Goal: Transaction & Acquisition: Purchase product/service

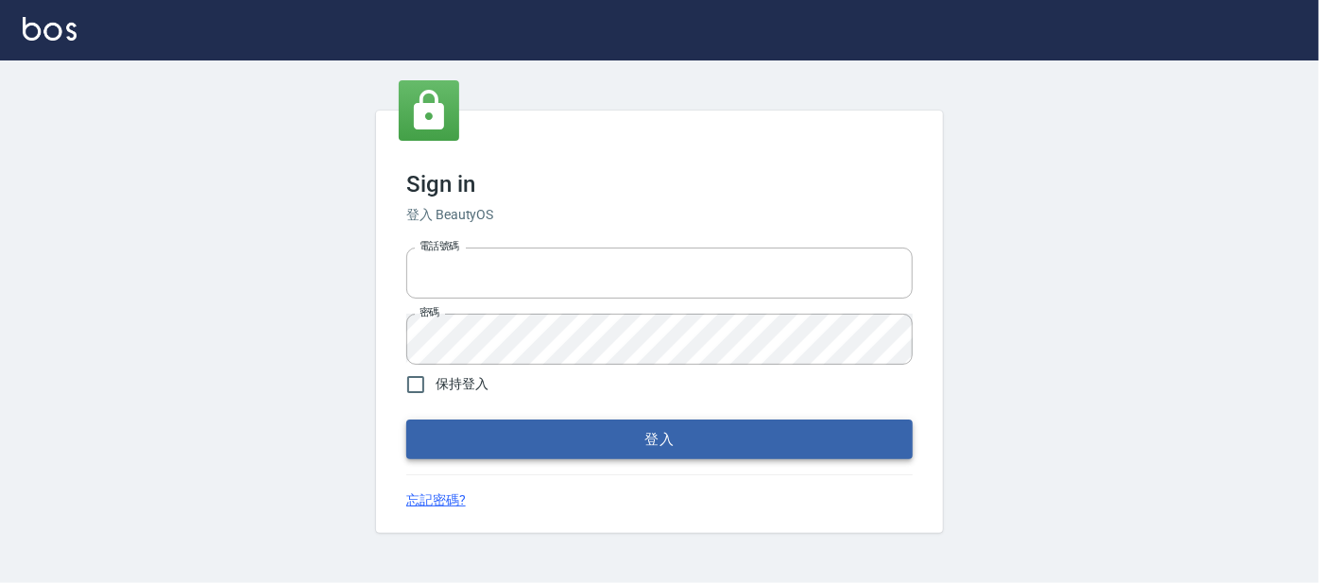
type input "0227605235"
click at [554, 429] on button "登入" at bounding box center [659, 440] width 507 height 40
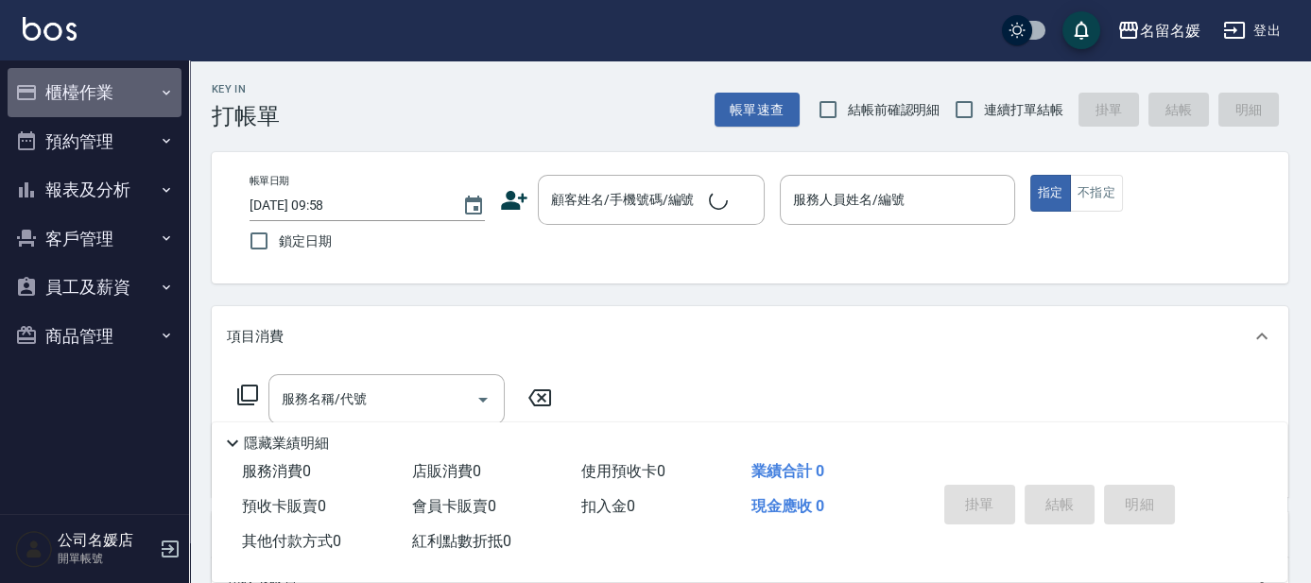
click at [58, 104] on button "櫃檯作業" at bounding box center [95, 92] width 174 height 49
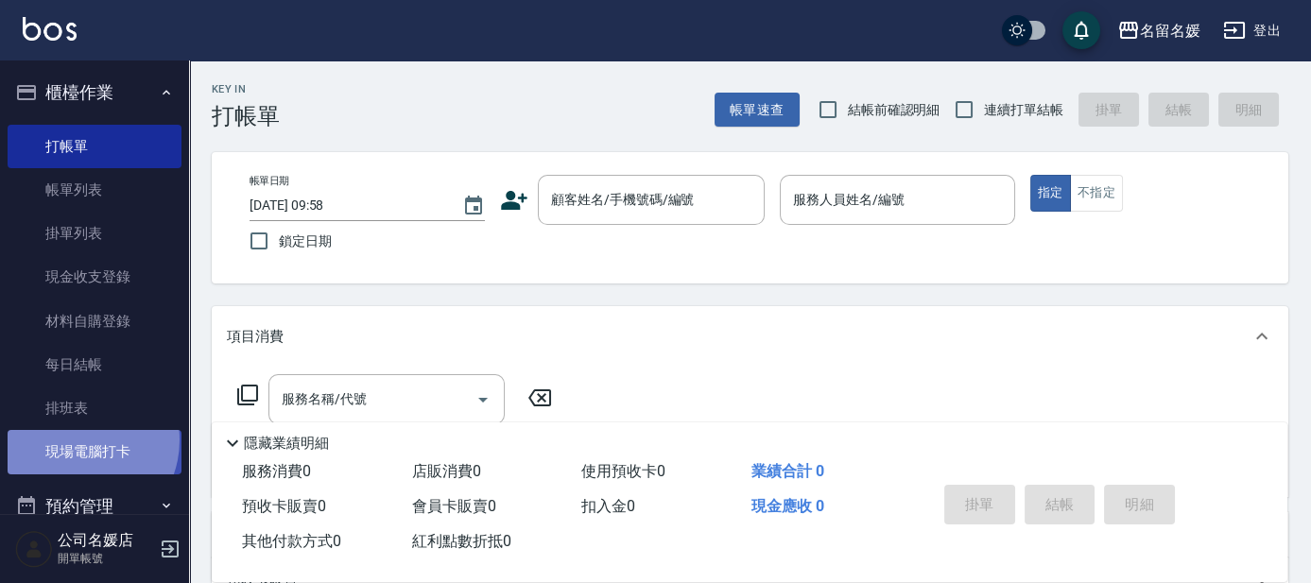
click at [77, 439] on link "現場電腦打卡" at bounding box center [95, 451] width 174 height 43
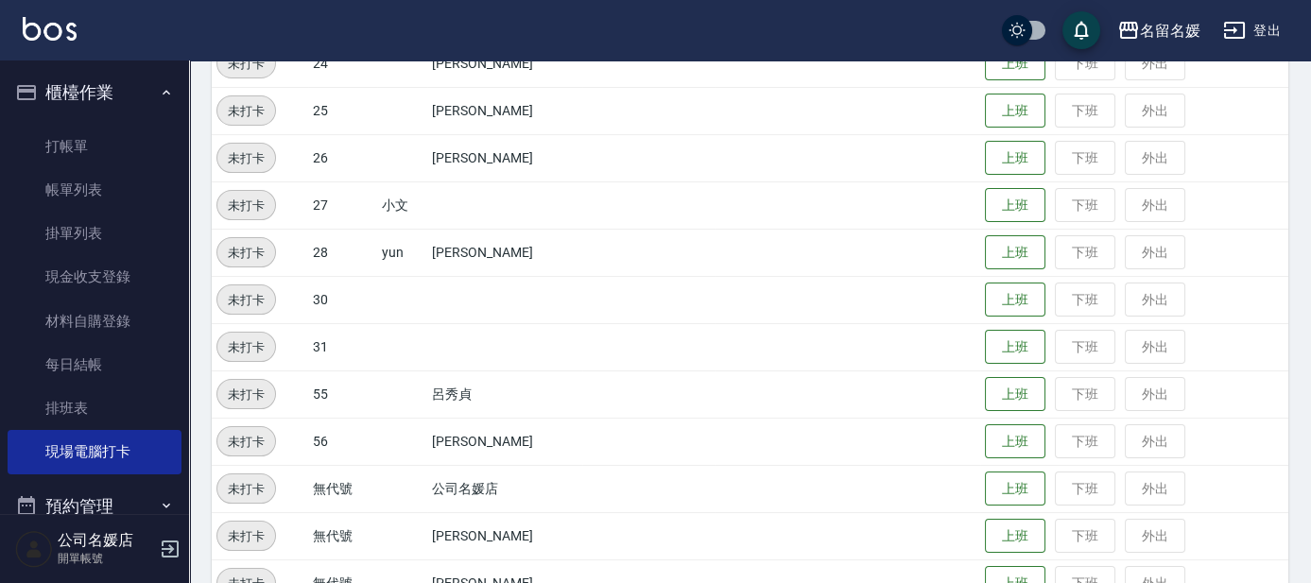
scroll to position [784, 0]
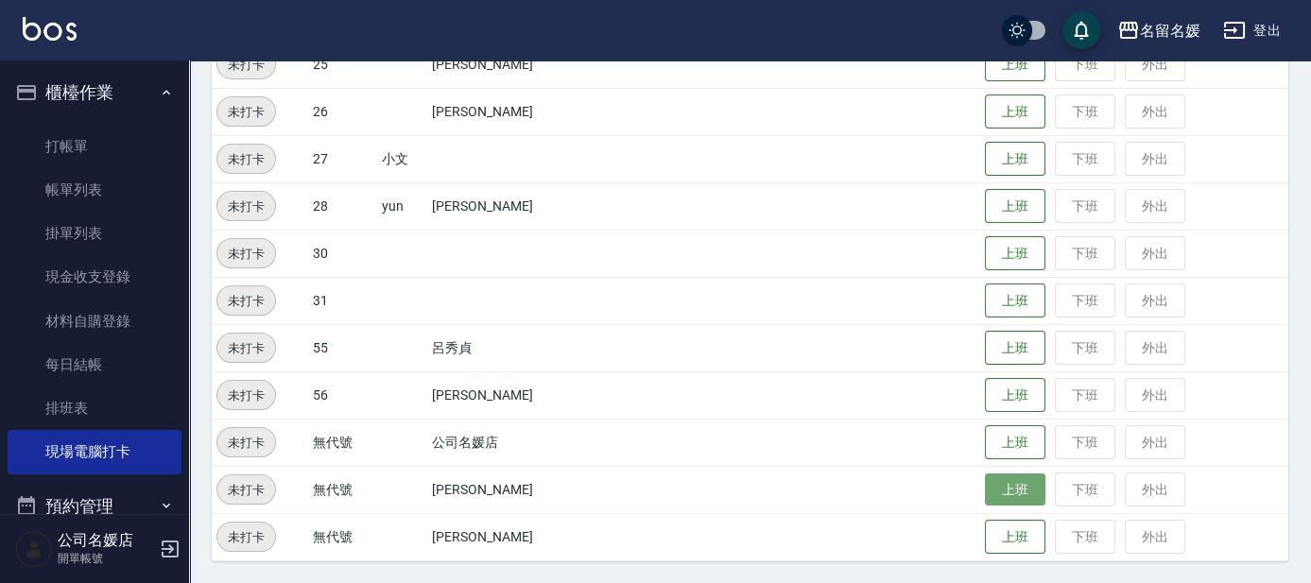
click at [1022, 487] on button "上班" at bounding box center [1015, 490] width 60 height 33
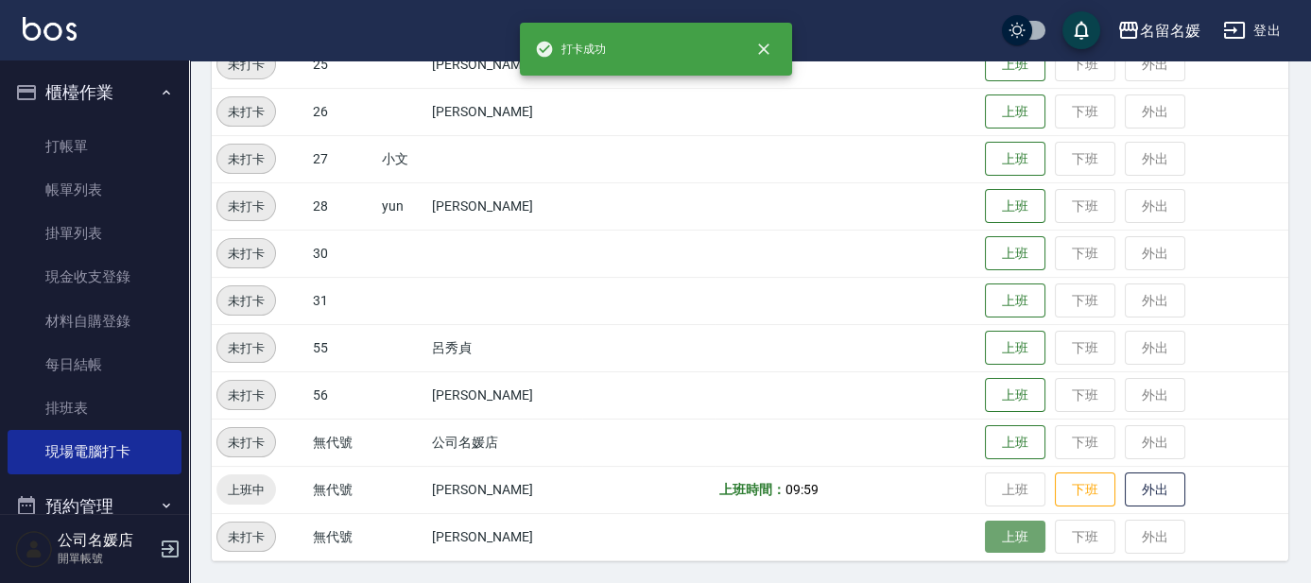
click at [1013, 528] on button "上班" at bounding box center [1015, 537] width 60 height 33
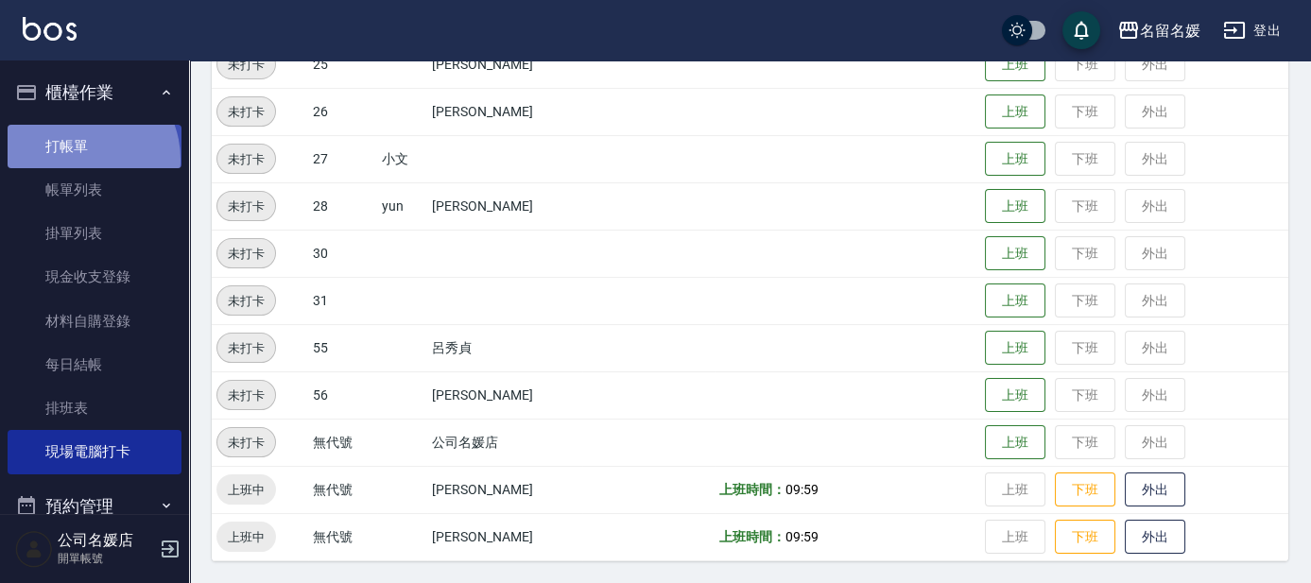
click at [78, 159] on link "打帳單" at bounding box center [95, 146] width 174 height 43
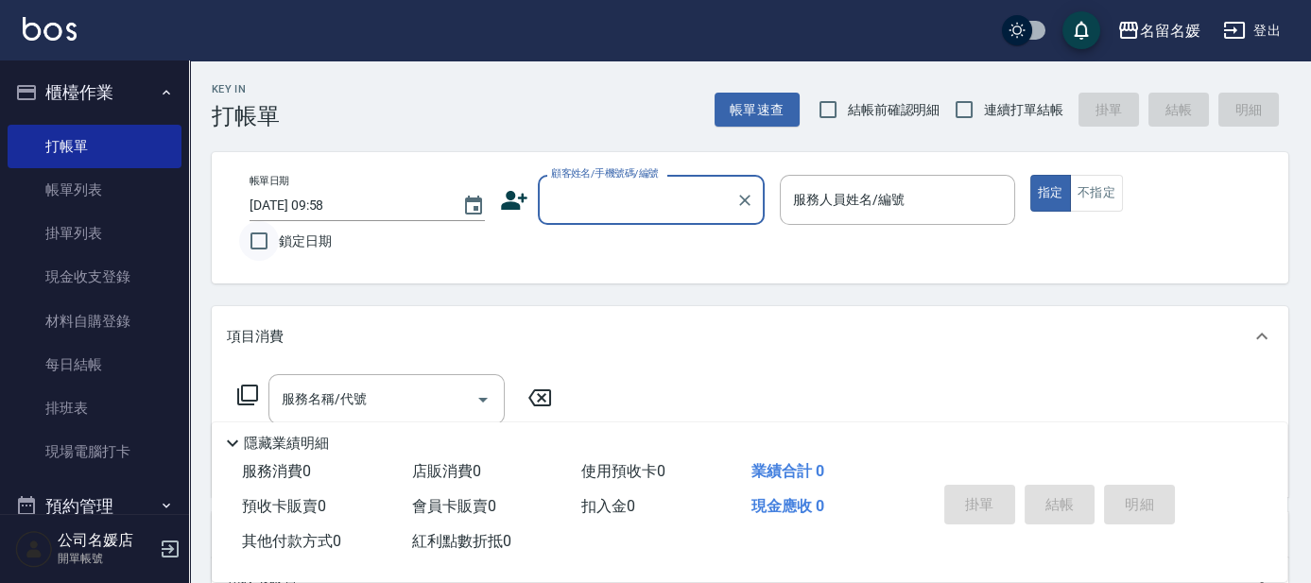
click at [254, 239] on input "鎖定日期" at bounding box center [259, 241] width 40 height 40
checkbox input "true"
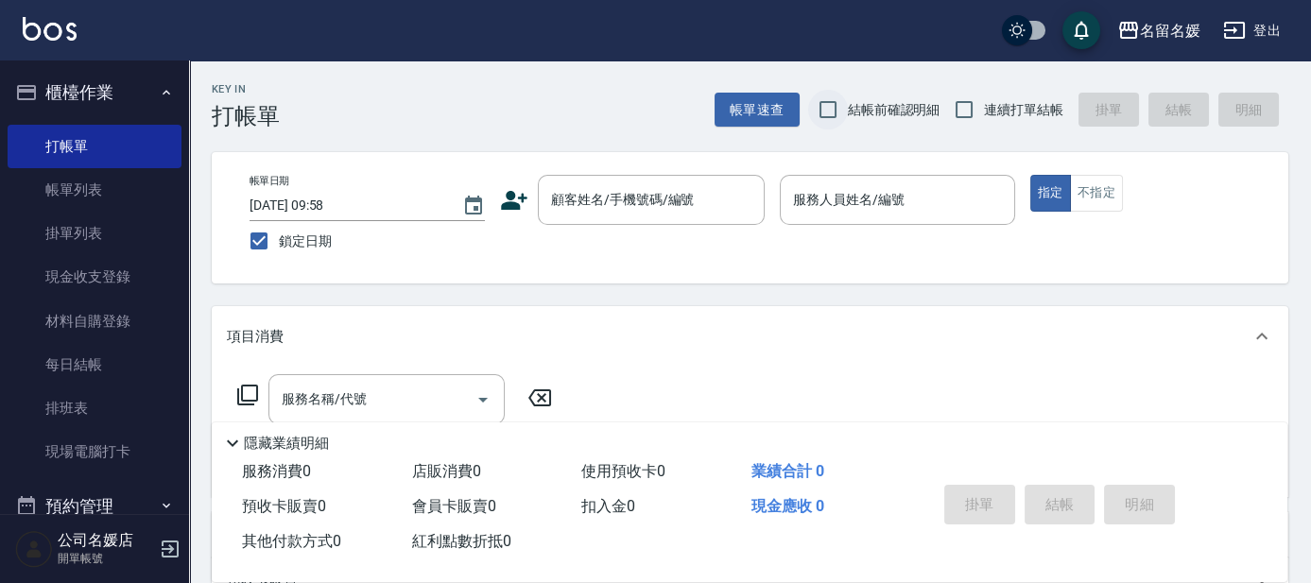
click at [832, 110] on input "結帳前確認明細" at bounding box center [828, 110] width 40 height 40
checkbox input "true"
click at [961, 100] on input "連續打單結帳" at bounding box center [964, 110] width 40 height 40
checkbox input "true"
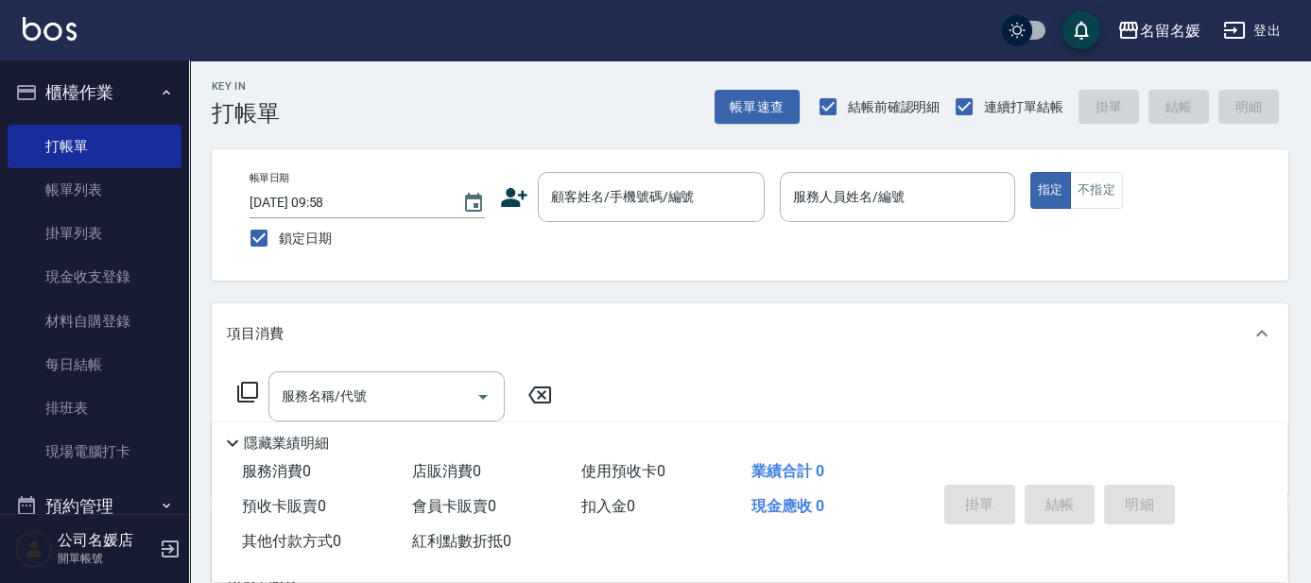
scroll to position [34, 0]
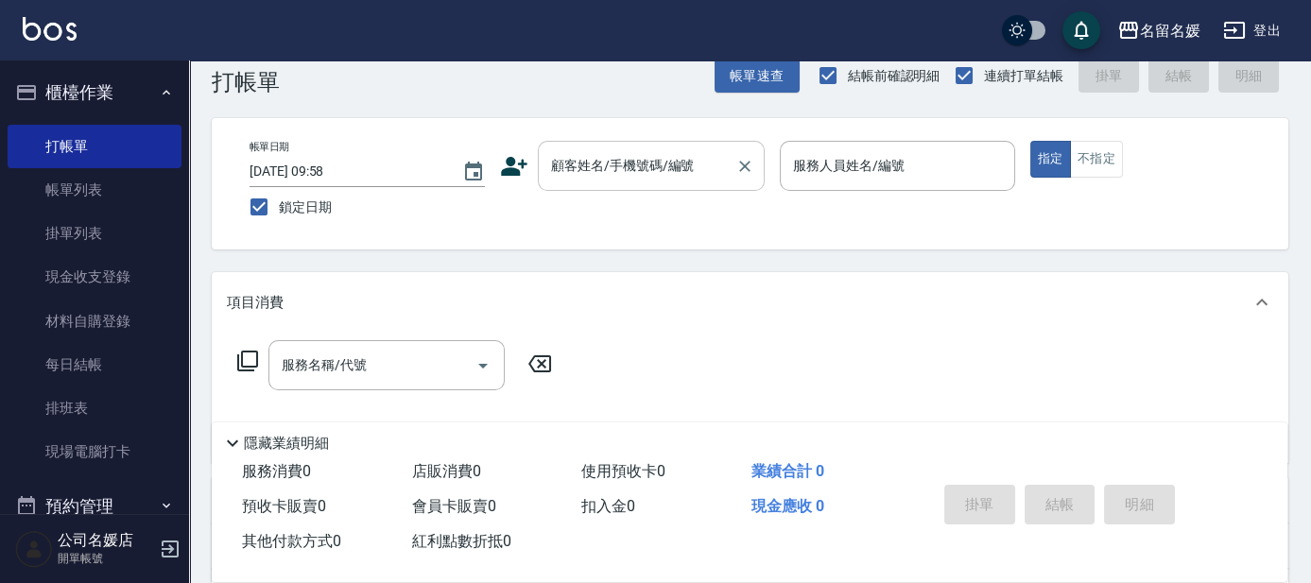
click at [594, 183] on div "顧客姓名/手機號碼/編號" at bounding box center [651, 166] width 227 height 50
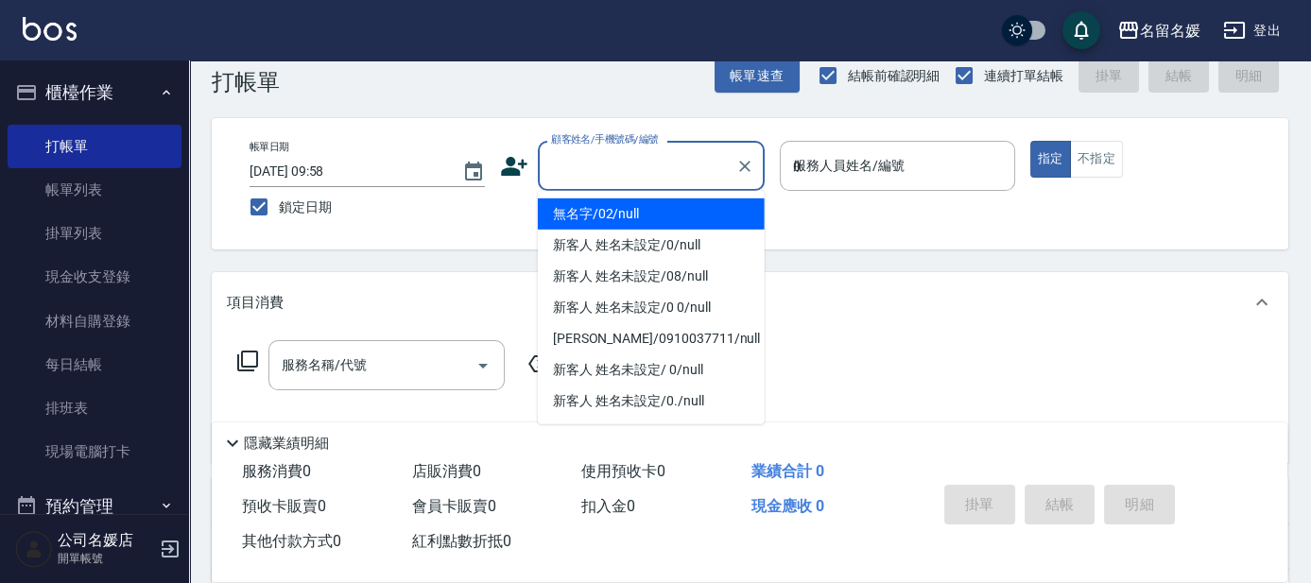
type input "03"
type input "無名字/02/null"
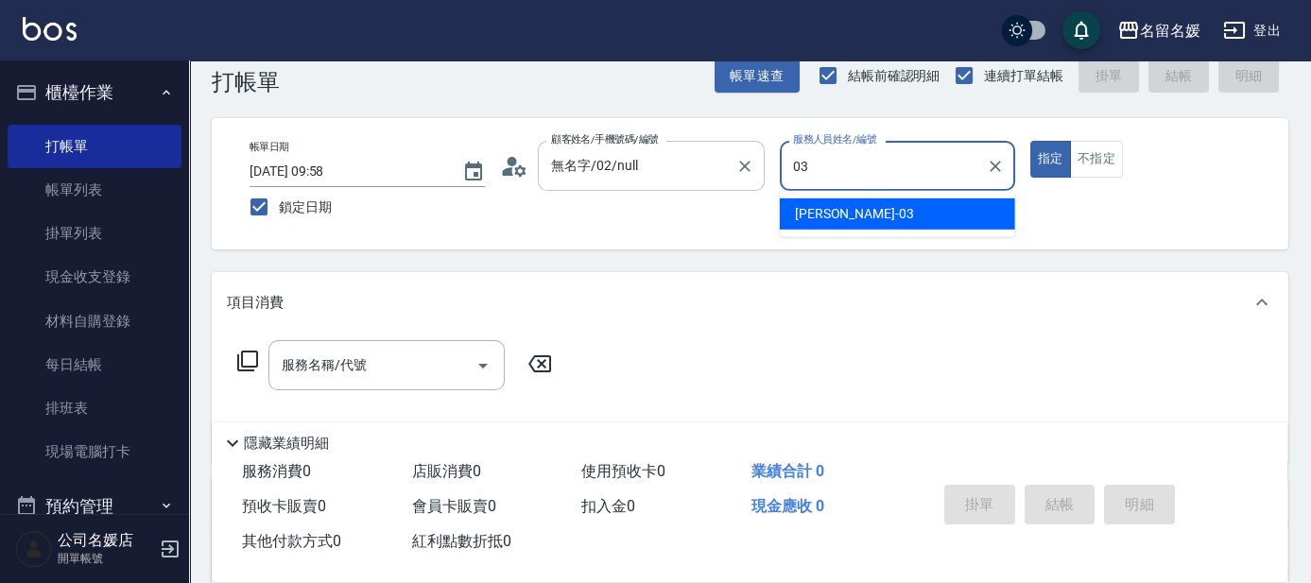
type input "03"
type button "true"
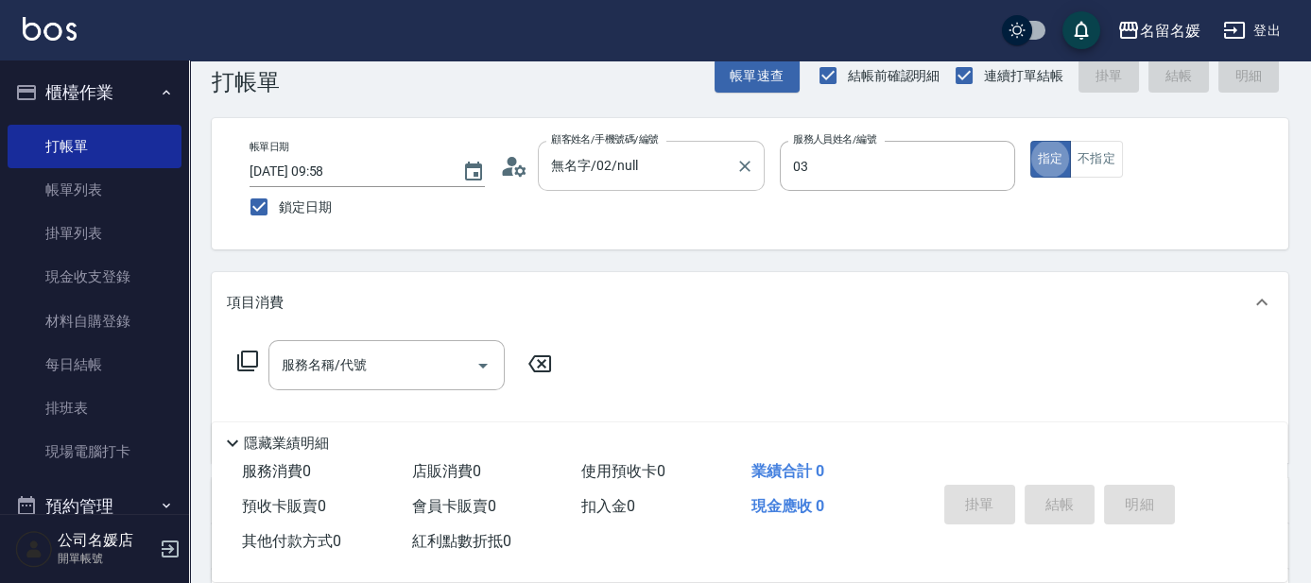
type input "[PERSON_NAME]-03"
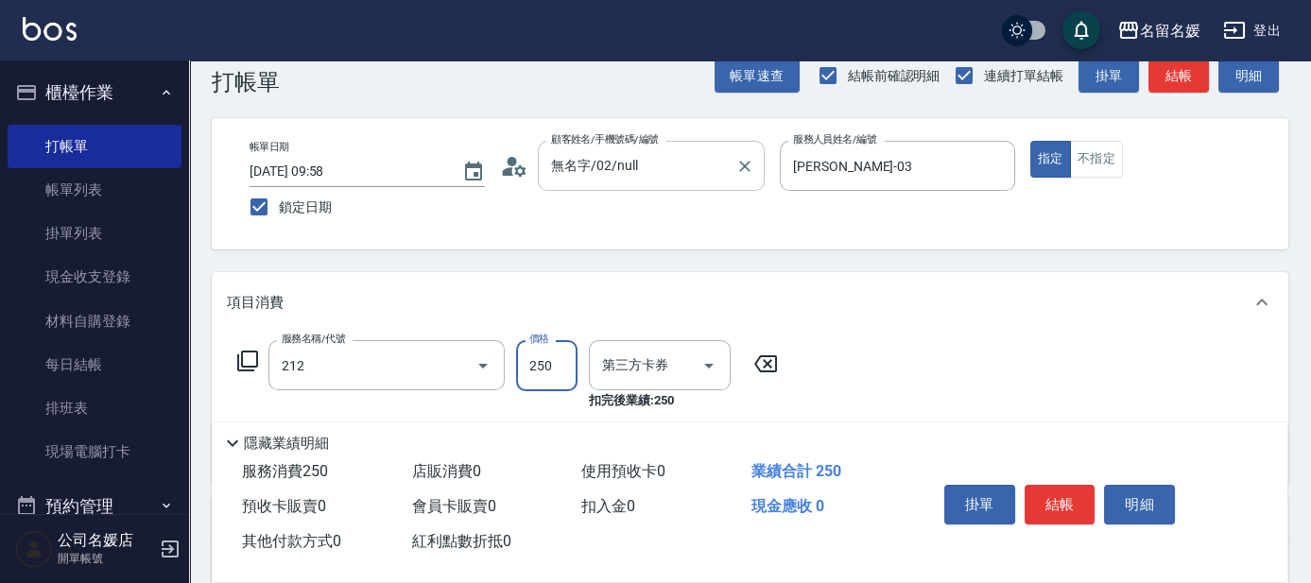
type input "洗髮券-(卡)250(212)"
type input "舊有卡券"
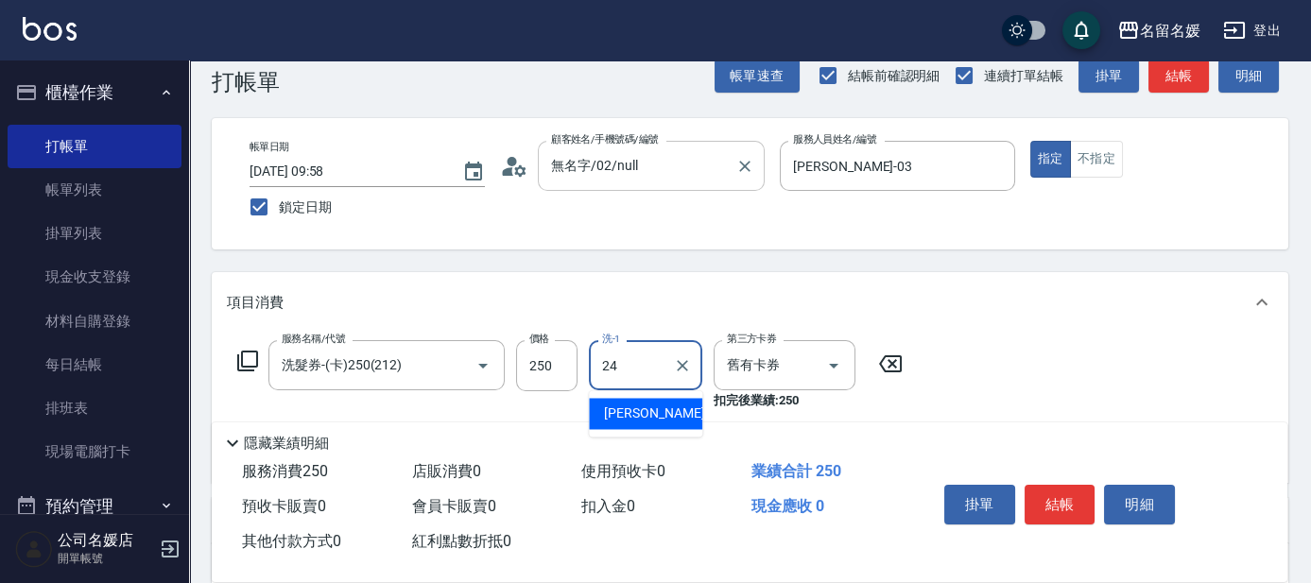
type input "[PERSON_NAME]-24"
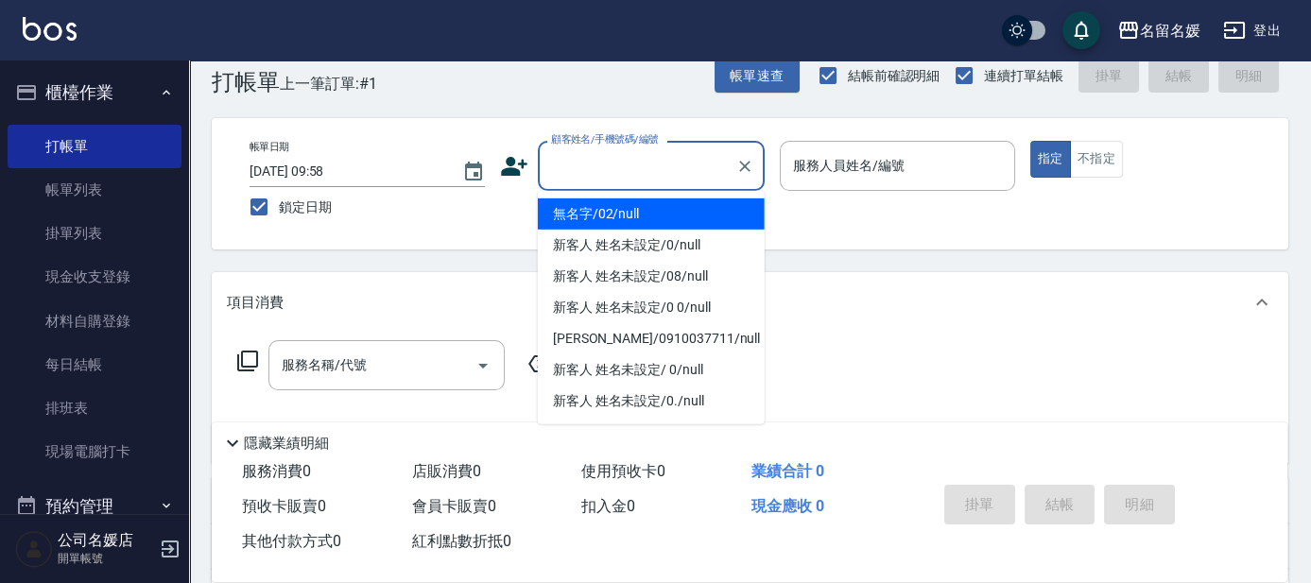
type input "0"
type input "無名字/02/null"
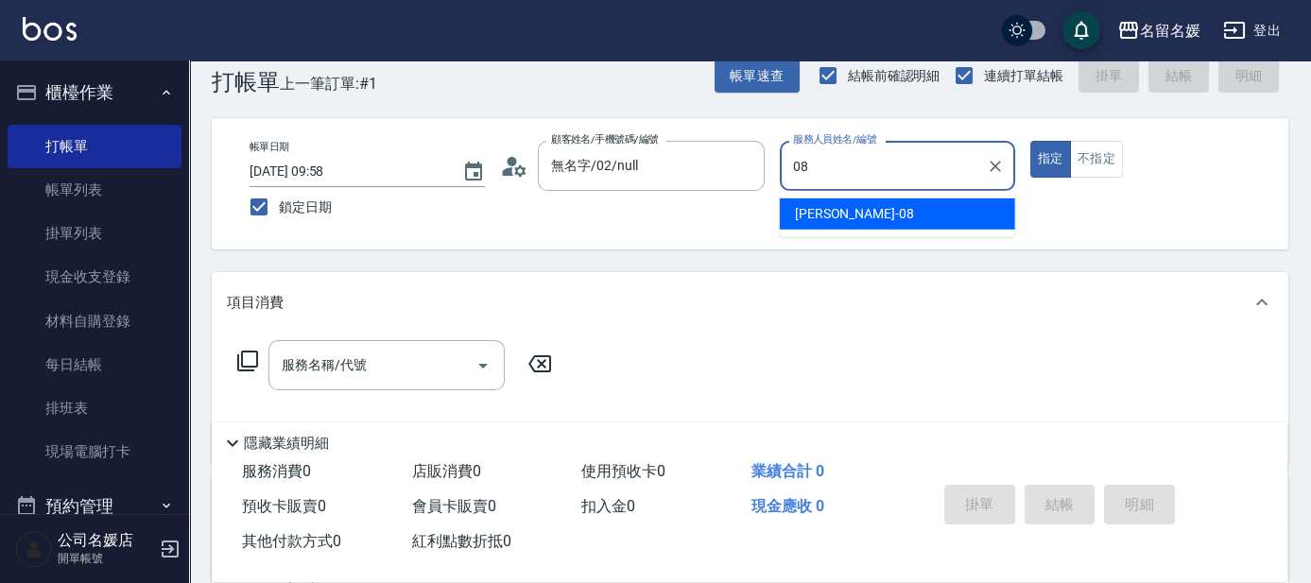
type input "[PERSON_NAME]-08"
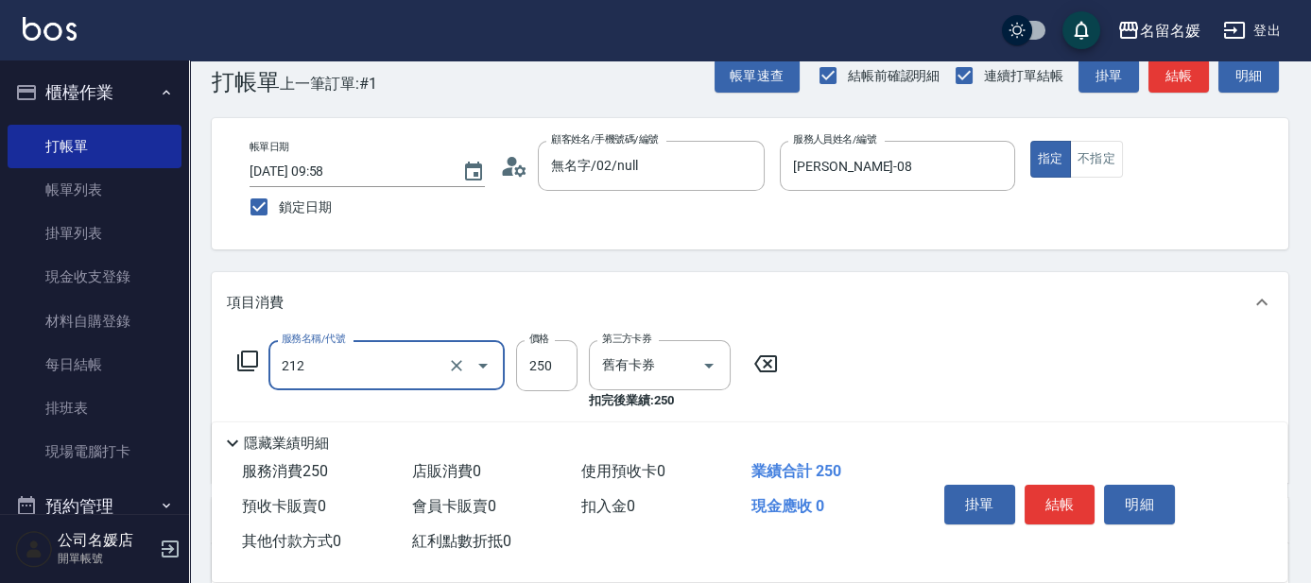
type input "洗髮券-(卡)250(212)"
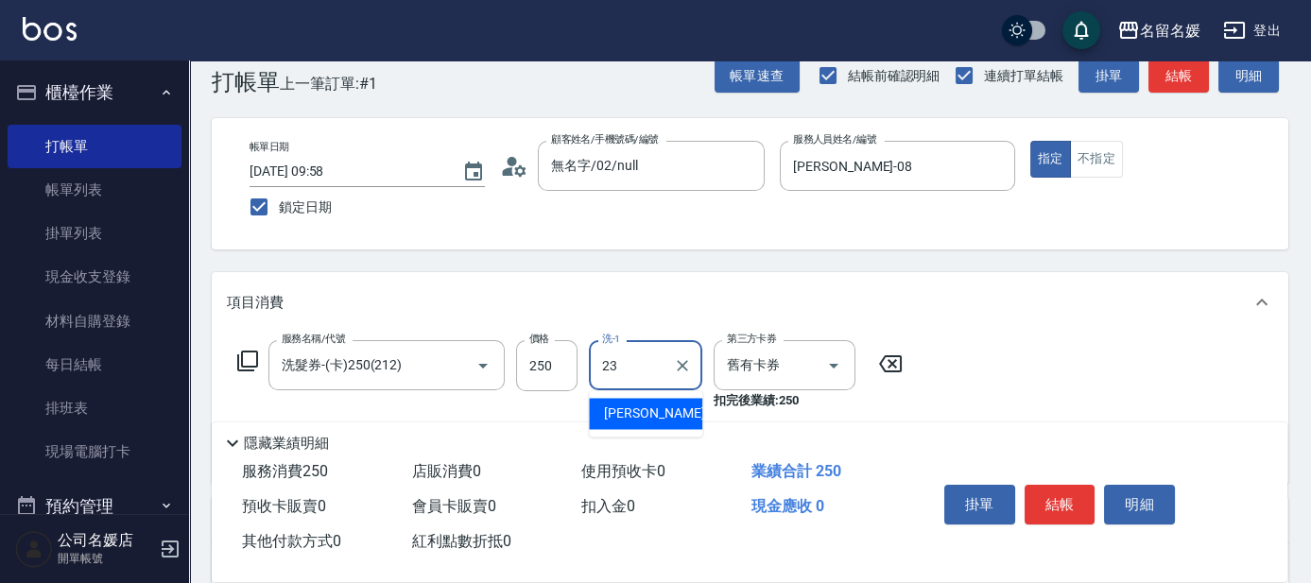
type input "[PERSON_NAME]-23"
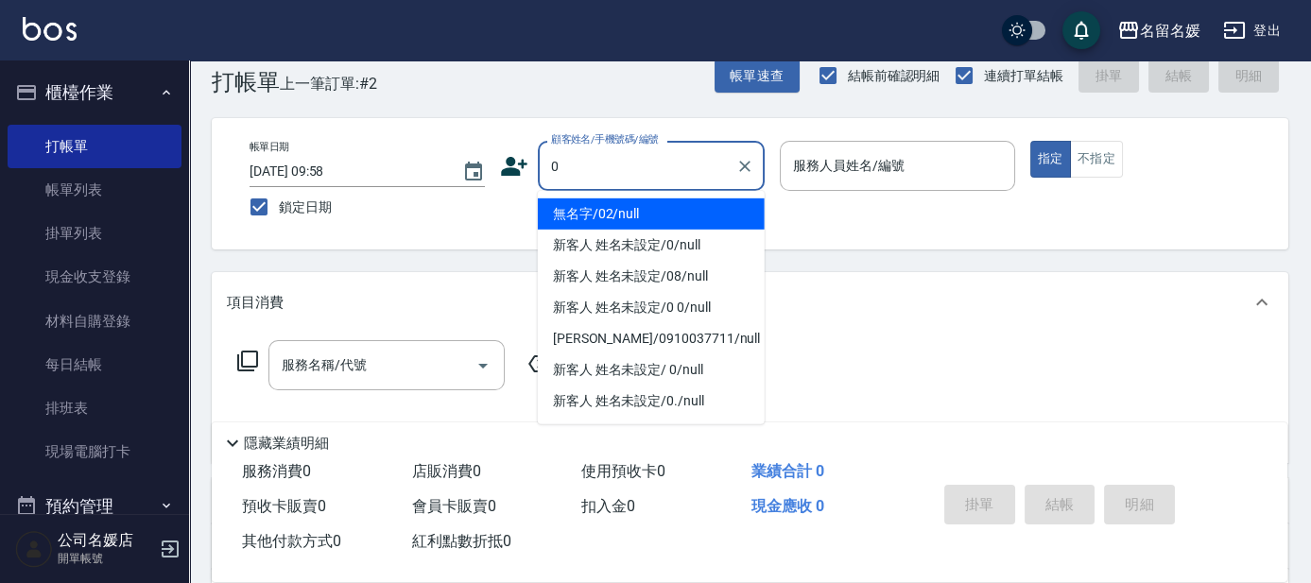
type input "0"
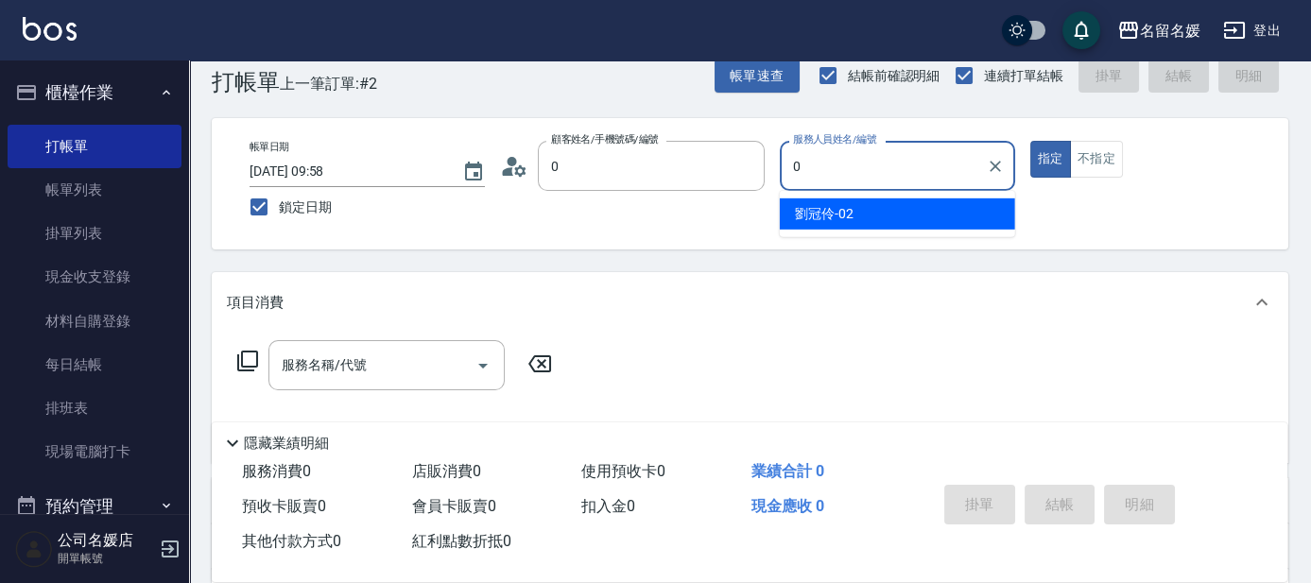
type input "無名字/02/null"
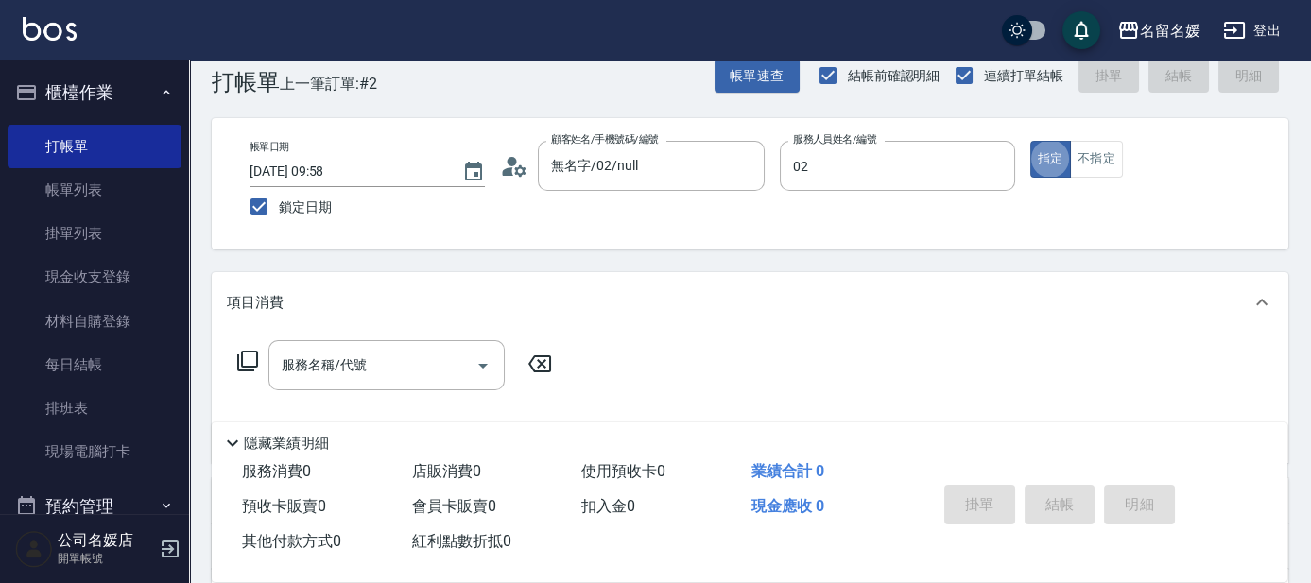
type input "[PERSON_NAME]-02"
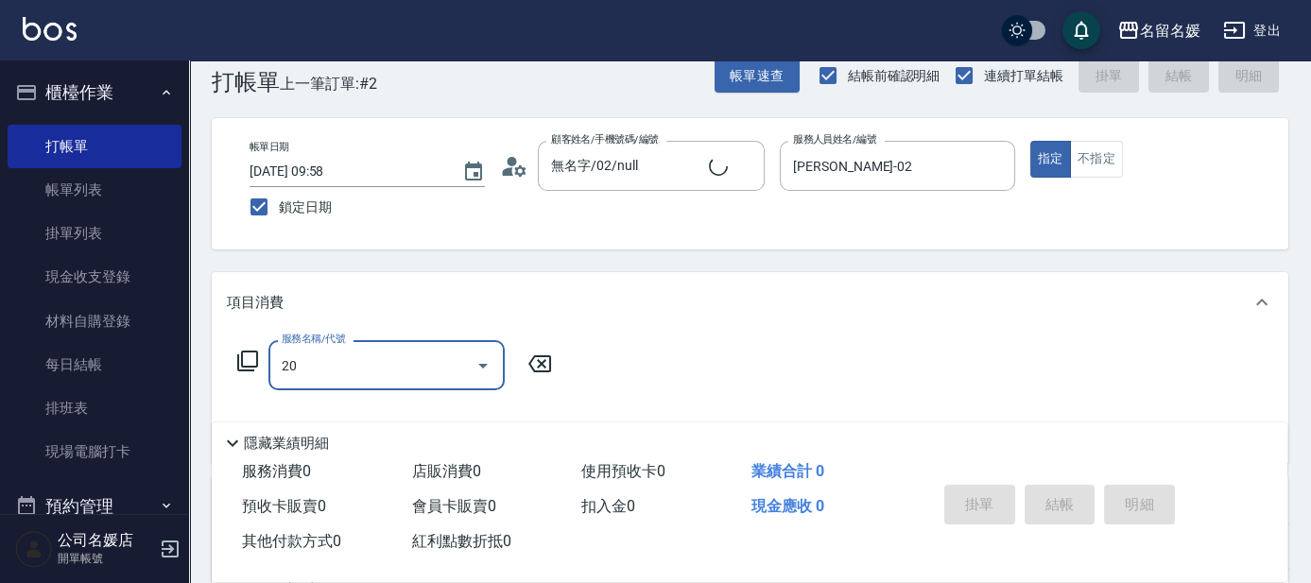
type input "209"
type input "新客人 姓名未設定/0/null"
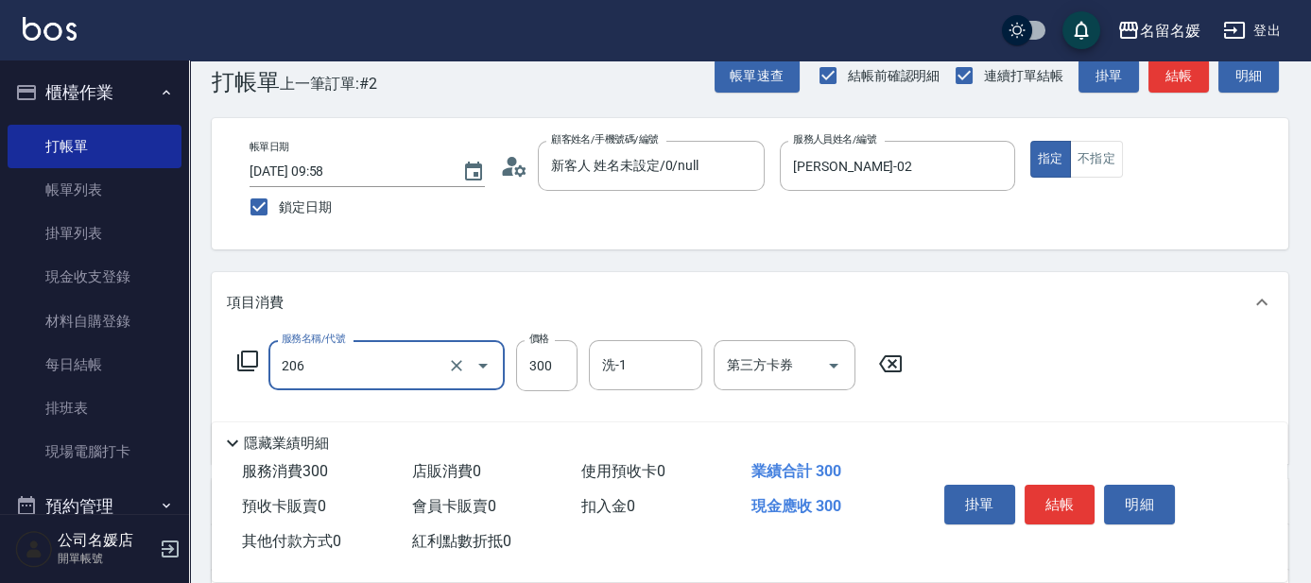
type input "洗髮[300](206)"
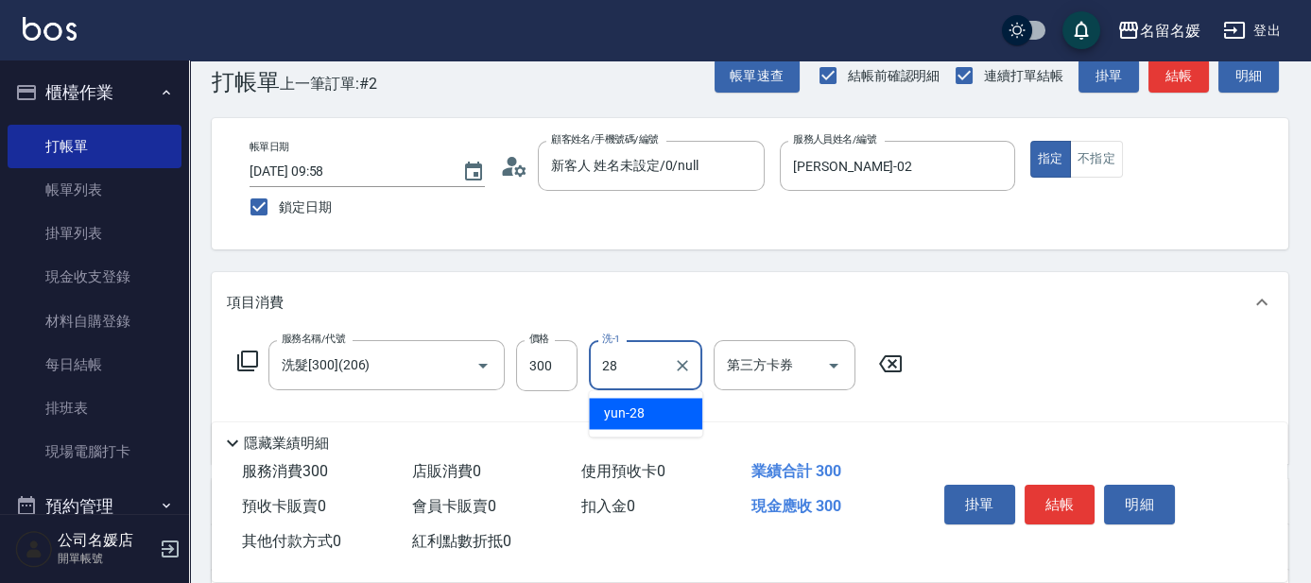
type input "yun-28"
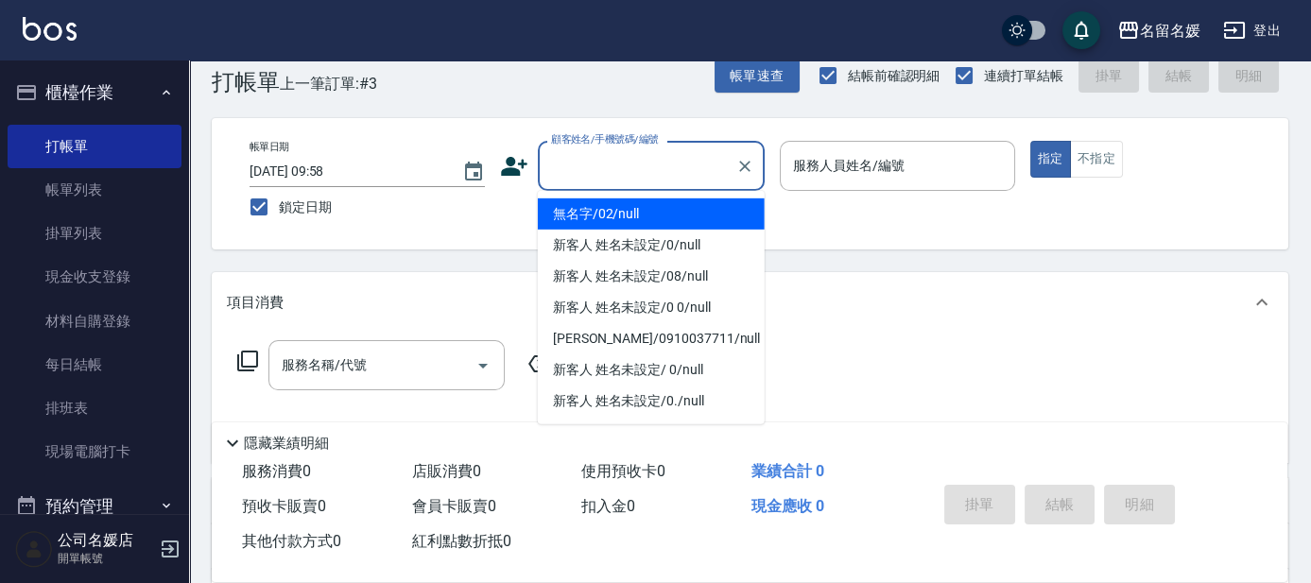
click at [635, 171] on input "顧客姓名/手機號碼/編號" at bounding box center [636, 165] width 181 height 33
click at [634, 214] on li "無名字/02/null" at bounding box center [651, 213] width 227 height 31
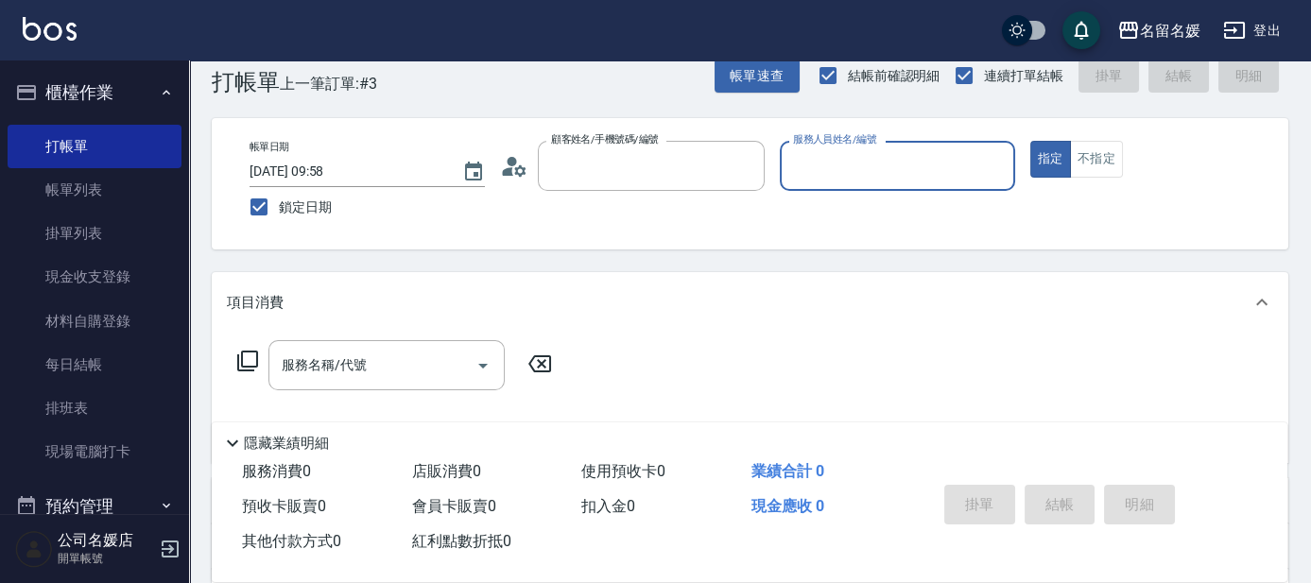
type input "無名字/02/null"
click at [835, 164] on input "服務人員姓名/編號" at bounding box center [897, 165] width 218 height 33
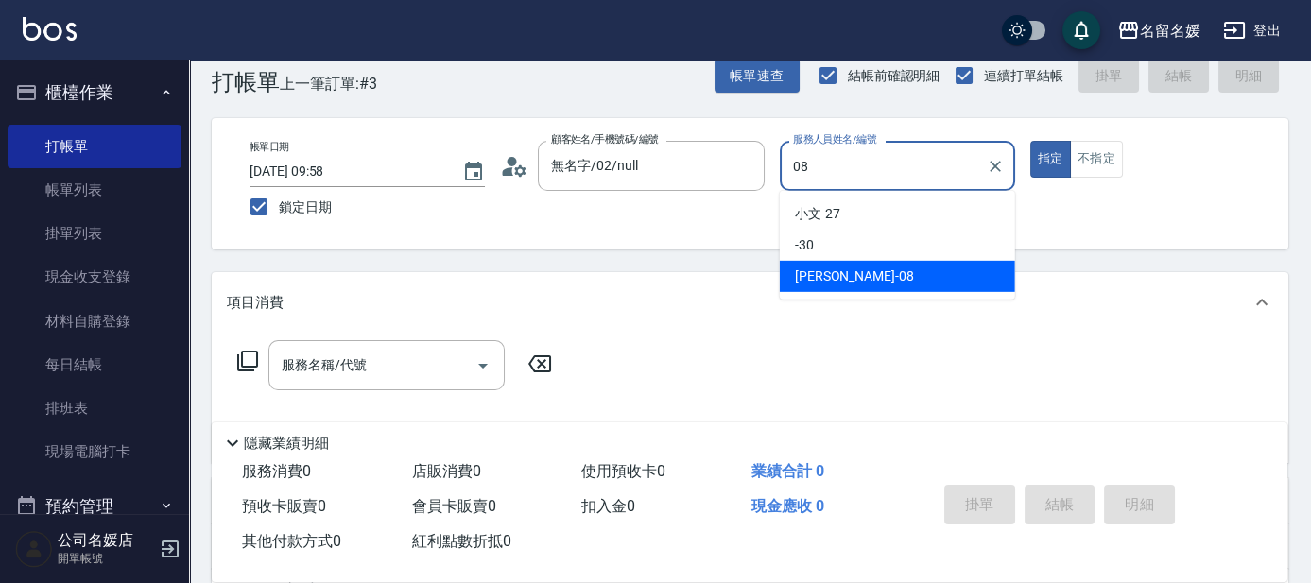
click at [842, 278] on span "[PERSON_NAME]-08" at bounding box center [854, 277] width 119 height 20
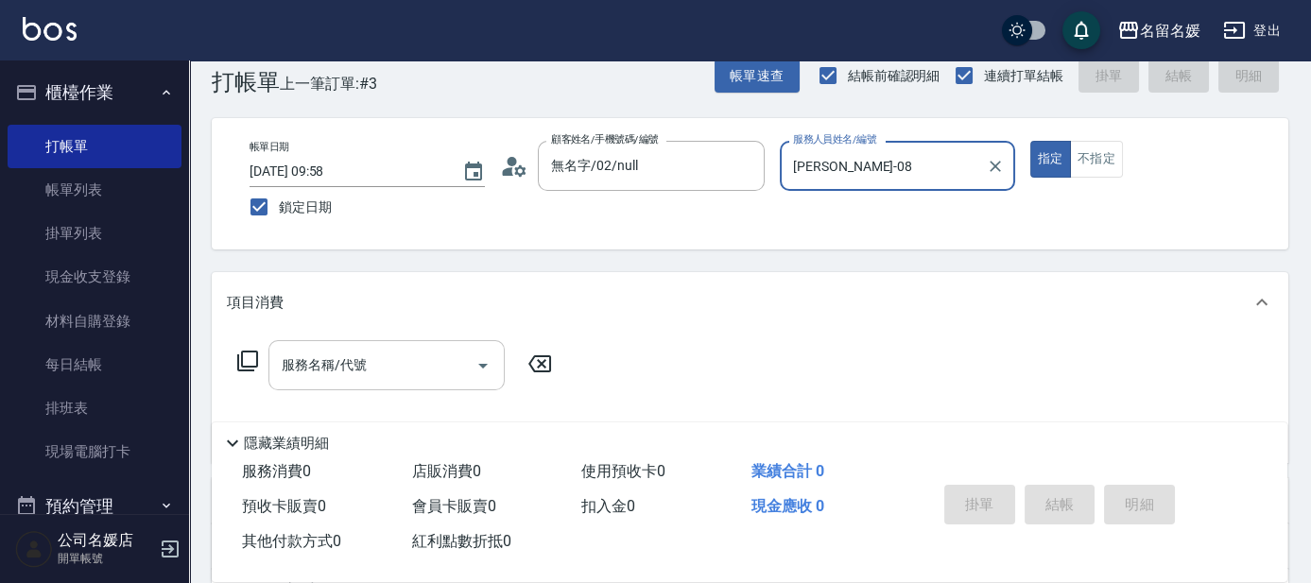
type input "[PERSON_NAME]-08"
click at [418, 356] on input "服務名稱/代號" at bounding box center [372, 365] width 191 height 33
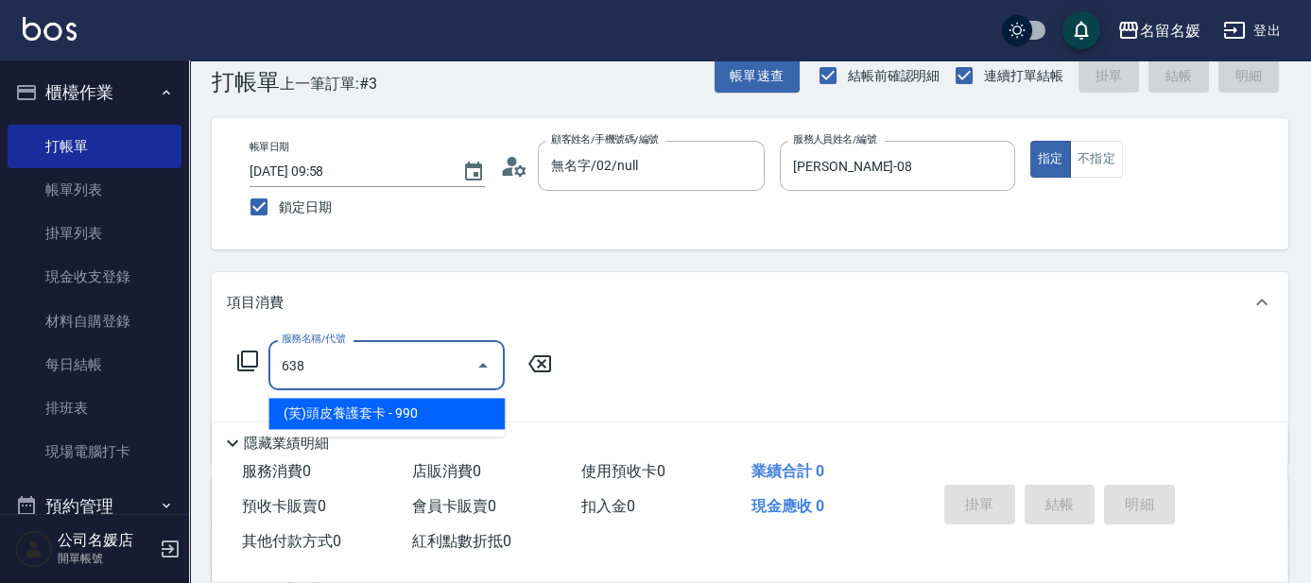
click at [424, 411] on span "(芙)頭皮養護套卡 - 990" at bounding box center [386, 413] width 236 height 31
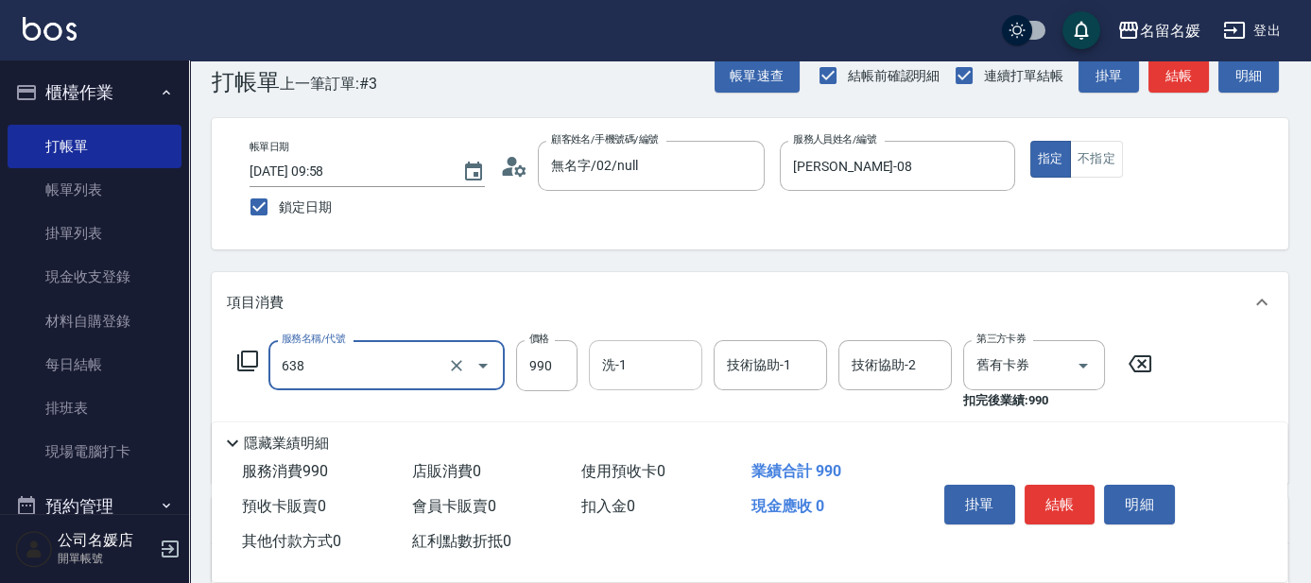
click at [650, 366] on input "洗-1" at bounding box center [645, 365] width 96 height 33
type input "(芙)頭皮養護套卡(638)"
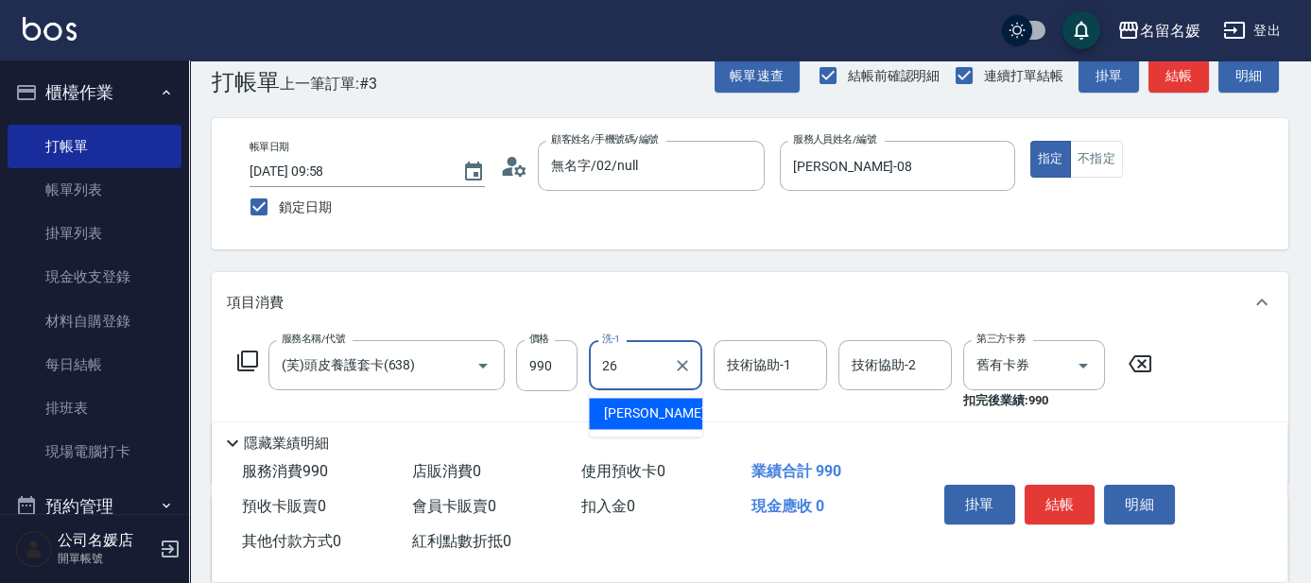
drag, startPoint x: 647, startPoint y: 416, endPoint x: 749, endPoint y: 363, distance: 114.1
click at [647, 417] on span "[PERSON_NAME]-26" at bounding box center [663, 414] width 119 height 20
type input "[PERSON_NAME]-26"
click at [760, 354] on div "技術協助-1 技術協助-1" at bounding box center [770, 365] width 113 height 50
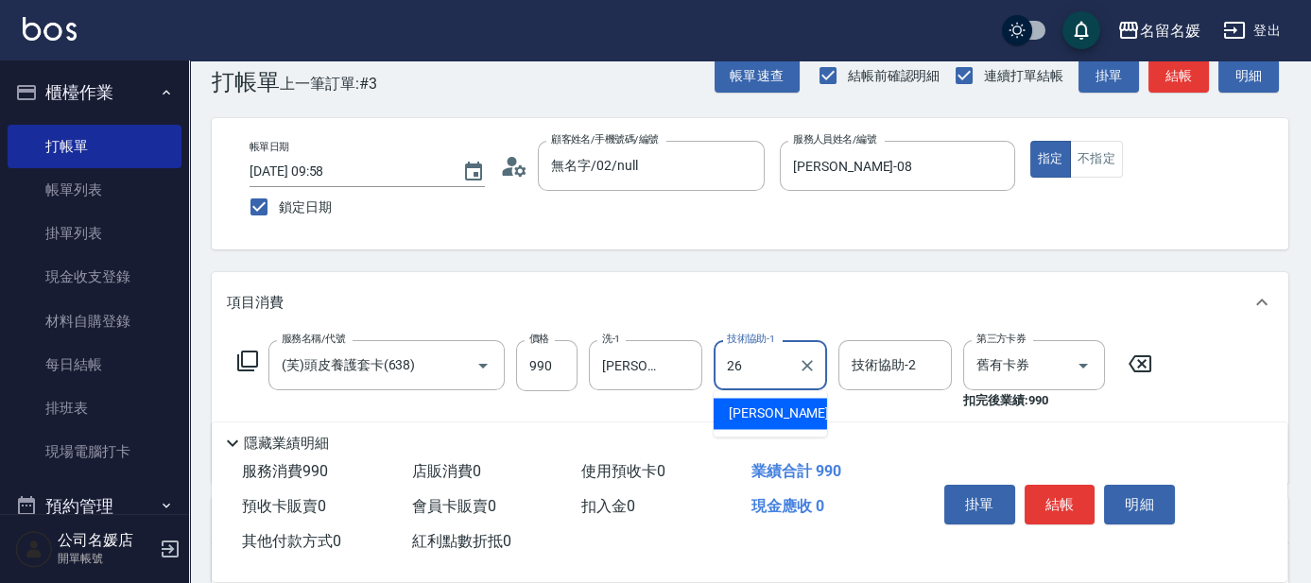
click at [769, 411] on span "[PERSON_NAME]-26" at bounding box center [788, 414] width 119 height 20
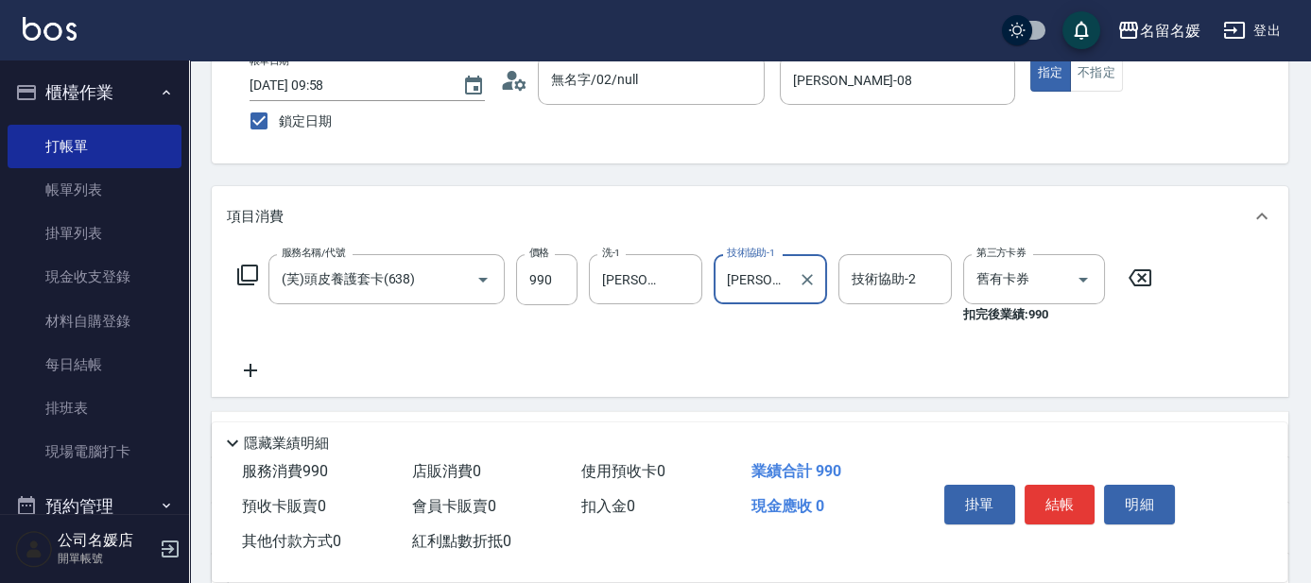
type input "[PERSON_NAME]-26"
click at [253, 370] on icon at bounding box center [250, 370] width 13 height 13
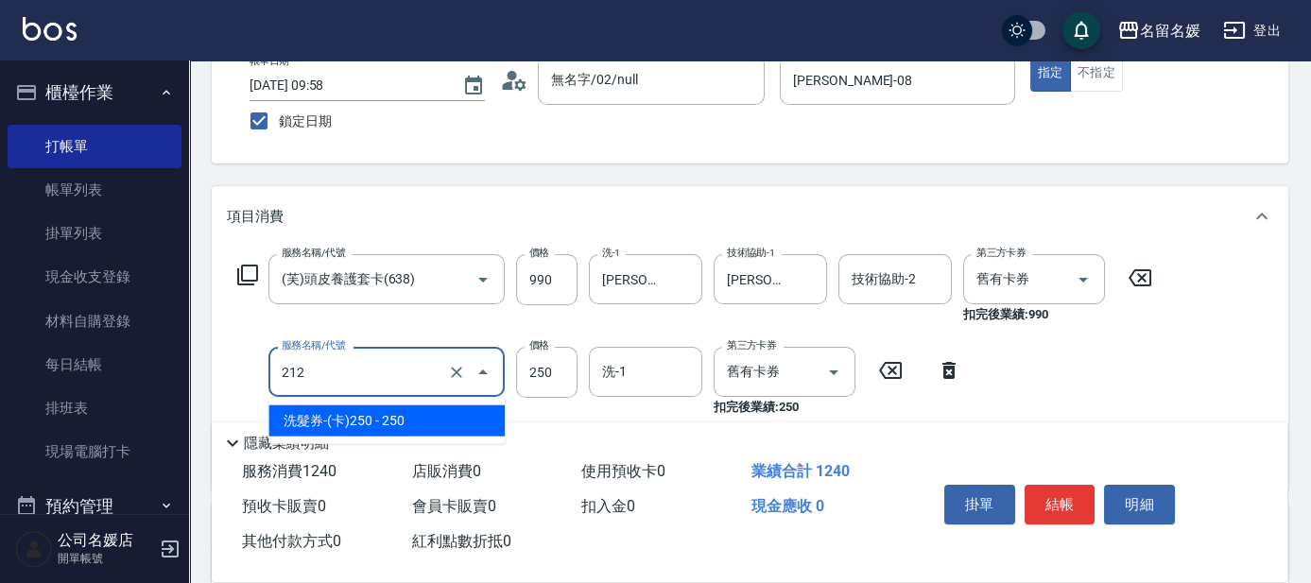
drag, startPoint x: 366, startPoint y: 373, endPoint x: 367, endPoint y: 424, distance: 51.0
click at [366, 373] on input "212" at bounding box center [360, 371] width 166 height 33
drag, startPoint x: 442, startPoint y: 422, endPoint x: 551, endPoint y: 382, distance: 116.0
click at [446, 422] on span "洗髮券-(卡)250 - 250" at bounding box center [386, 420] width 236 height 31
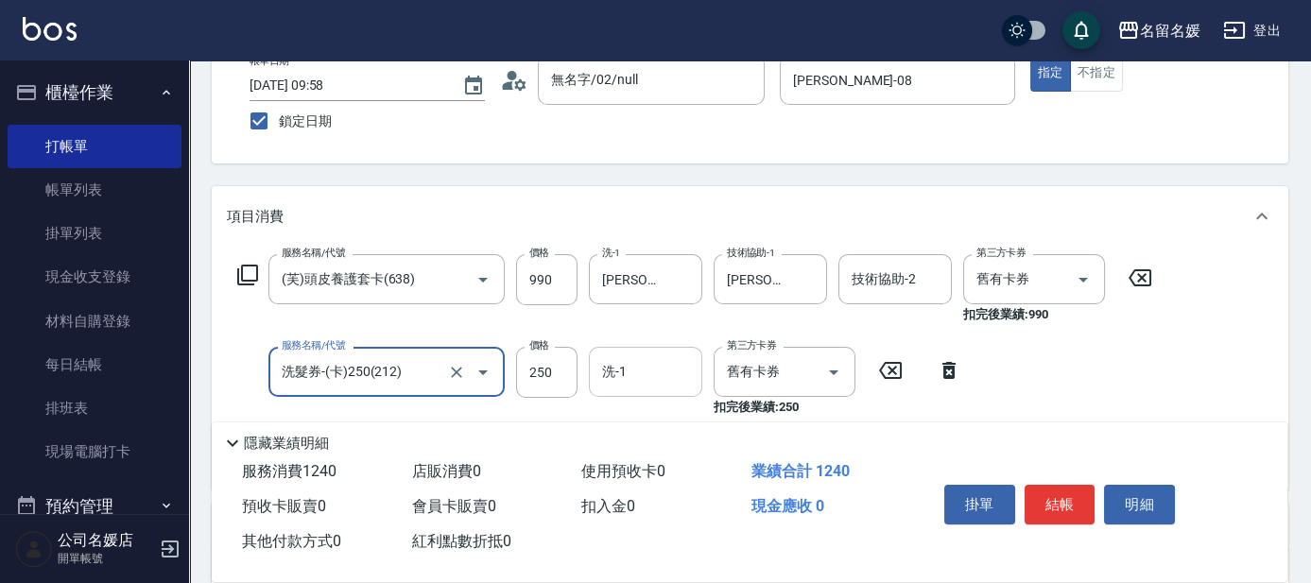
type input "洗髮券-(卡)250(212)"
click at [663, 366] on input "洗-1" at bounding box center [645, 371] width 96 height 33
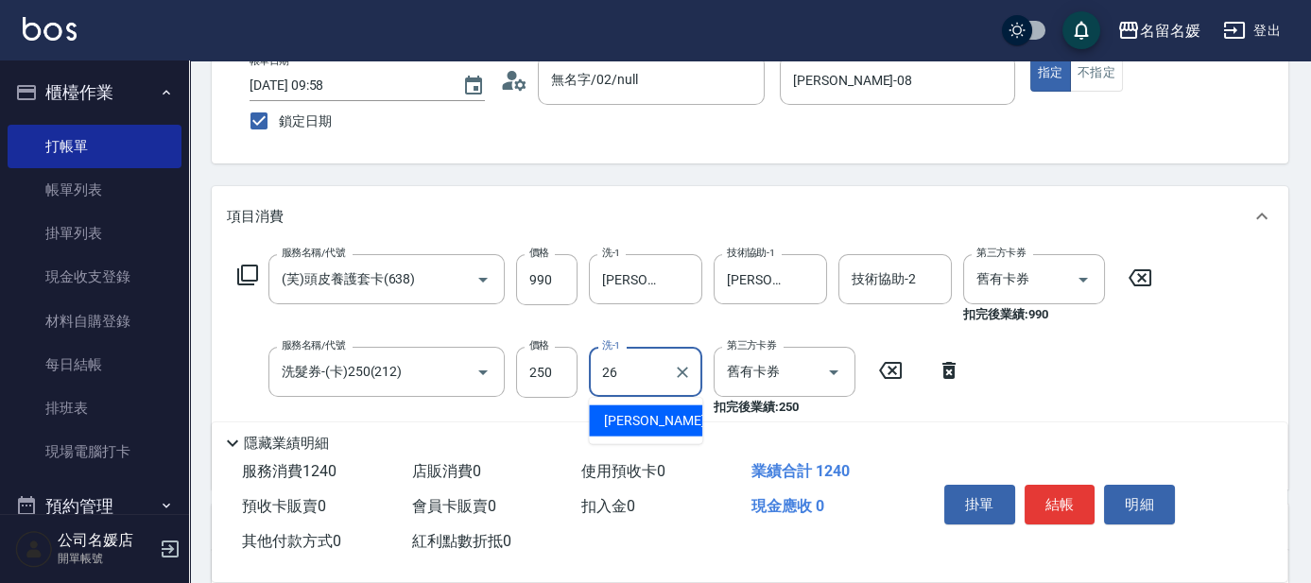
click at [674, 410] on div "[PERSON_NAME]-26" at bounding box center [645, 420] width 113 height 31
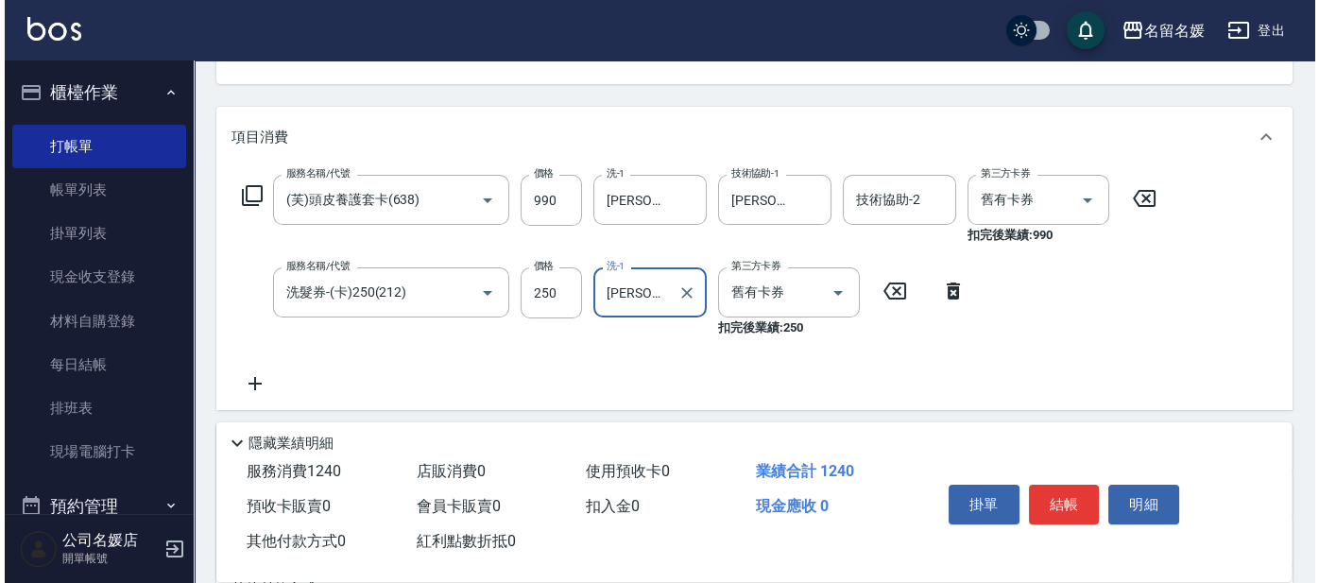
scroll to position [378, 0]
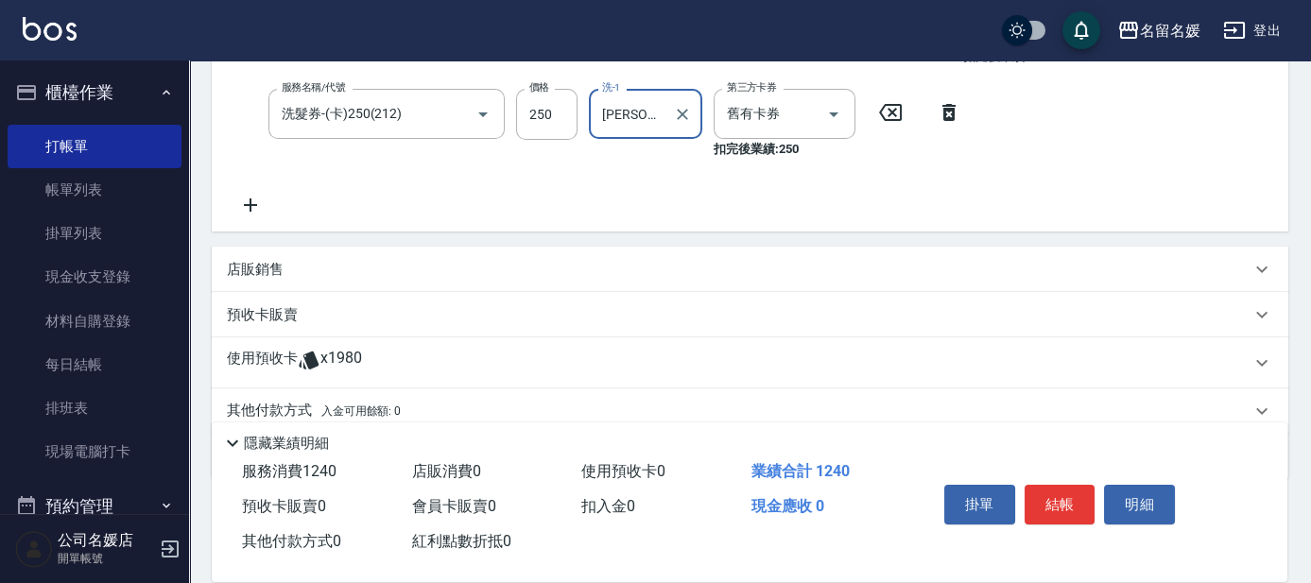
type input "[PERSON_NAME]-26"
click at [250, 201] on icon at bounding box center [250, 204] width 13 height 13
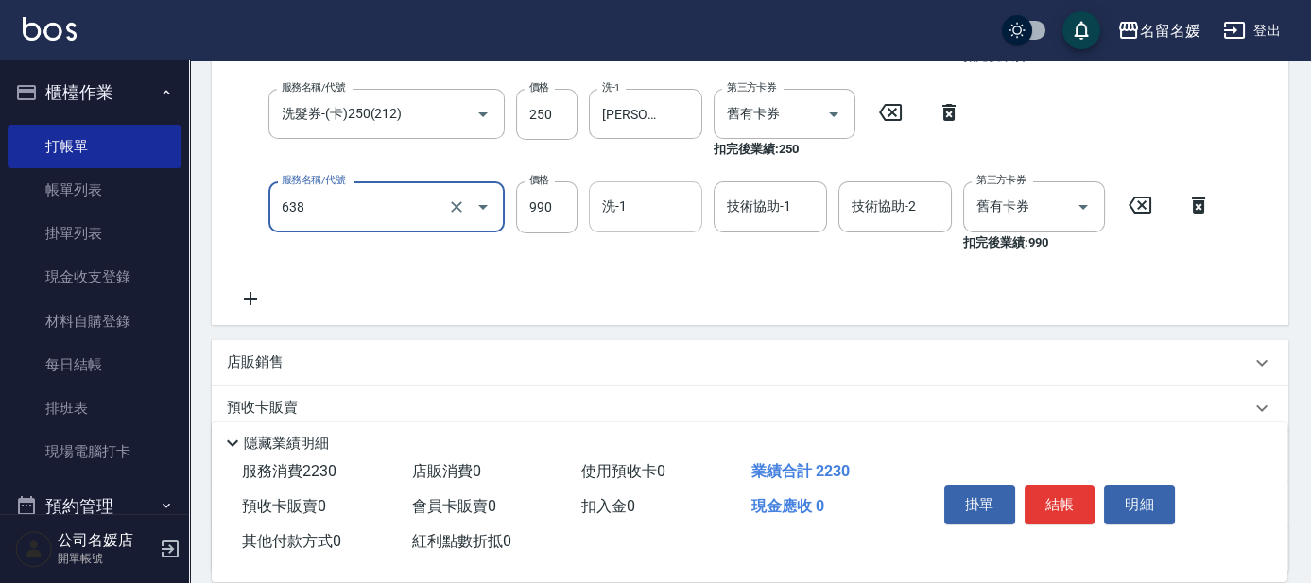
click at [660, 192] on input "洗-1" at bounding box center [645, 206] width 96 height 33
type input "(芙)頭皮養護套卡(638)"
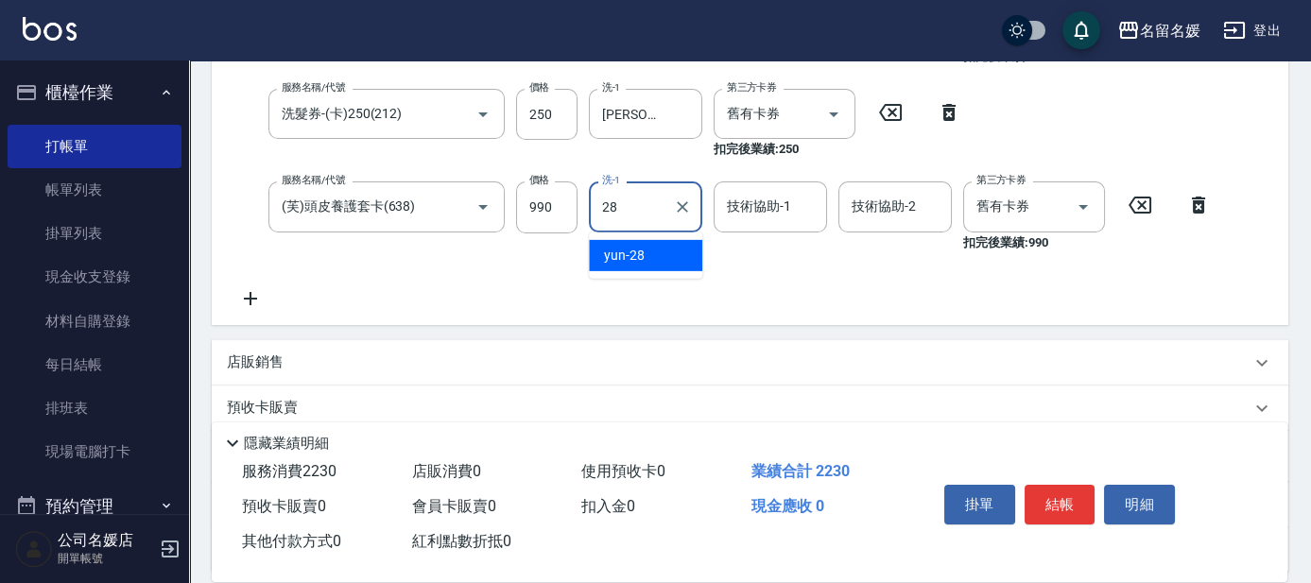
click at [629, 251] on span "yun -28" at bounding box center [624, 256] width 41 height 20
type input "yun-28"
click at [732, 207] on div "技術協助-1 技術協助-1" at bounding box center [770, 206] width 113 height 50
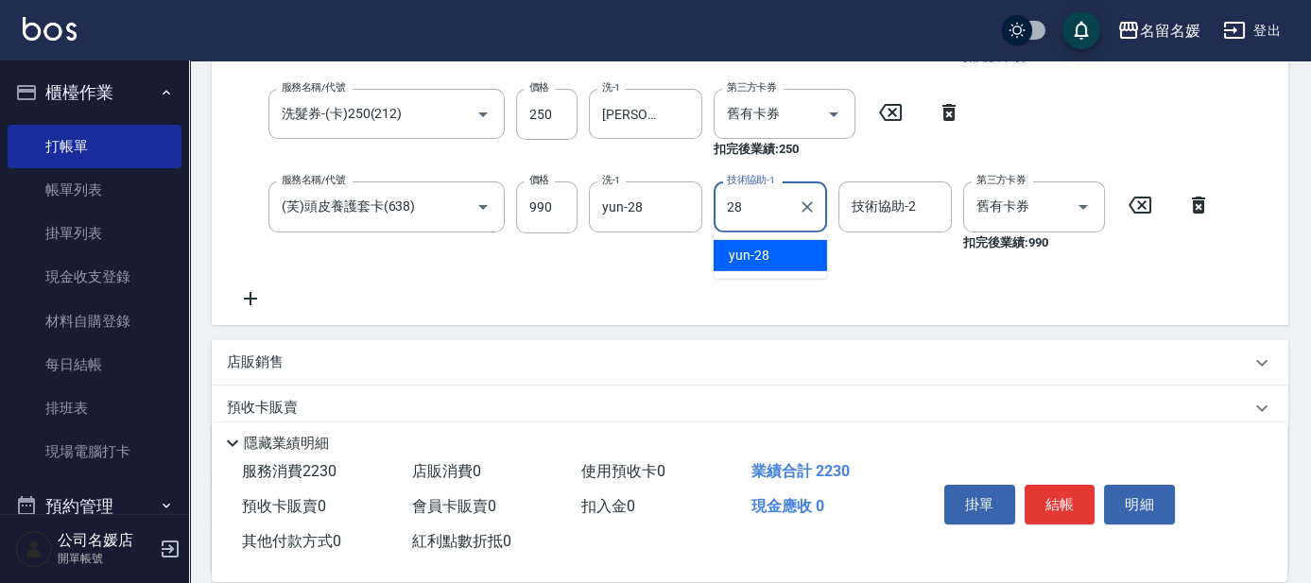
click at [749, 250] on span "yun -28" at bounding box center [749, 256] width 41 height 20
type input "yun-28"
click at [1038, 497] on button "結帳" at bounding box center [1060, 505] width 71 height 40
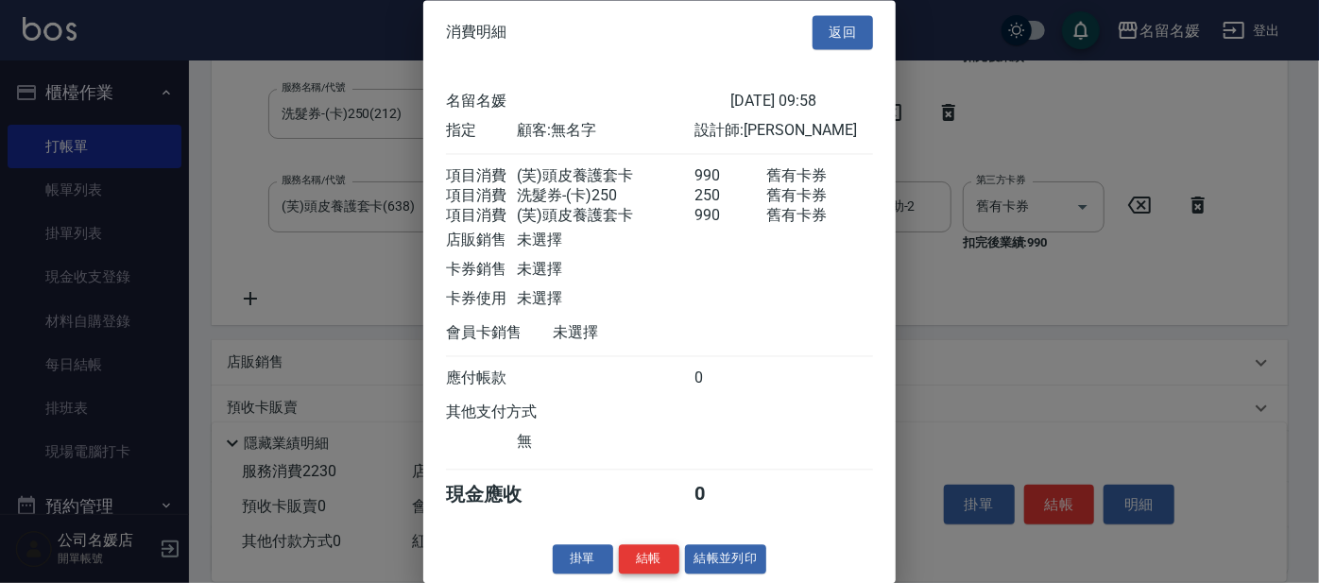
click at [635, 575] on button "結帳" at bounding box center [649, 559] width 60 height 29
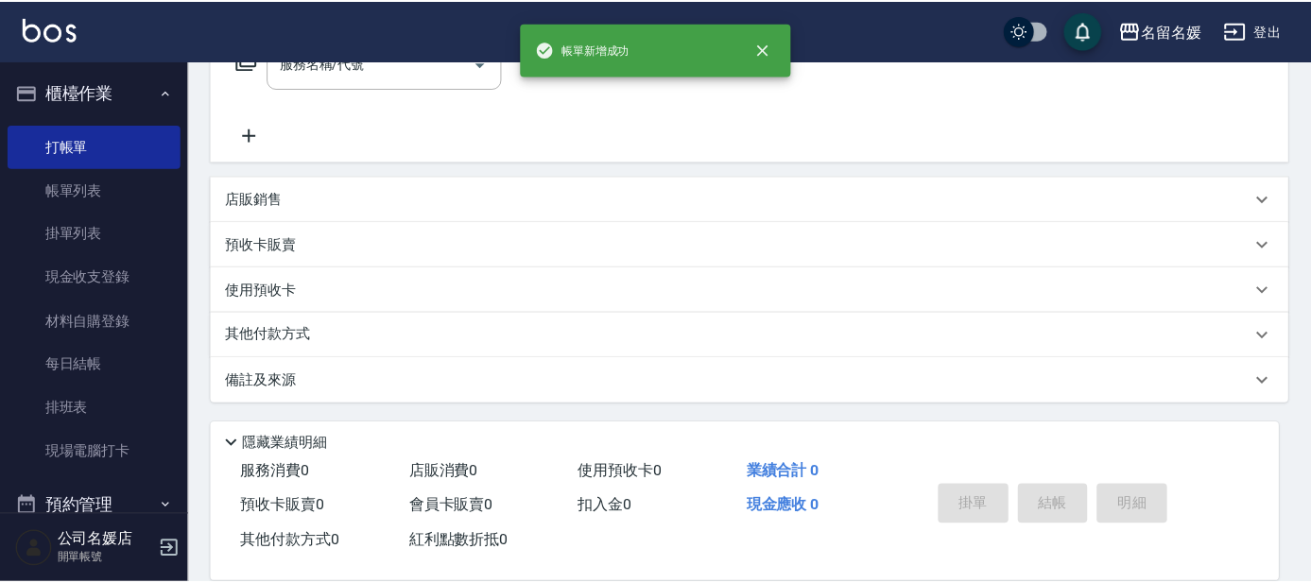
scroll to position [0, 0]
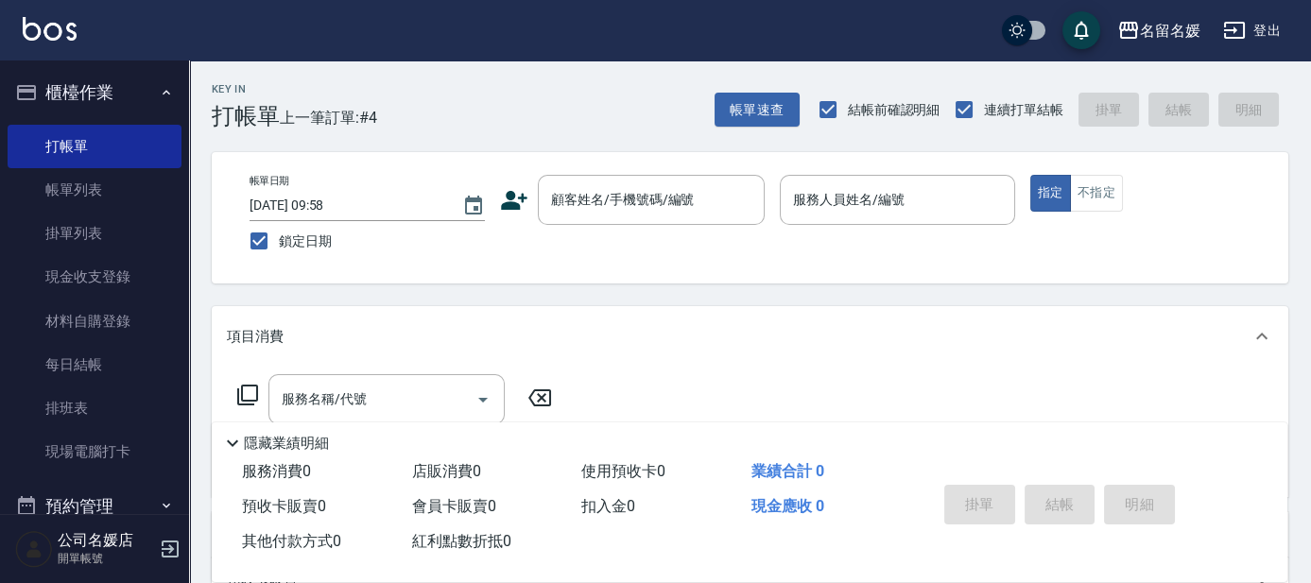
click at [79, 577] on div "公司名媛店 開單帳號" at bounding box center [94, 549] width 189 height 68
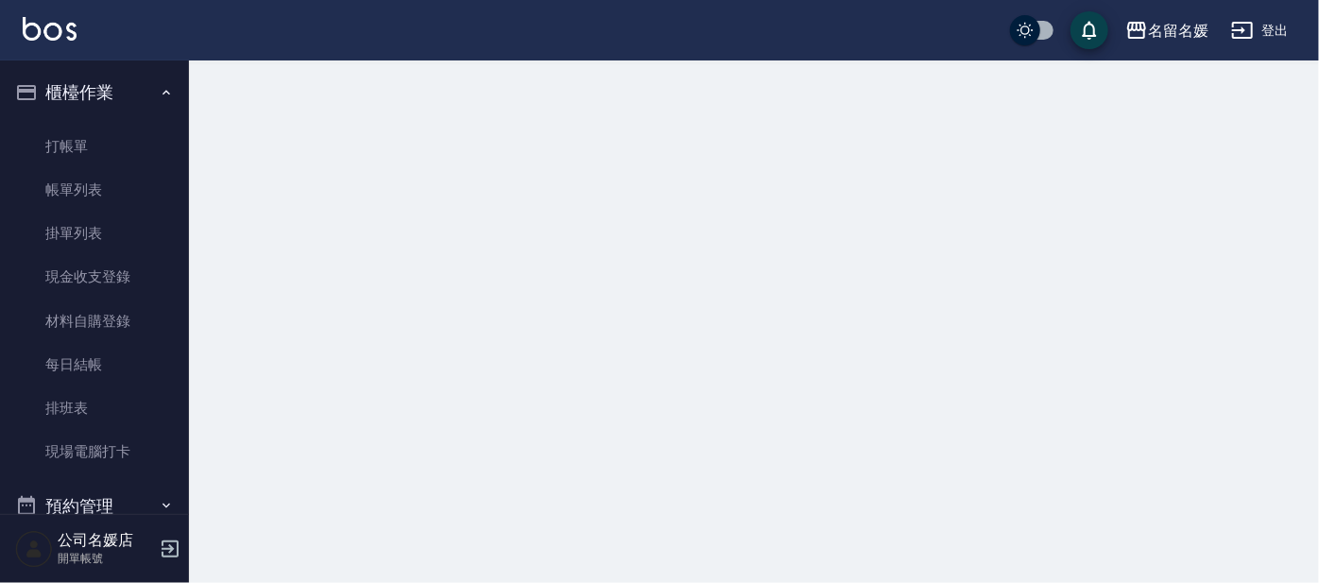
click at [83, 576] on div "公司名媛店 開單帳號" at bounding box center [94, 549] width 189 height 68
click at [80, 571] on div "公司名媛店 開單帳號" at bounding box center [94, 549] width 189 height 68
click at [76, 562] on p "開單帳號" at bounding box center [106, 558] width 96 height 17
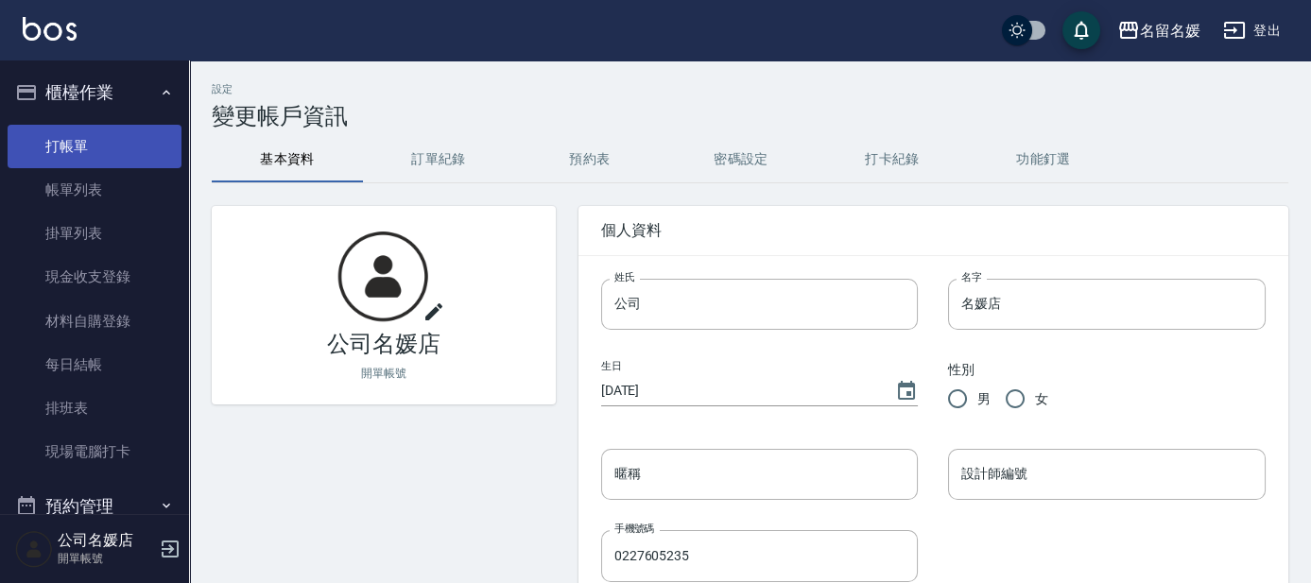
click at [53, 138] on link "打帳單" at bounding box center [95, 146] width 174 height 43
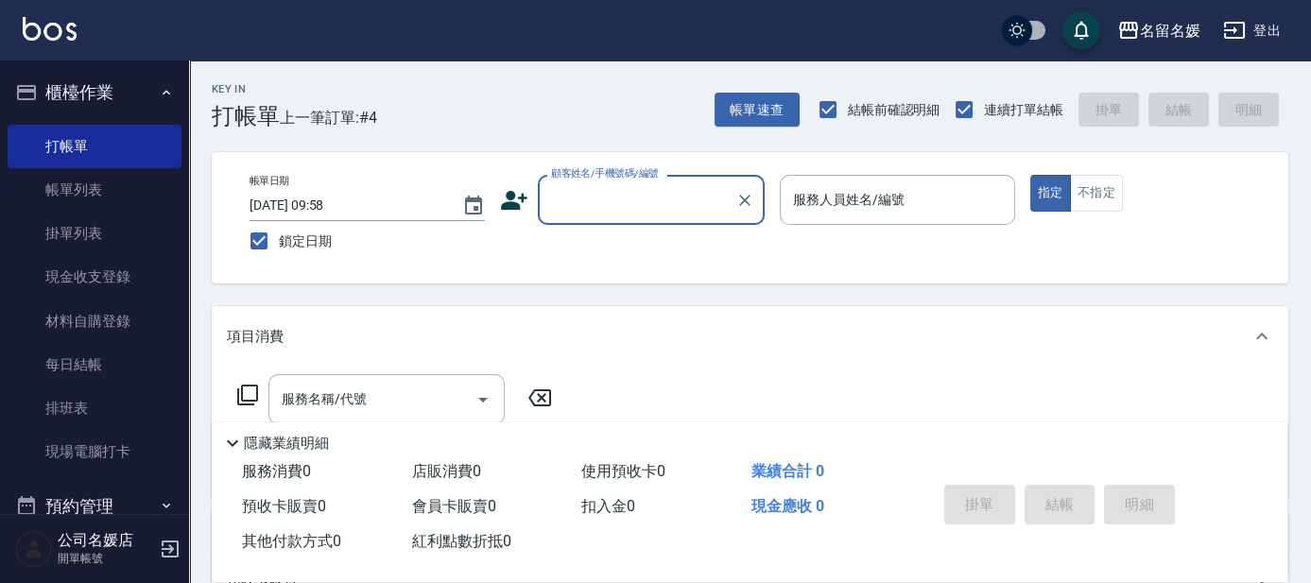
click at [613, 168] on label "顧客姓名/手機號碼/編號" at bounding box center [605, 173] width 108 height 14
click at [613, 183] on input "顧客姓名/手機號碼/編號" at bounding box center [636, 199] width 181 height 33
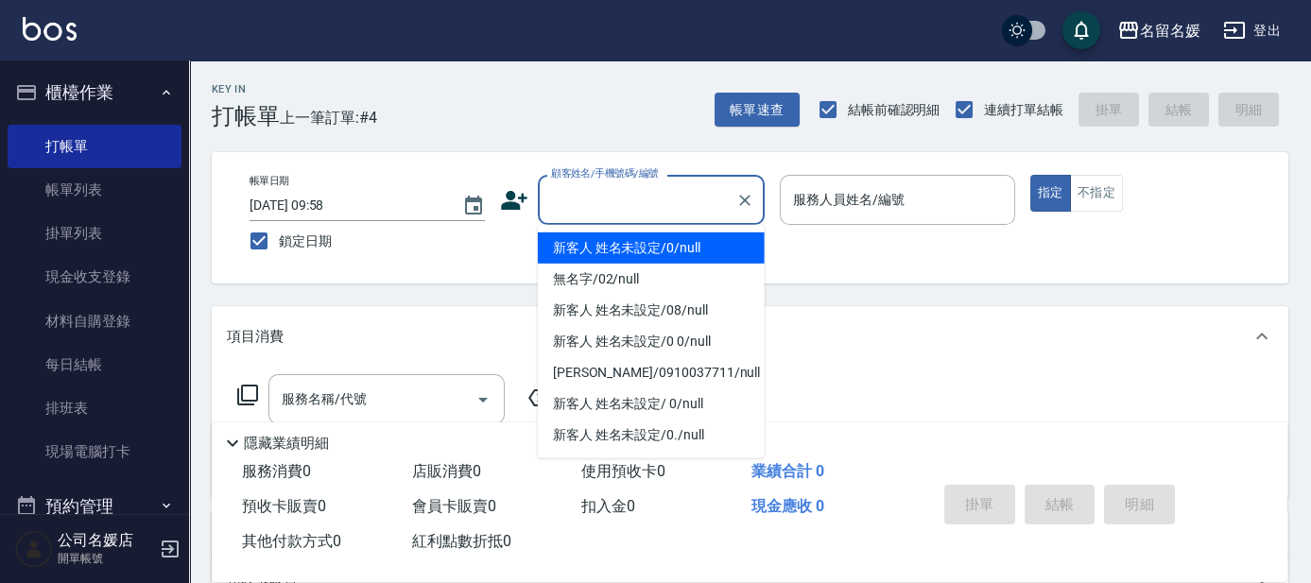
click at [614, 204] on input "顧客姓名/手機號碼/編號" at bounding box center [636, 199] width 181 height 33
click at [638, 240] on li "新客人 姓名未設定/0/null" at bounding box center [651, 248] width 227 height 31
type input "新客人 姓名未設定/0/null"
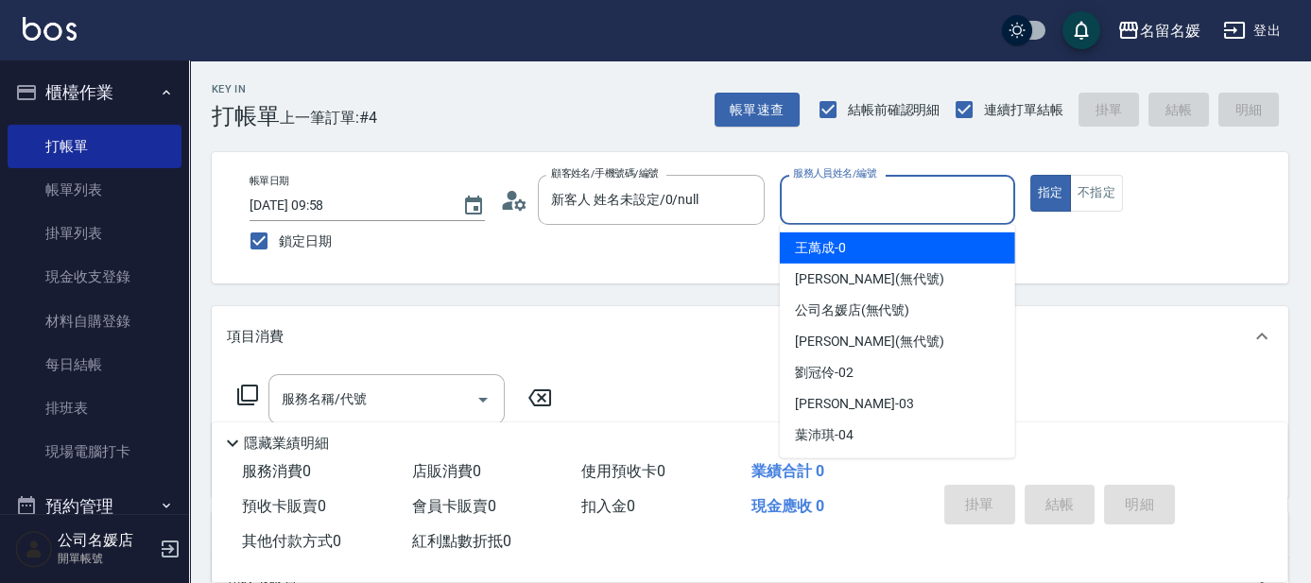
click at [810, 204] on input "服務人員姓名/編號" at bounding box center [897, 199] width 218 height 33
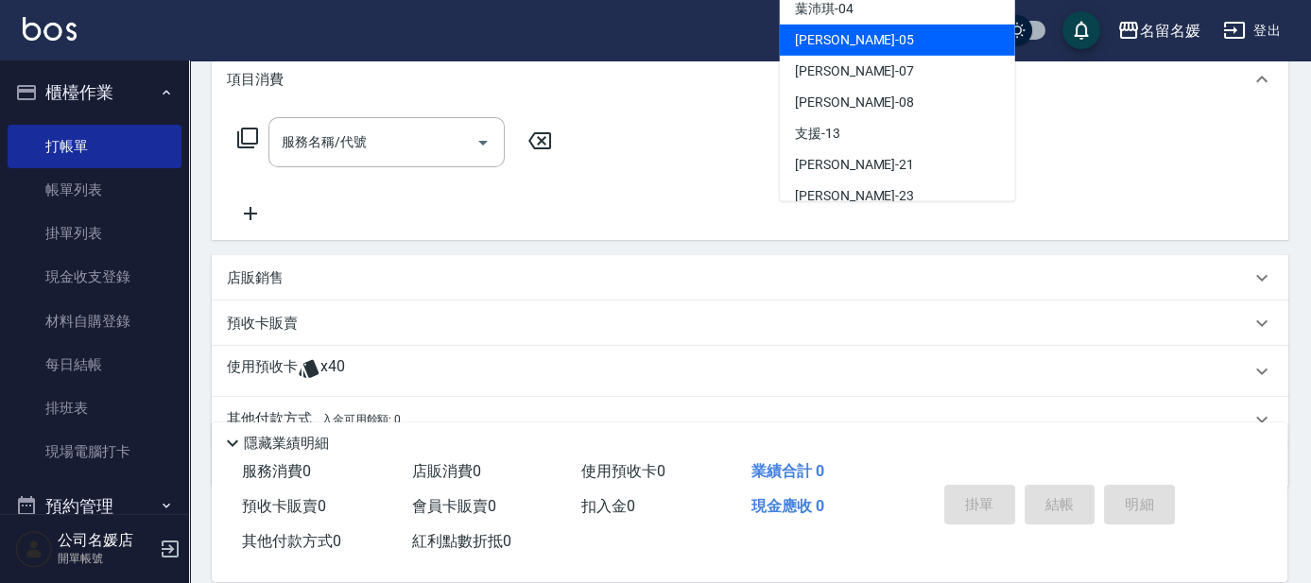
scroll to position [171, 0]
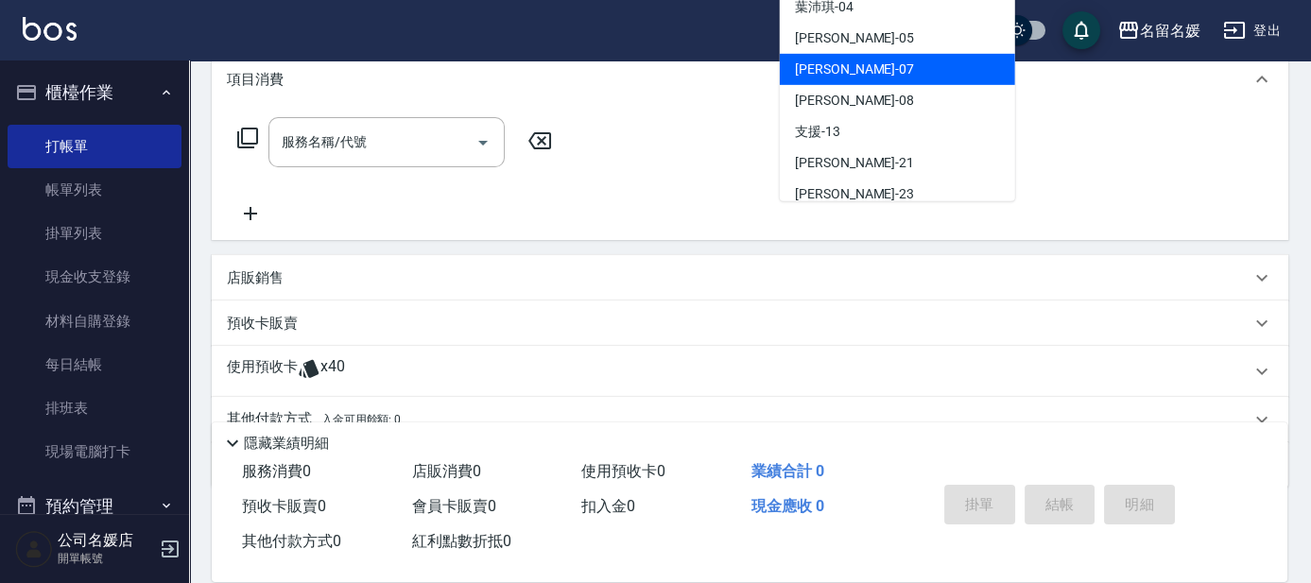
click at [864, 76] on div "[PERSON_NAME] -07" at bounding box center [897, 69] width 235 height 31
type input "[PERSON_NAME]-07"
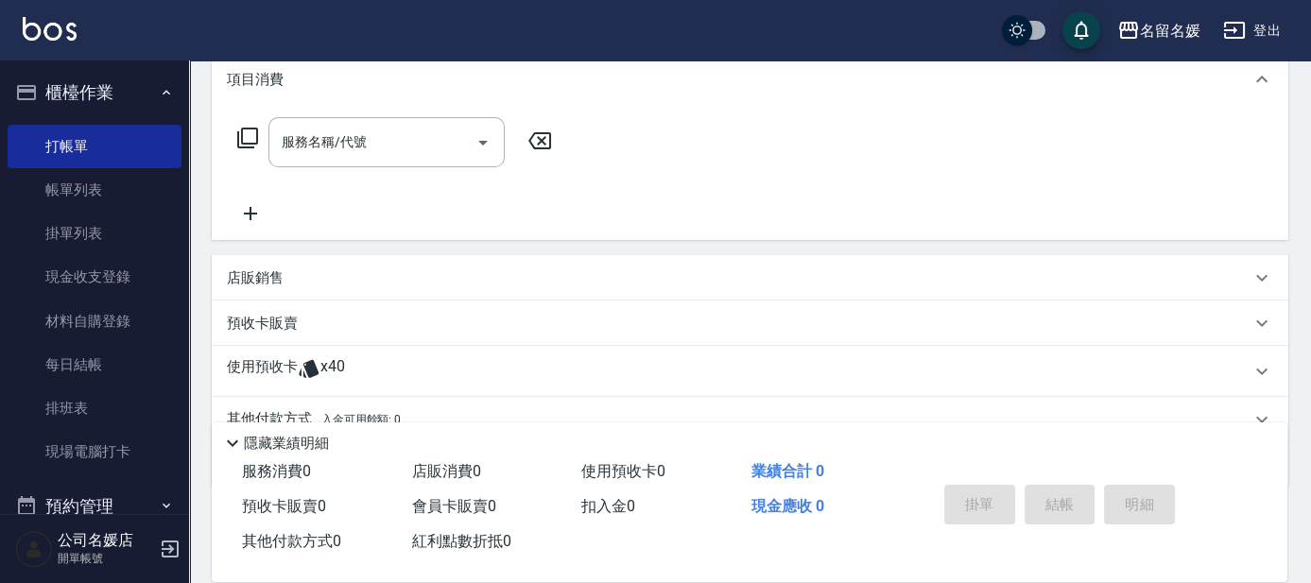
click at [247, 139] on icon at bounding box center [247, 138] width 23 height 23
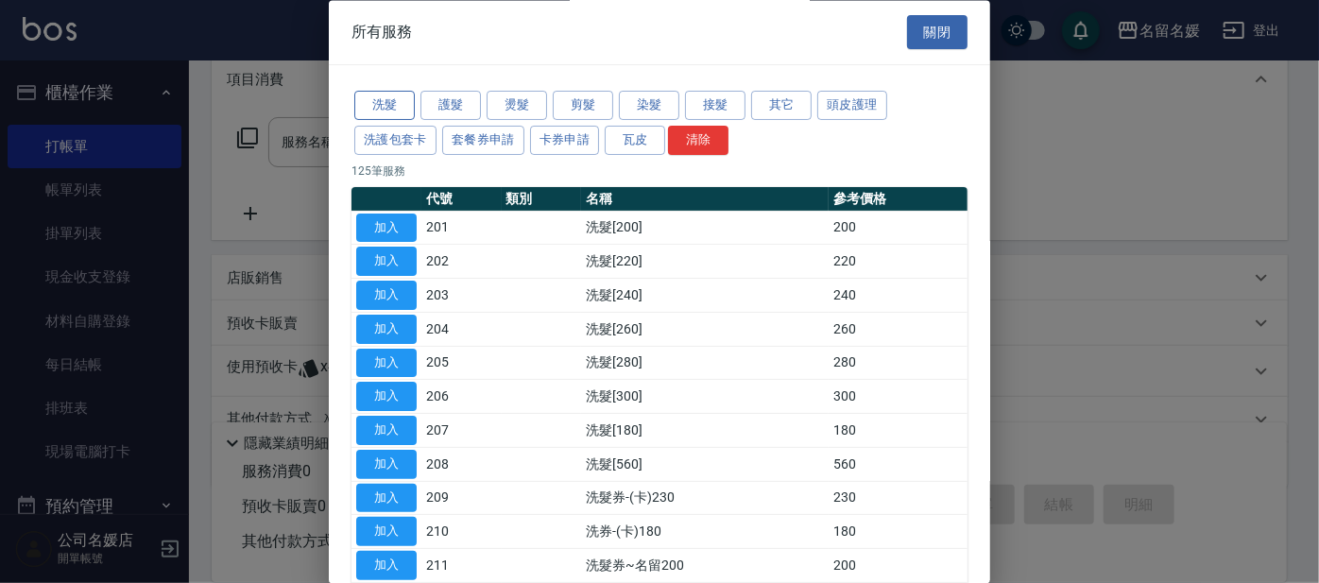
click at [396, 105] on button "洗髮" at bounding box center [384, 106] width 60 height 29
click at [397, 389] on button "加入" at bounding box center [386, 397] width 60 height 29
type input "洗髮[300](206)"
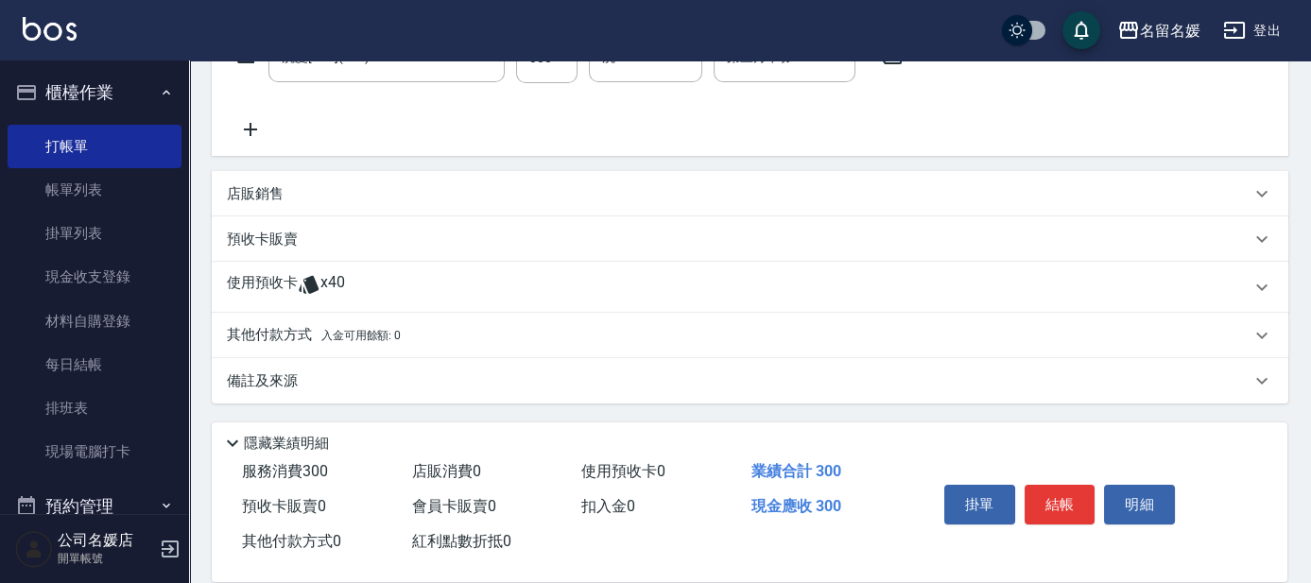
scroll to position [170, 0]
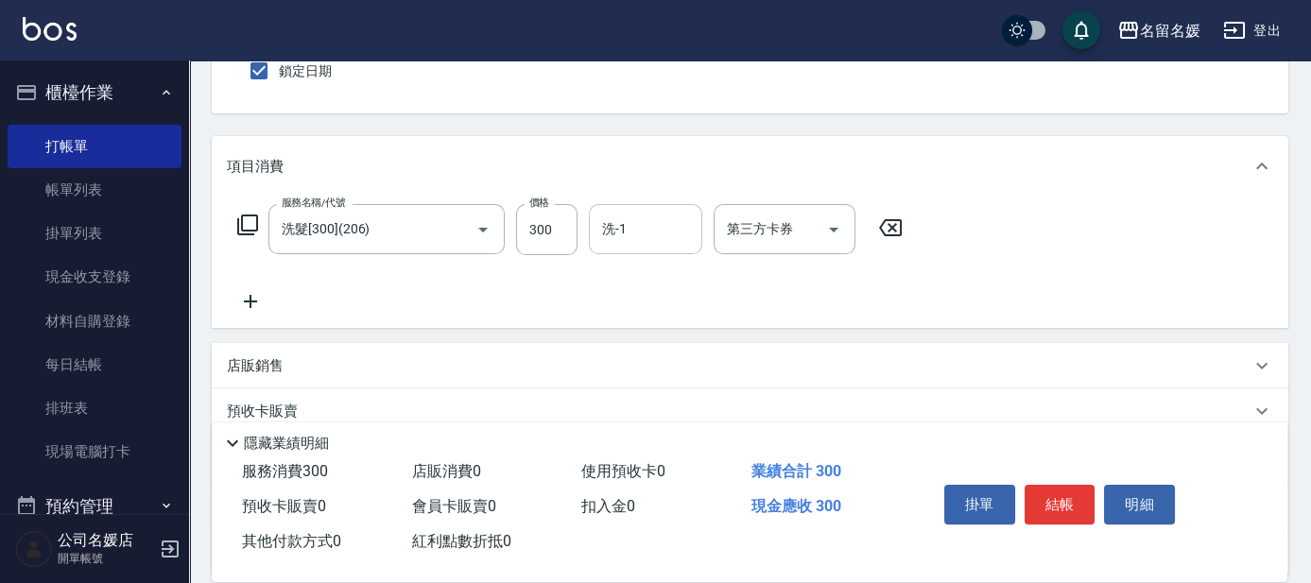
click at [647, 227] on input "洗-1" at bounding box center [645, 229] width 96 height 33
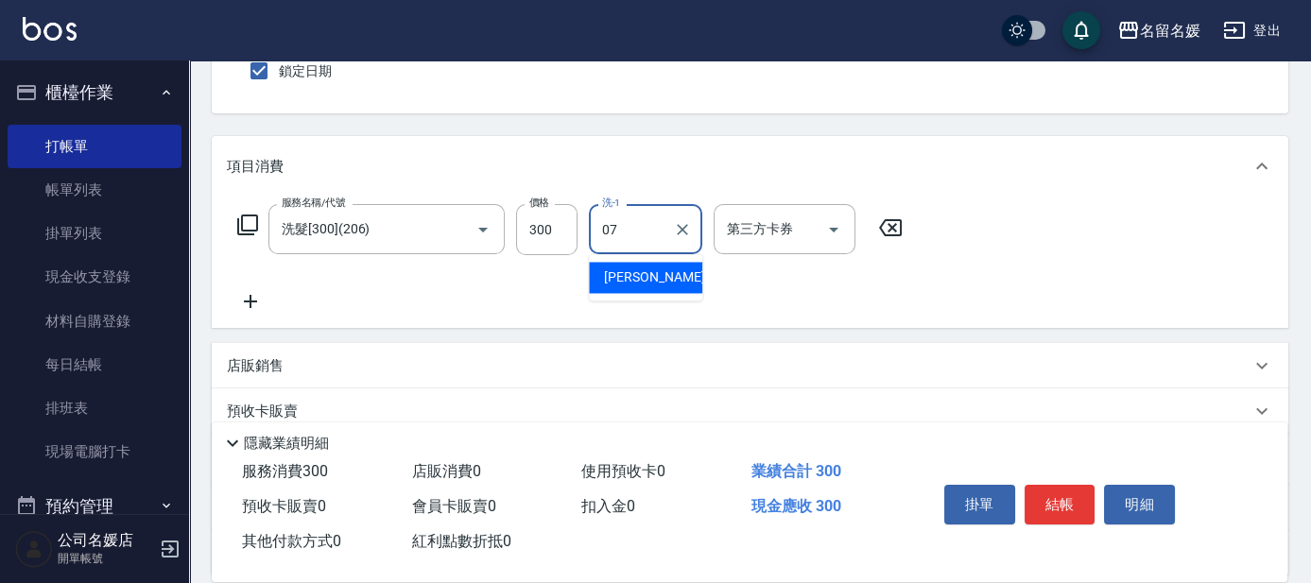
click at [663, 277] on div "[PERSON_NAME] -07" at bounding box center [645, 277] width 113 height 31
type input "[PERSON_NAME]-07"
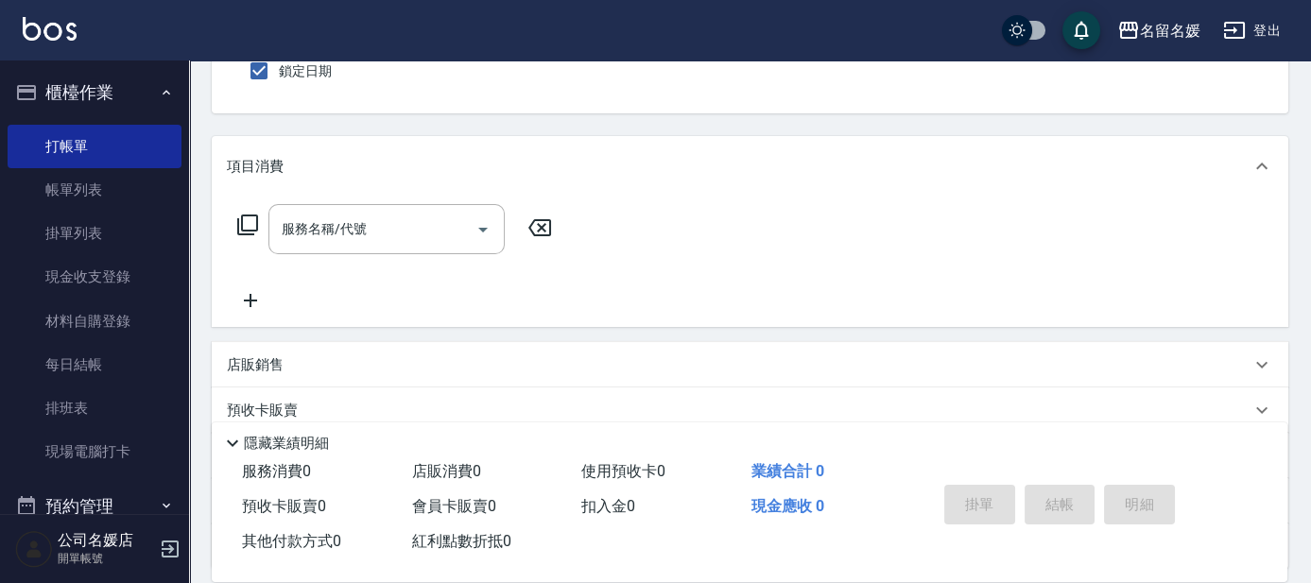
scroll to position [0, 0]
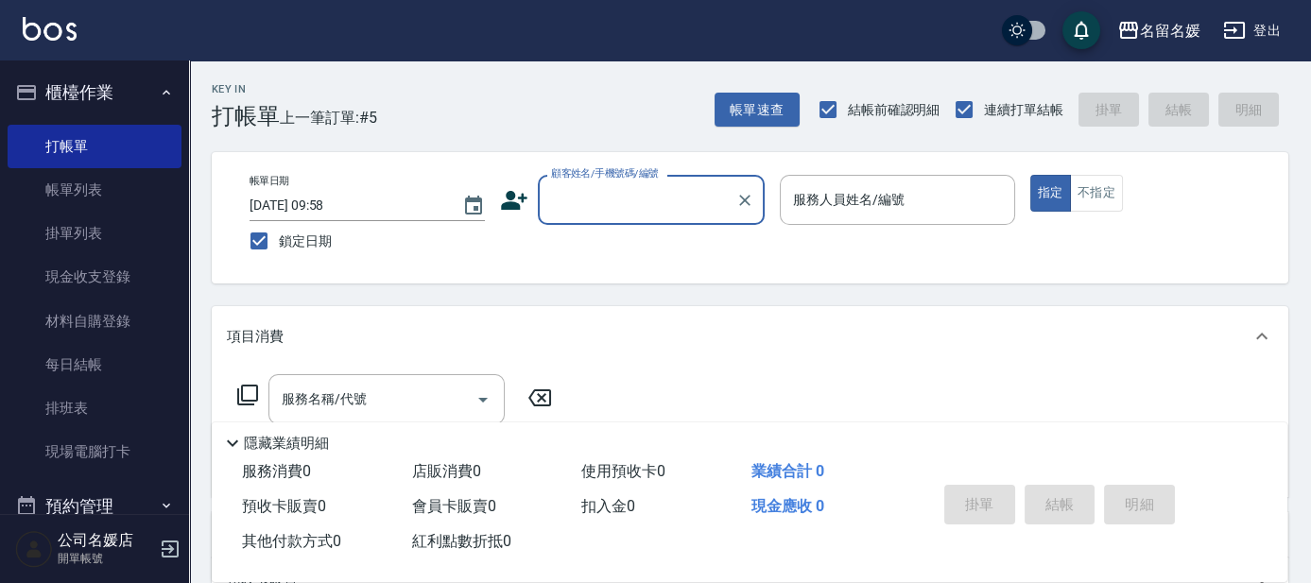
click at [612, 200] on input "顧客姓名/手機號碼/編號" at bounding box center [636, 199] width 181 height 33
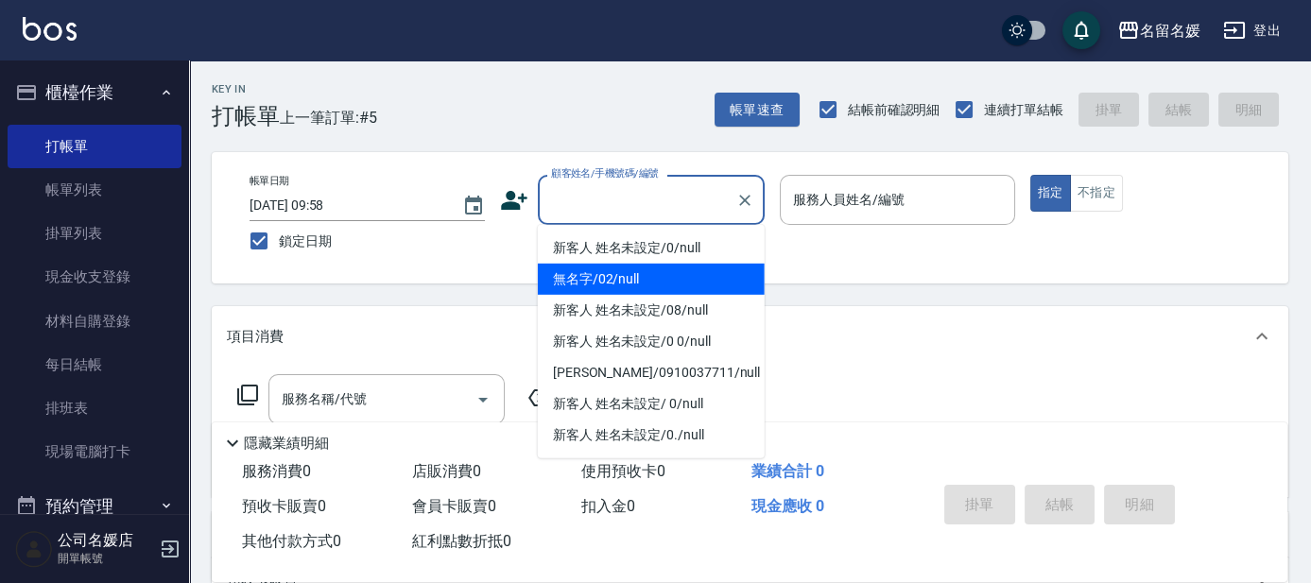
click at [668, 275] on li "無名字/02/null" at bounding box center [651, 279] width 227 height 31
type input "無名字/02/null"
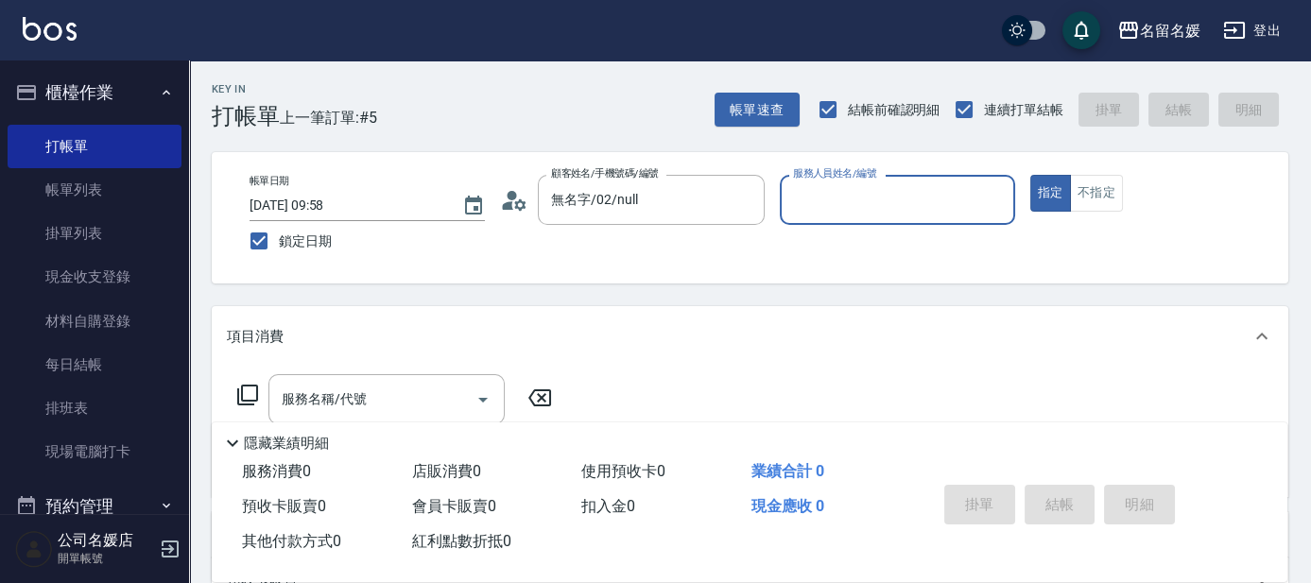
click at [889, 199] on input "服務人員姓名/編號" at bounding box center [897, 199] width 218 height 33
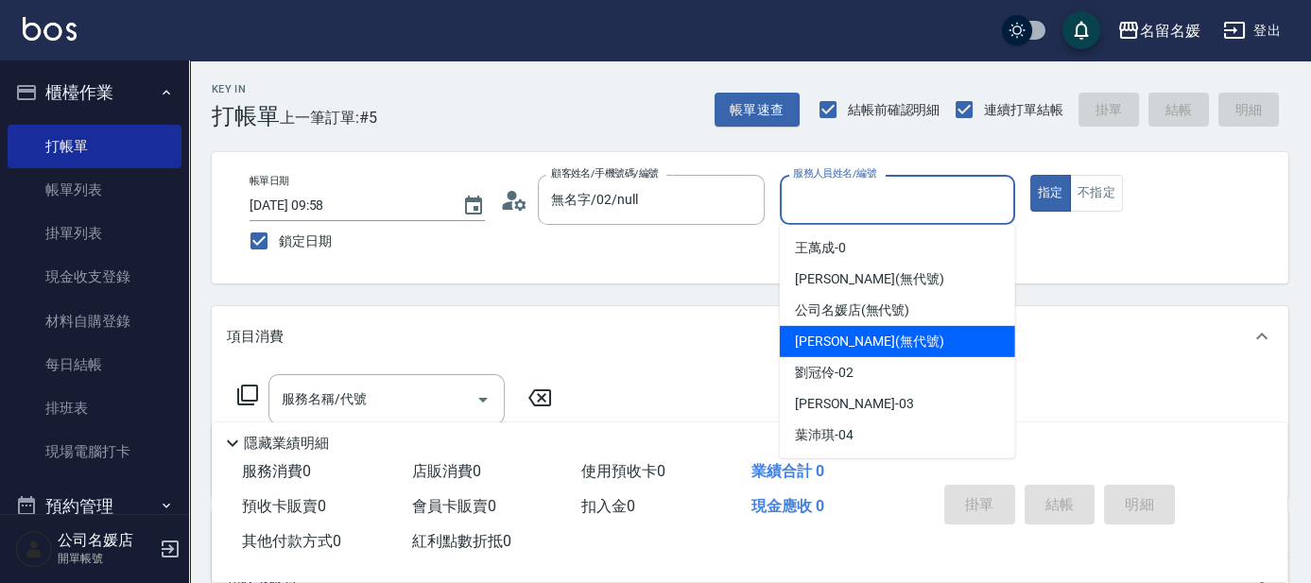
click at [863, 346] on span "[PERSON_NAME](無代號)" at bounding box center [869, 342] width 149 height 20
click at [909, 192] on input "[PERSON_NAME](無代號)" at bounding box center [883, 199] width 190 height 33
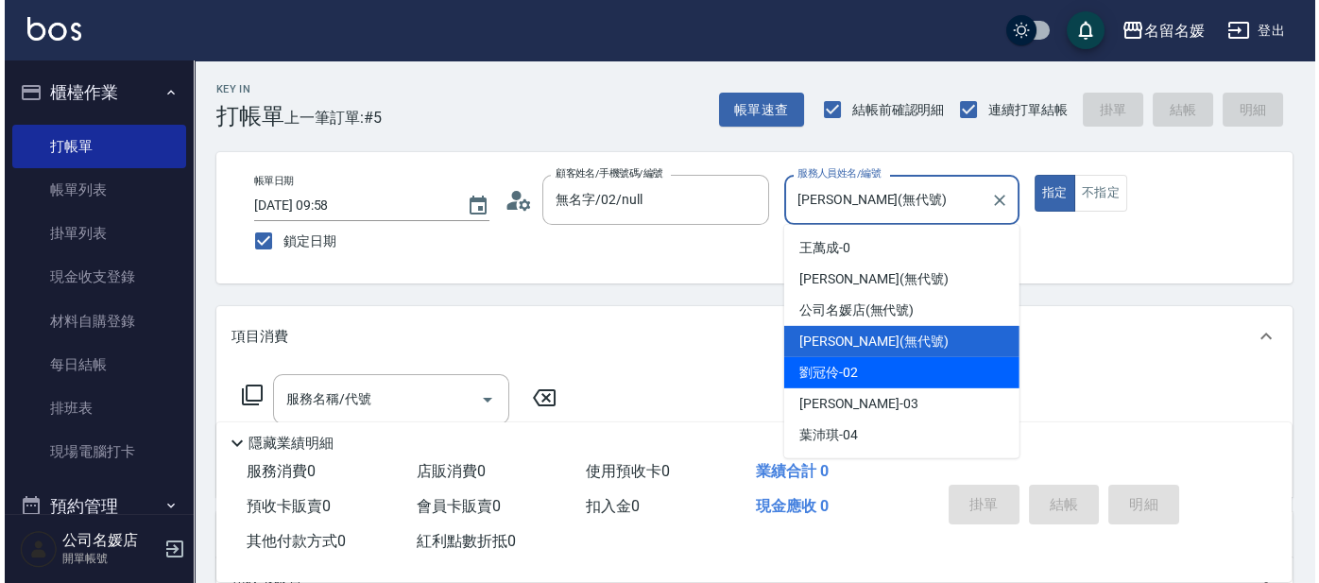
scroll to position [85, 0]
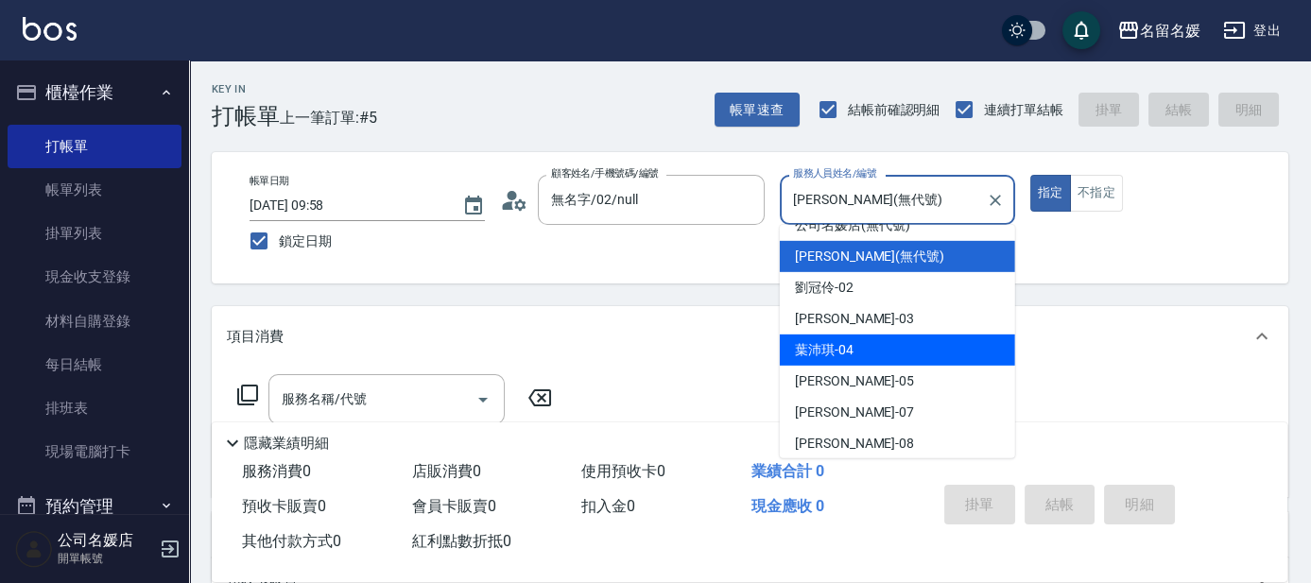
click at [866, 345] on div "[PERSON_NAME]-04" at bounding box center [897, 350] width 235 height 31
type input "[PERSON_NAME]-04"
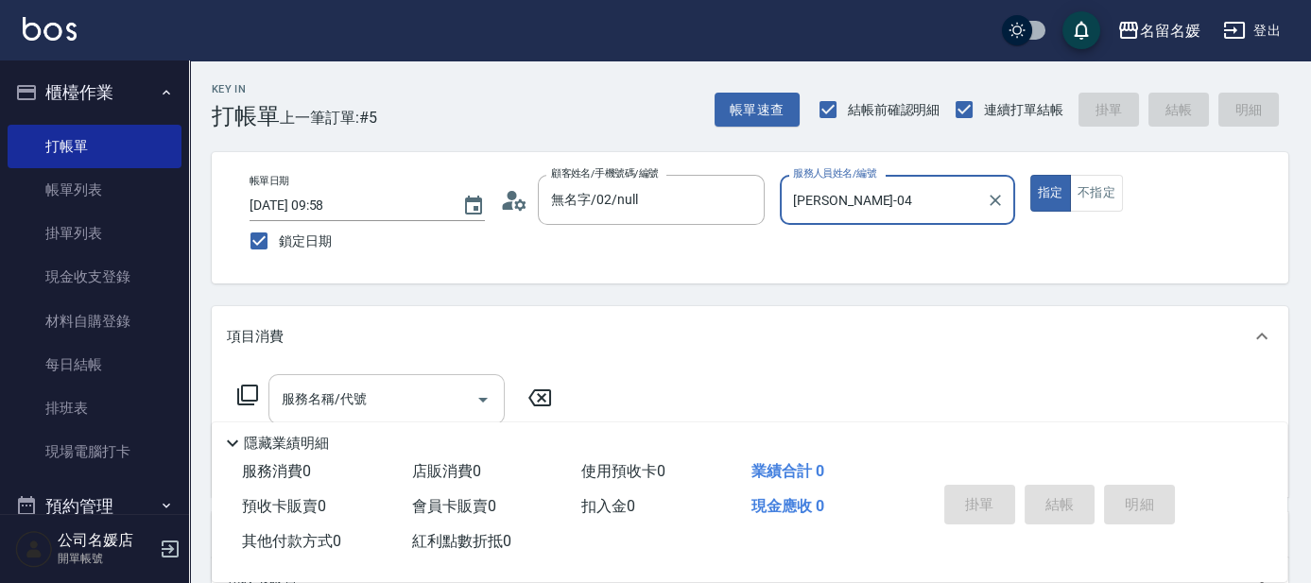
click at [360, 400] on div "服務名稱/代號 服務名稱/代號" at bounding box center [386, 399] width 236 height 50
click at [249, 389] on icon at bounding box center [247, 395] width 23 height 23
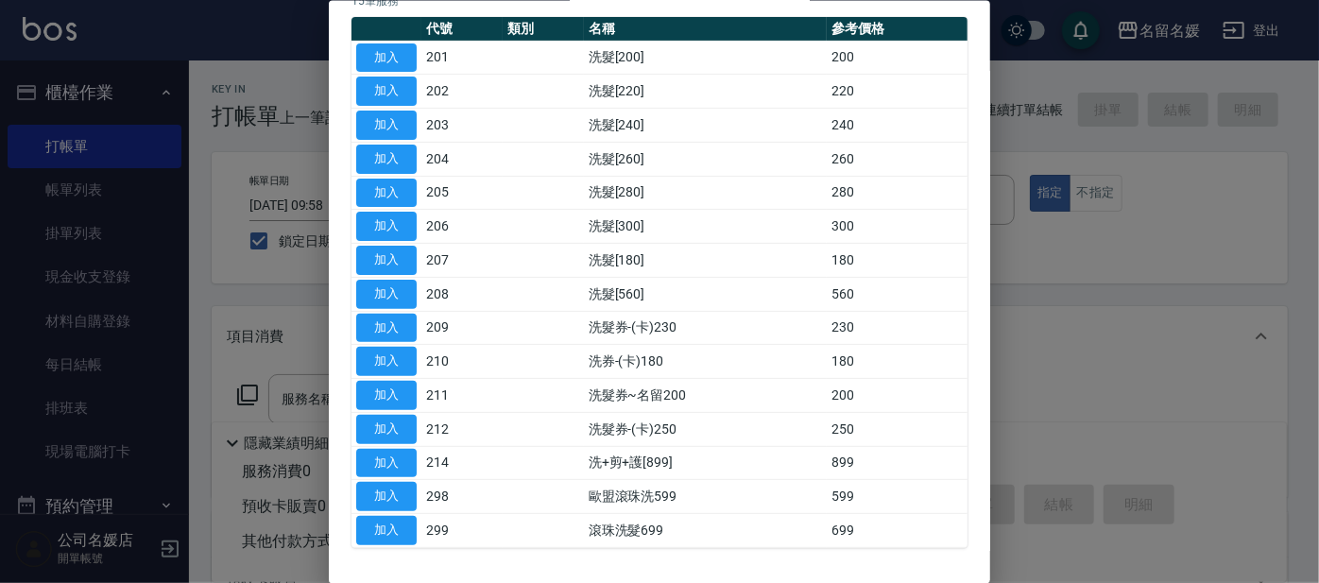
scroll to position [0, 0]
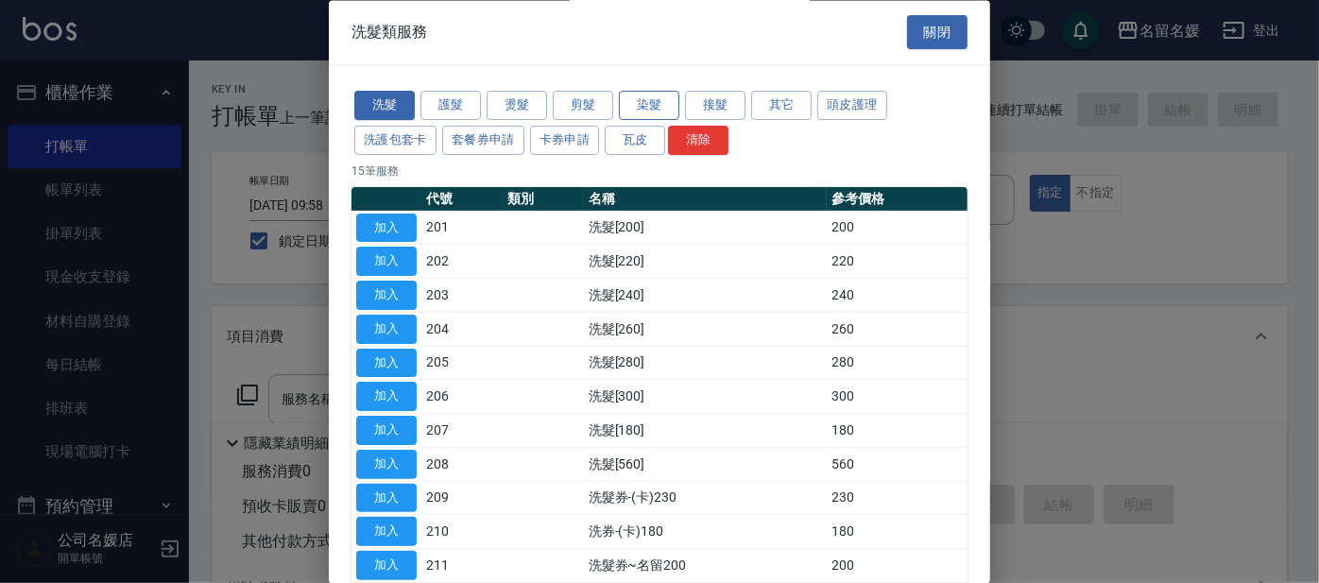
click at [645, 109] on button "染髮" at bounding box center [649, 106] width 60 height 29
click at [664, 107] on button "染髮" at bounding box center [649, 106] width 60 height 29
click at [650, 93] on button "染髮" at bounding box center [649, 106] width 60 height 29
click at [646, 105] on button "染髮" at bounding box center [649, 106] width 60 height 29
click at [652, 98] on button "染髮" at bounding box center [649, 106] width 60 height 29
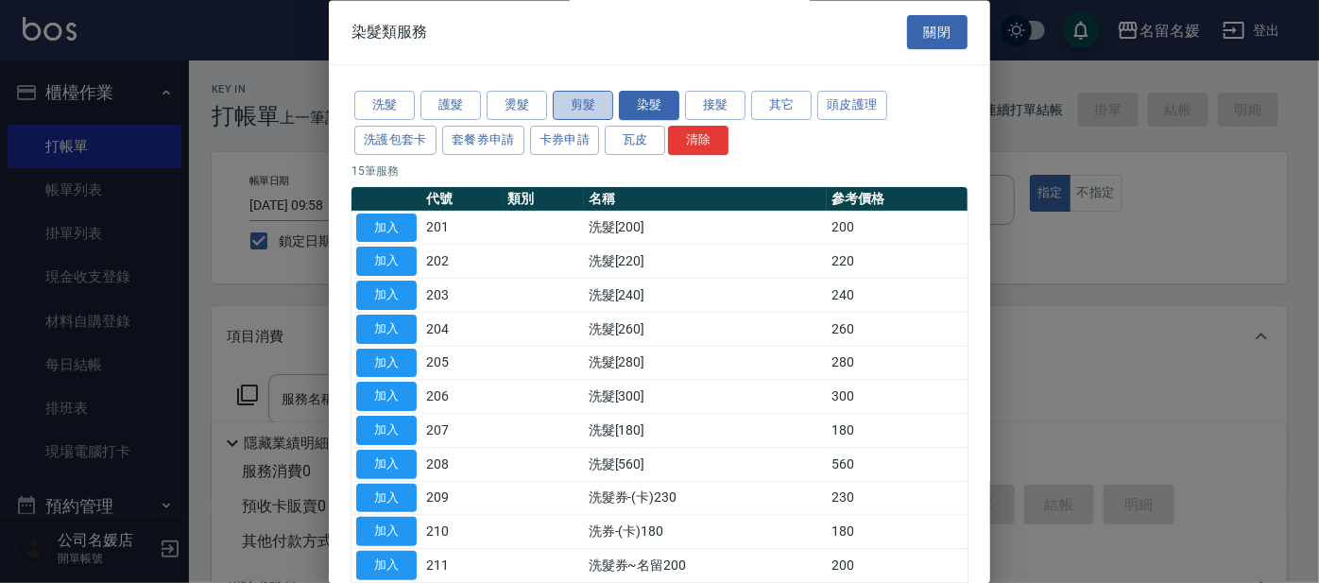
click at [588, 101] on button "剪髮" at bounding box center [583, 106] width 60 height 29
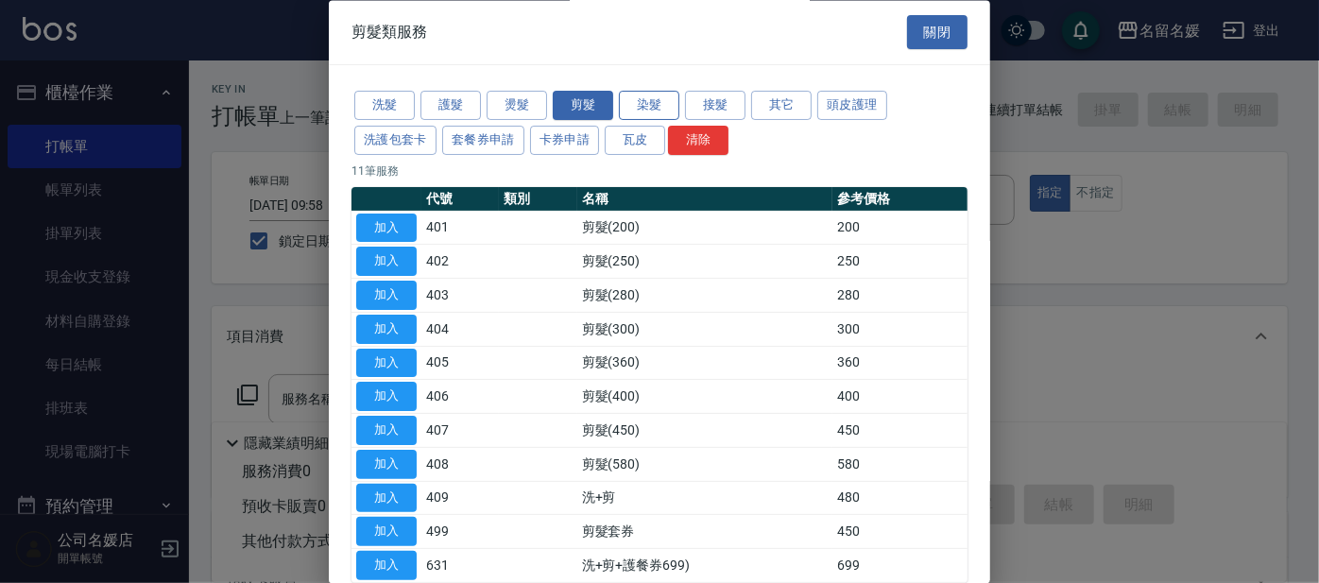
click at [631, 102] on button "染髮" at bounding box center [649, 106] width 60 height 29
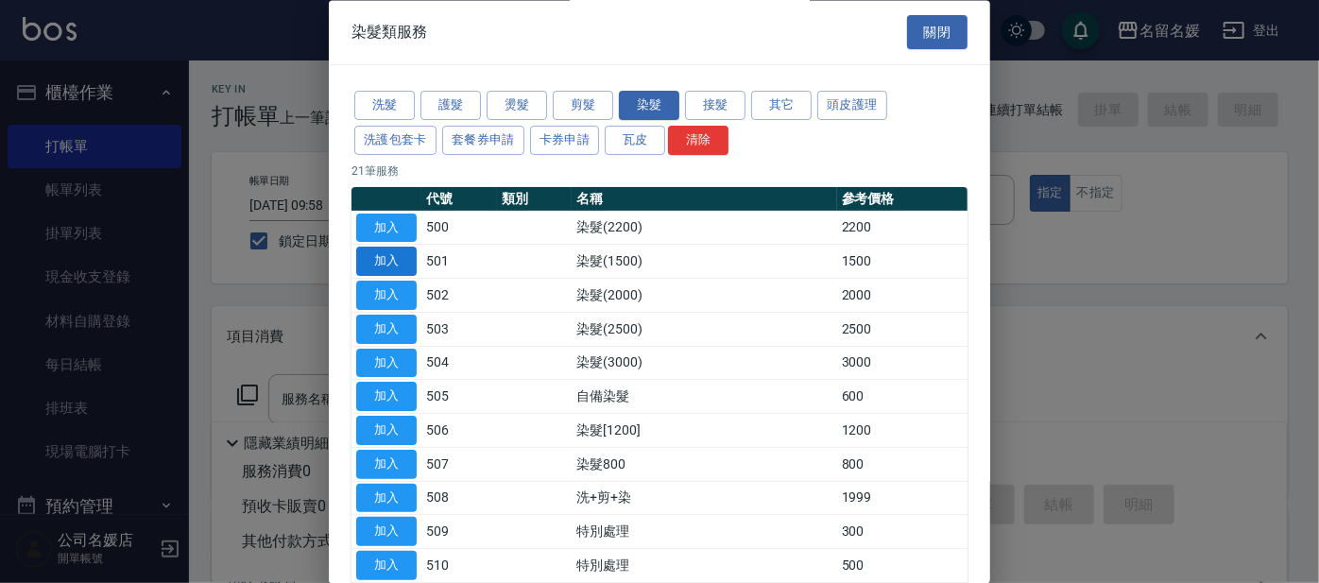
click at [382, 258] on button "加入" at bounding box center [386, 262] width 60 height 29
type input "染髮(1500)(501)"
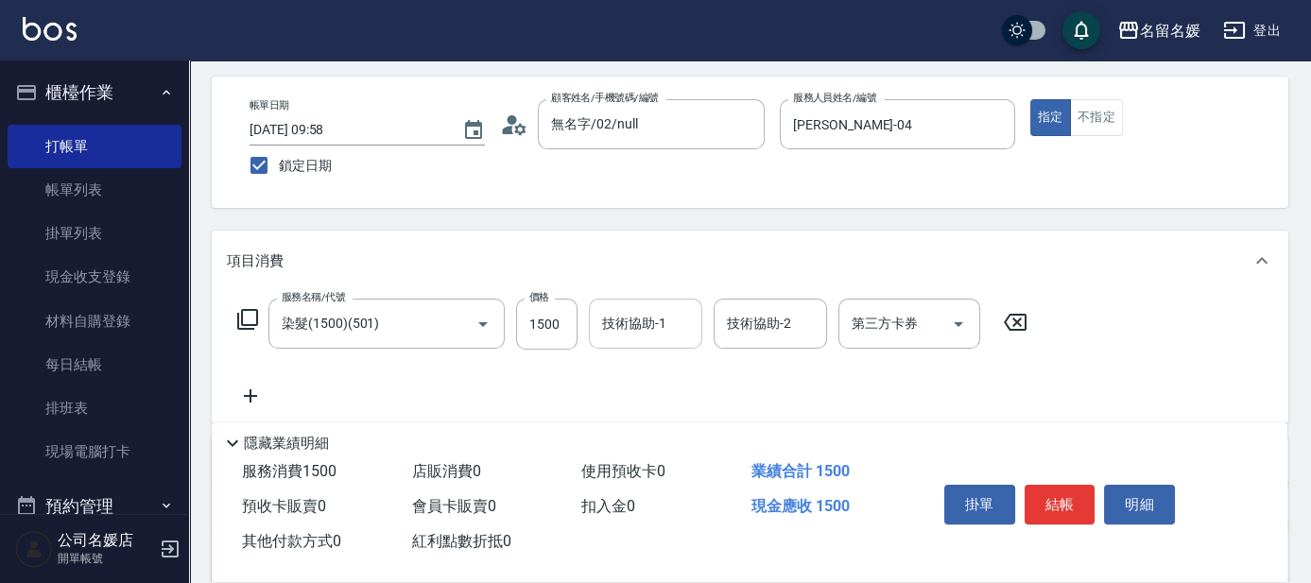
scroll to position [85, 0]
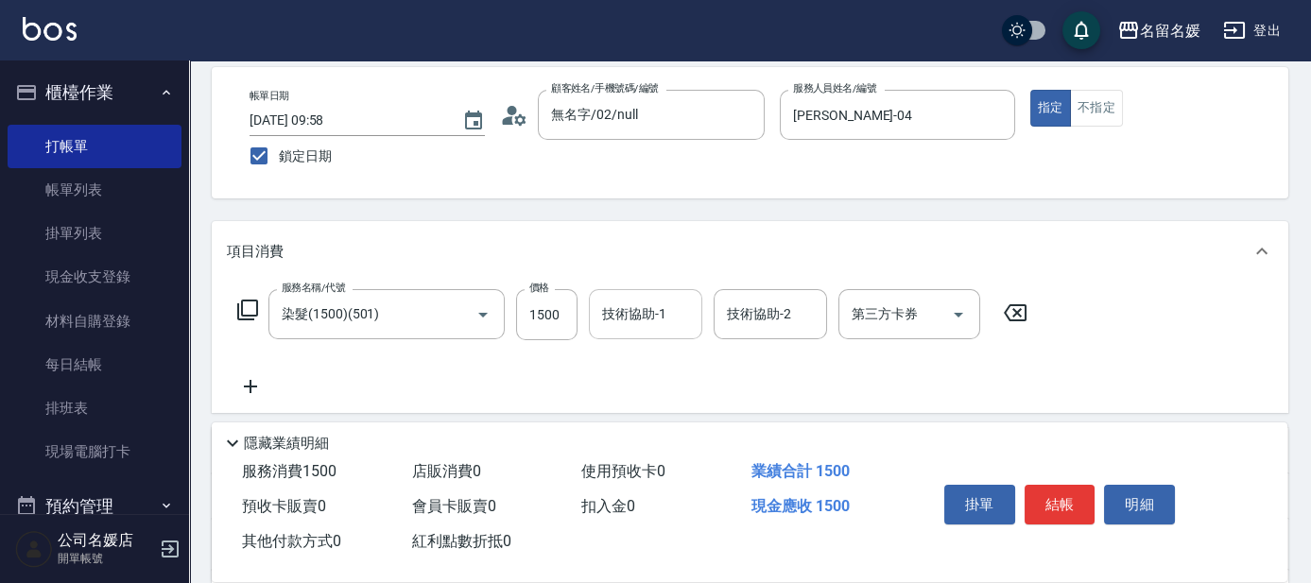
click at [620, 315] on div "技術協助-1 技術協助-1" at bounding box center [645, 314] width 113 height 50
click at [646, 316] on input "技術協助-1" at bounding box center [645, 314] width 96 height 33
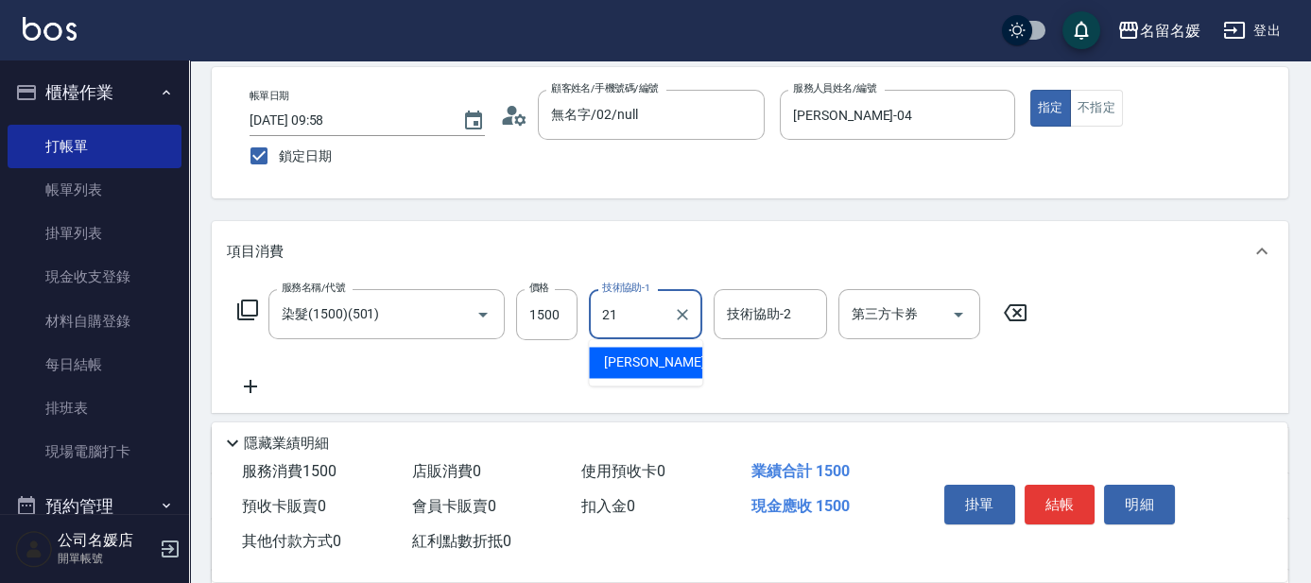
click at [650, 369] on span "[PERSON_NAME]-21" at bounding box center [663, 363] width 119 height 20
type input "[PERSON_NAME]-21"
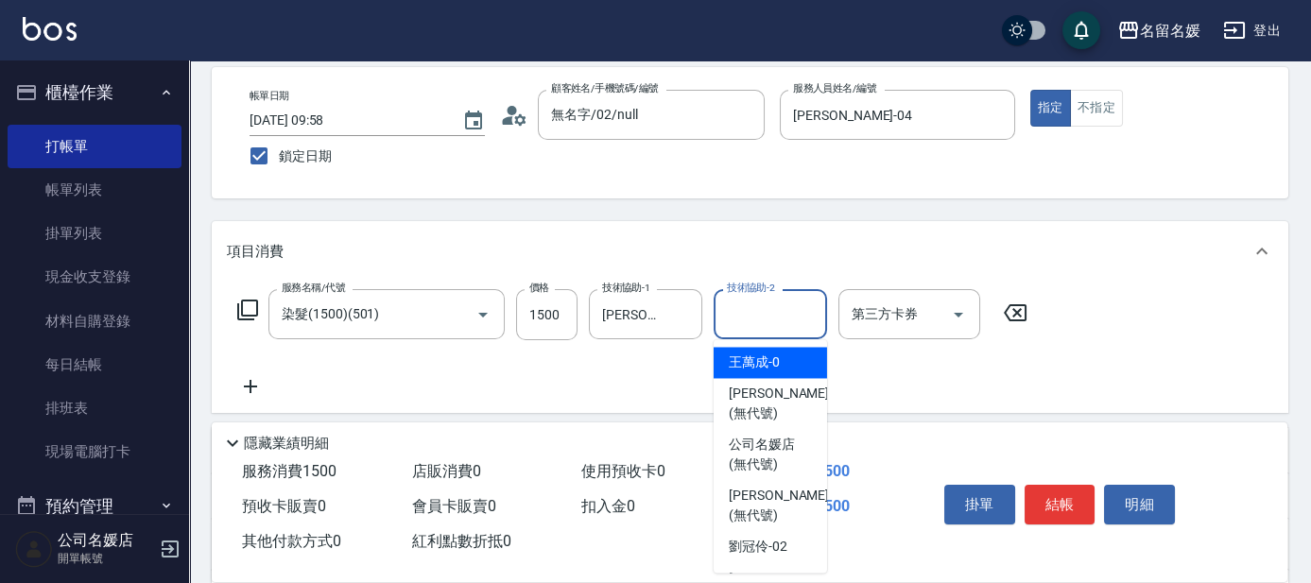
click at [796, 311] on input "技術協助-2" at bounding box center [770, 314] width 96 height 33
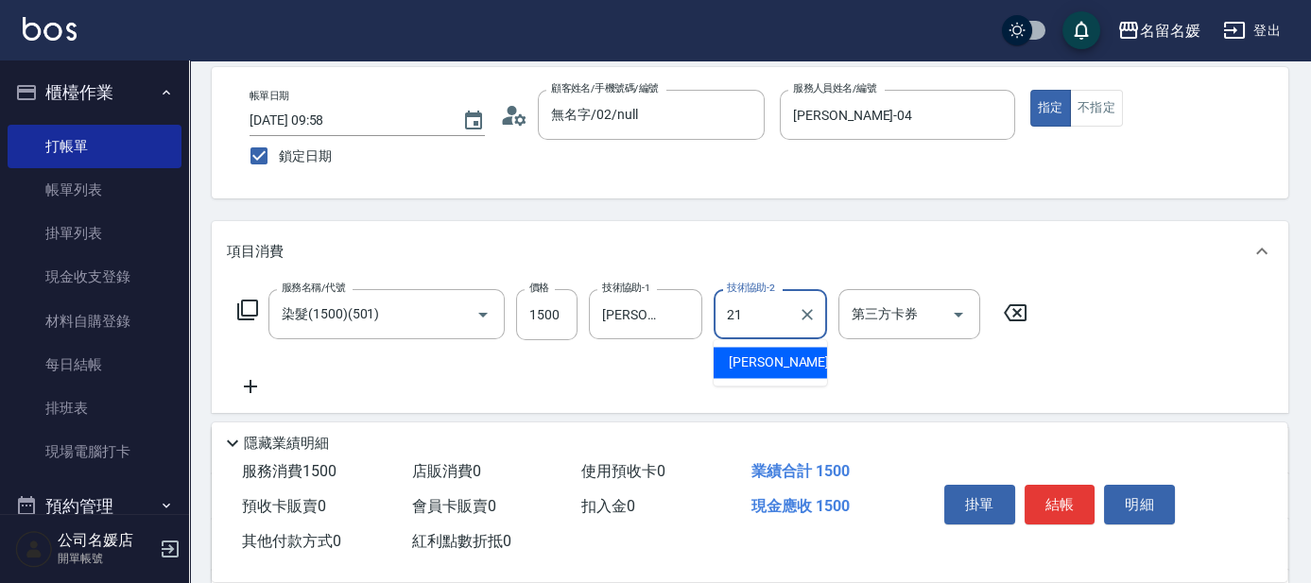
click at [784, 355] on span "[PERSON_NAME]-21" at bounding box center [788, 363] width 119 height 20
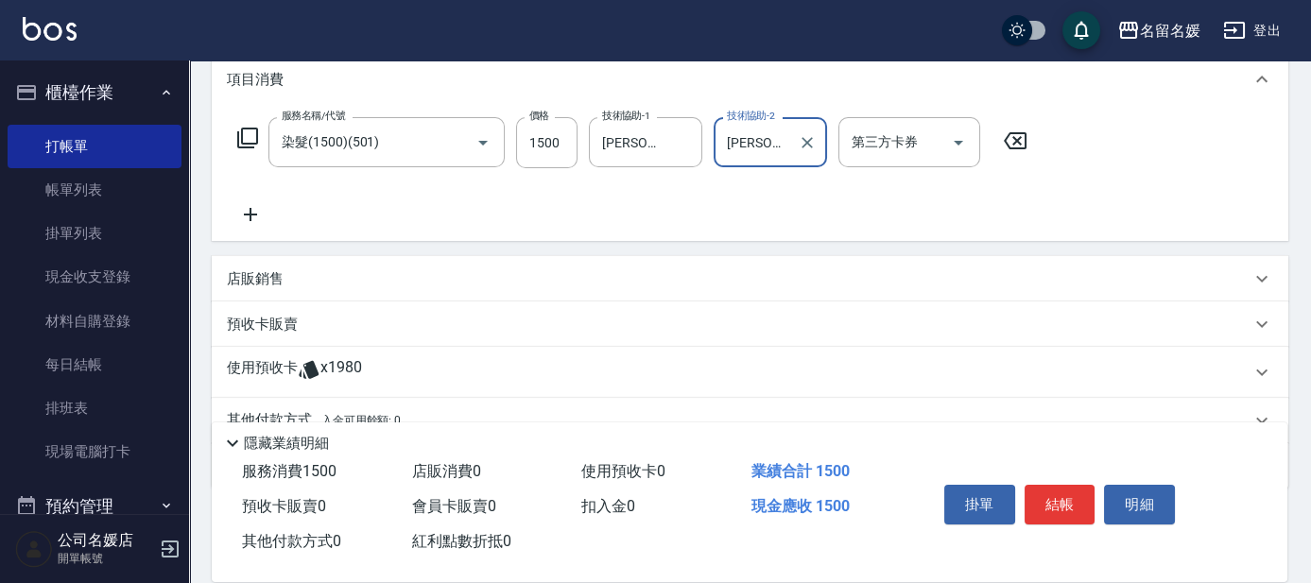
scroll to position [257, 0]
type input "[PERSON_NAME]-21"
click at [252, 210] on icon at bounding box center [250, 214] width 47 height 23
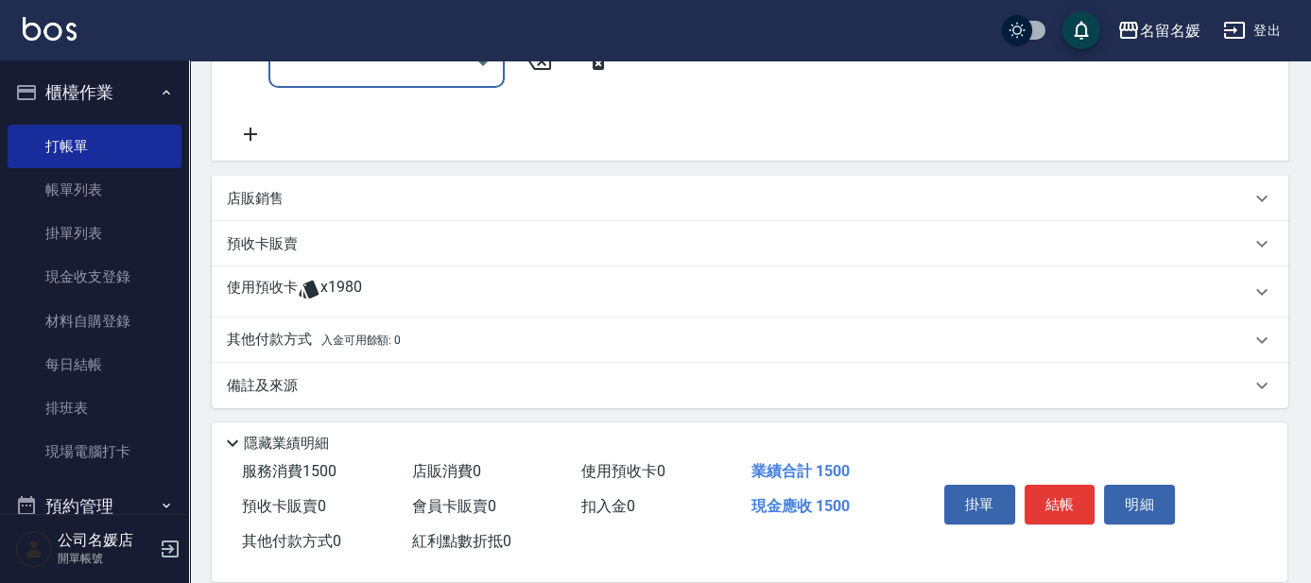
scroll to position [415, 0]
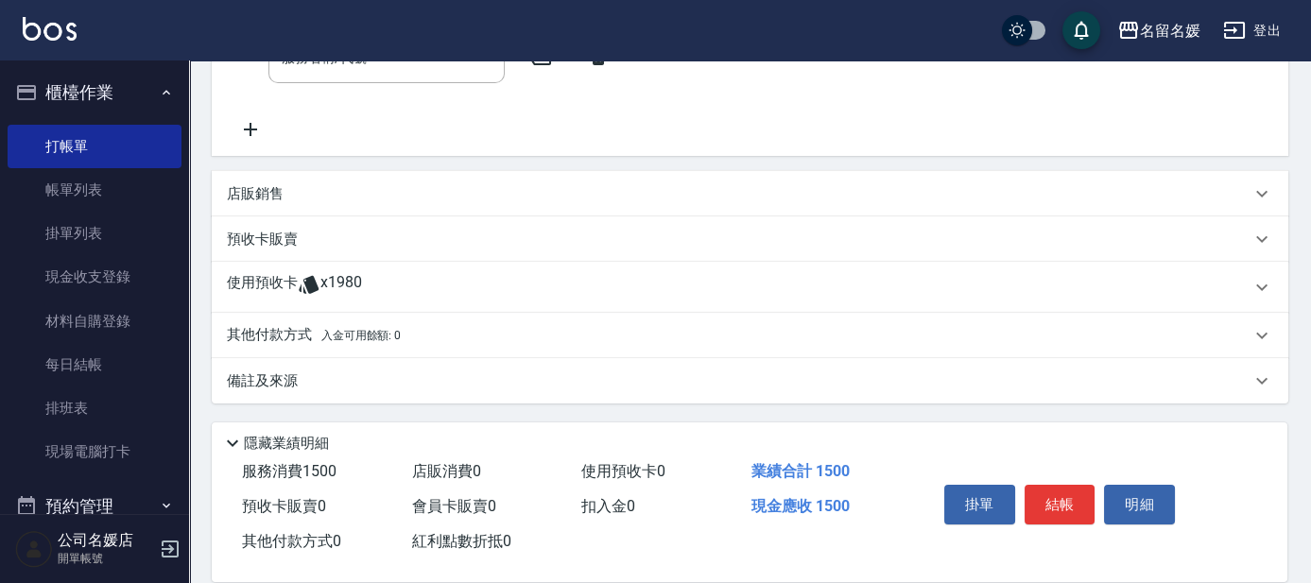
click at [253, 376] on p "備註及來源" at bounding box center [262, 381] width 71 height 20
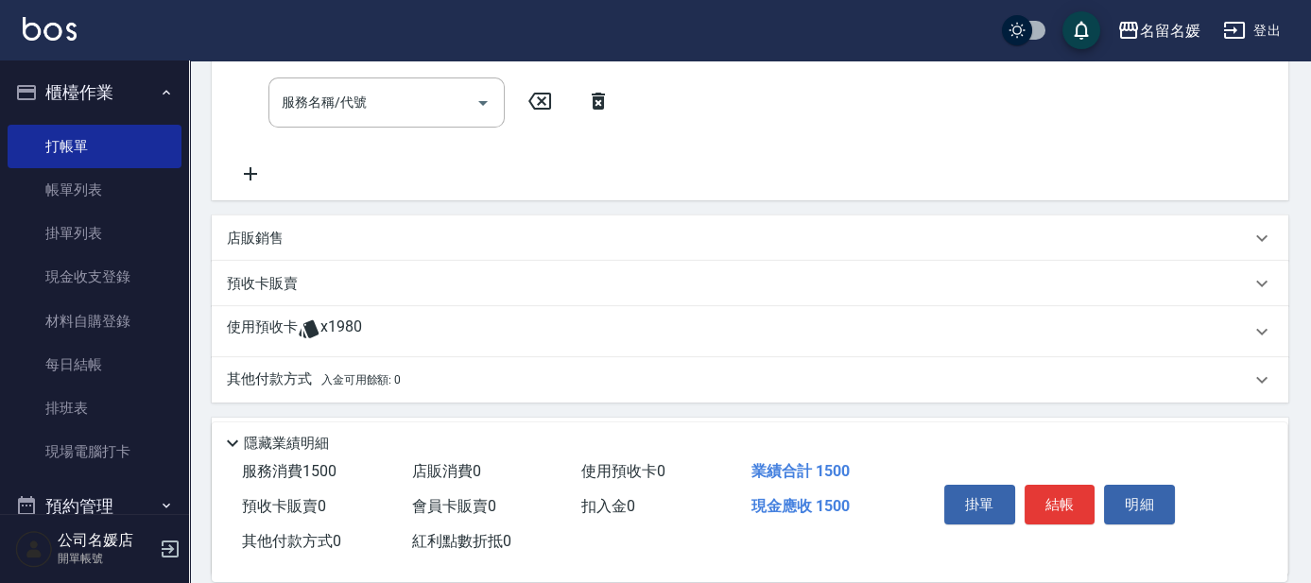
scroll to position [456, 0]
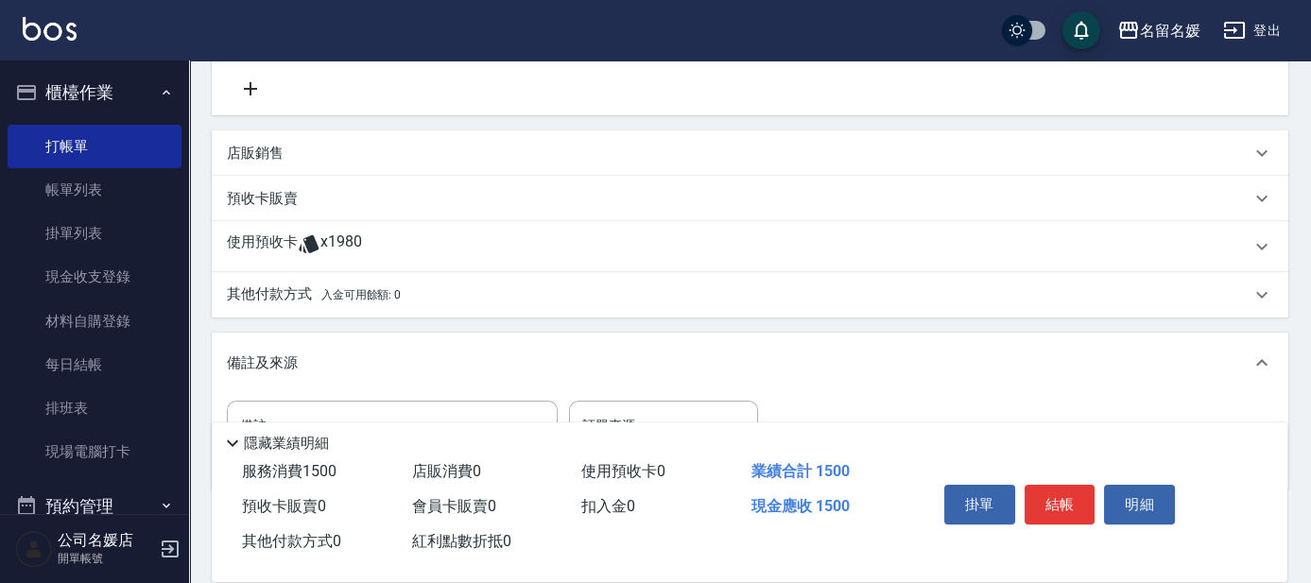
click at [370, 289] on span "入金可用餘額: 0" at bounding box center [361, 294] width 80 height 13
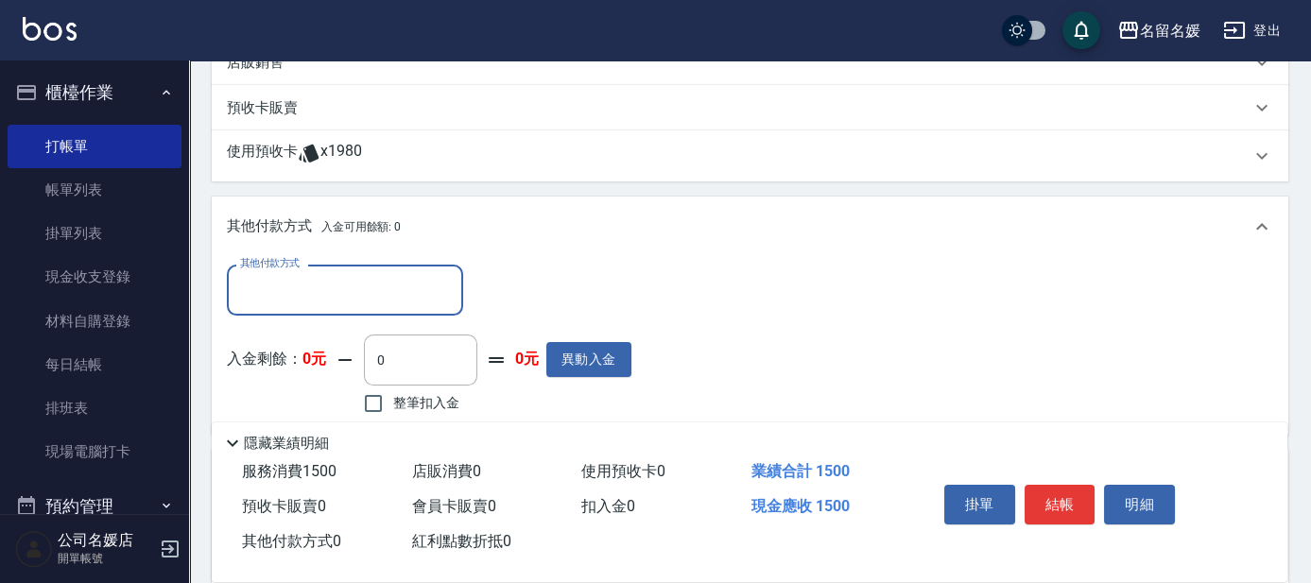
scroll to position [542, 0]
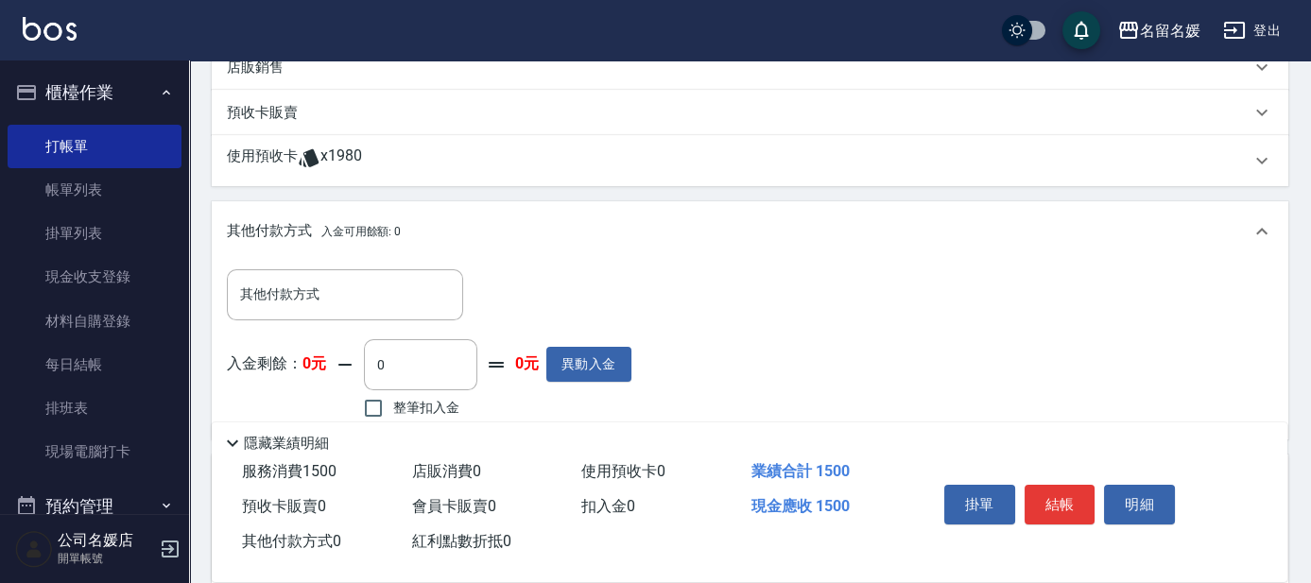
click at [619, 275] on div "其他付款方式 其他付款方式" at bounding box center [429, 294] width 405 height 50
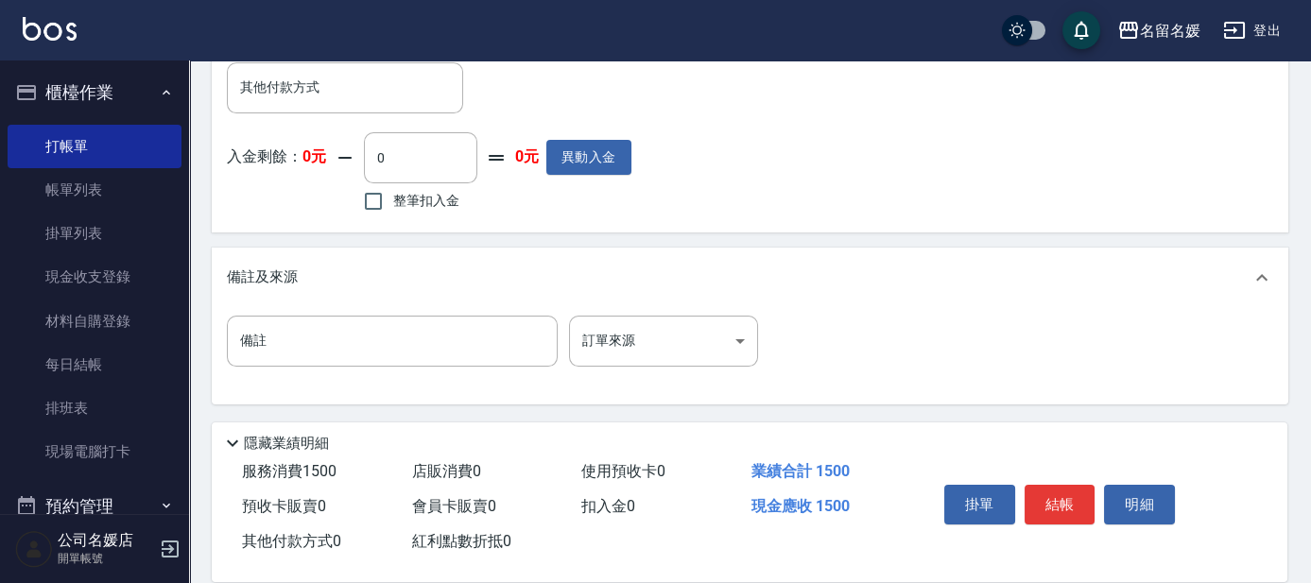
scroll to position [577, 0]
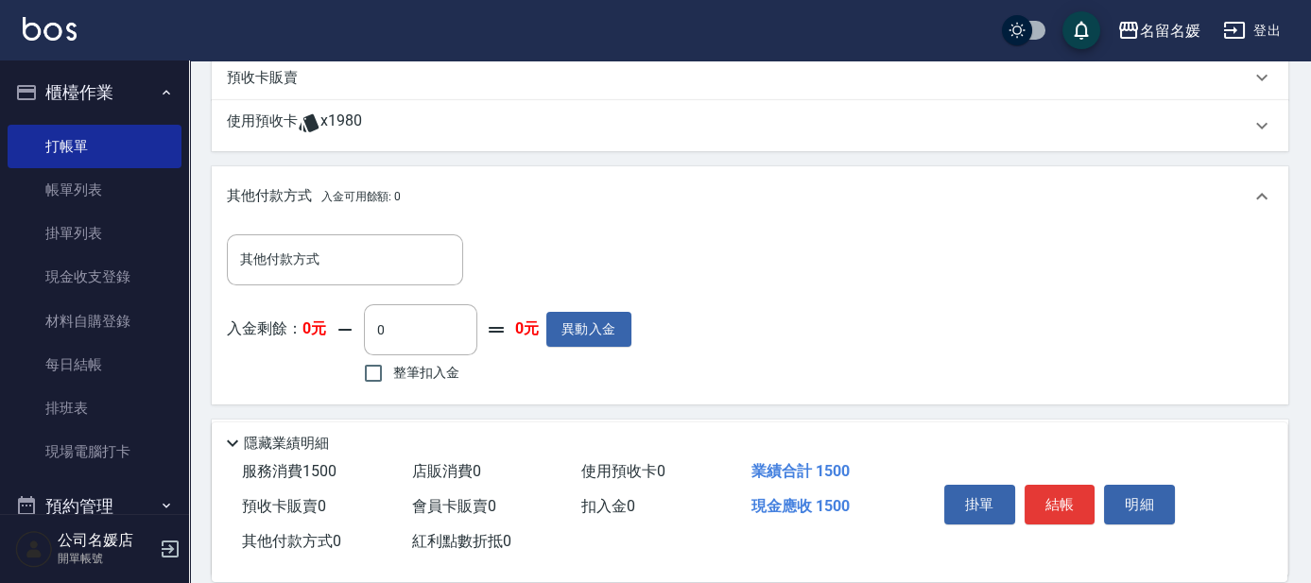
click at [541, 217] on div "其他付款方式 入金可用餘額: 0" at bounding box center [750, 196] width 1077 height 60
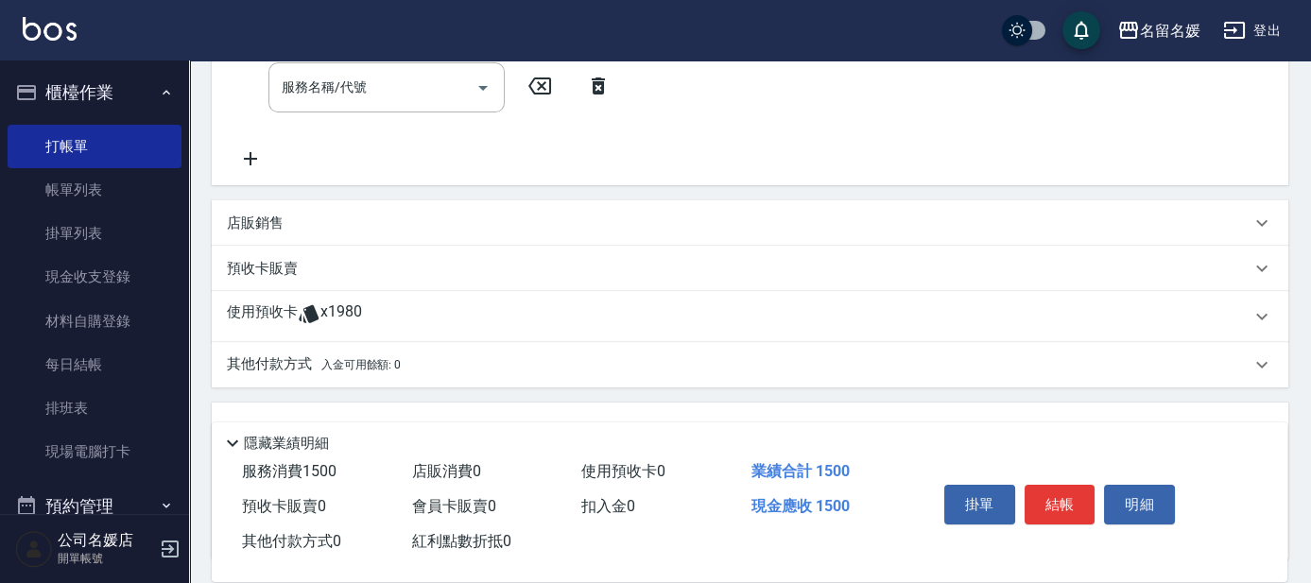
scroll to position [370, 0]
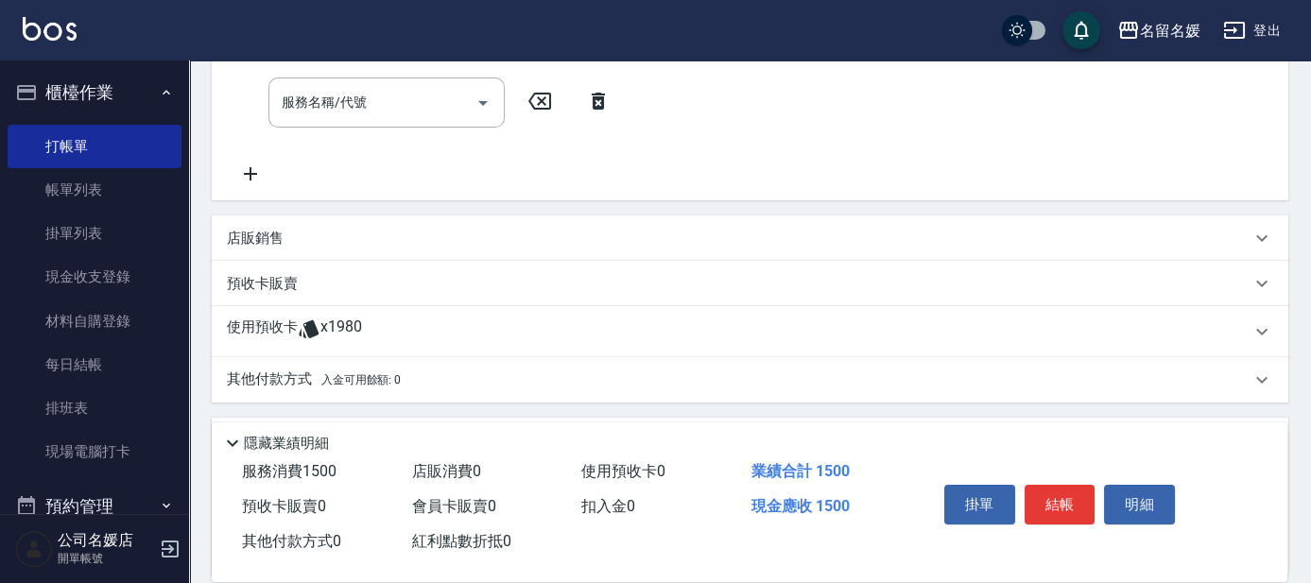
click at [272, 236] on p "店販銷售" at bounding box center [255, 239] width 57 height 20
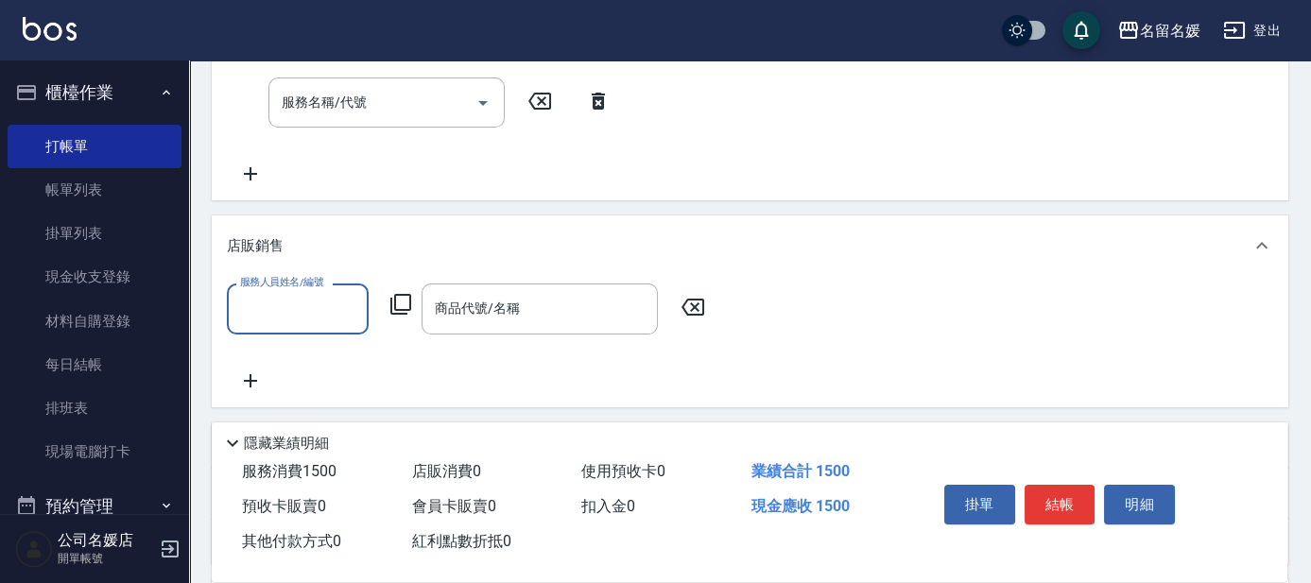
scroll to position [0, 0]
click at [307, 329] on div "服務人員姓名/編號" at bounding box center [298, 309] width 142 height 50
click at [312, 364] on div "[PERSON_NAME]-04" at bounding box center [298, 356] width 142 height 31
type input "[PERSON_NAME]-04"
click at [396, 301] on icon at bounding box center [400, 304] width 23 height 23
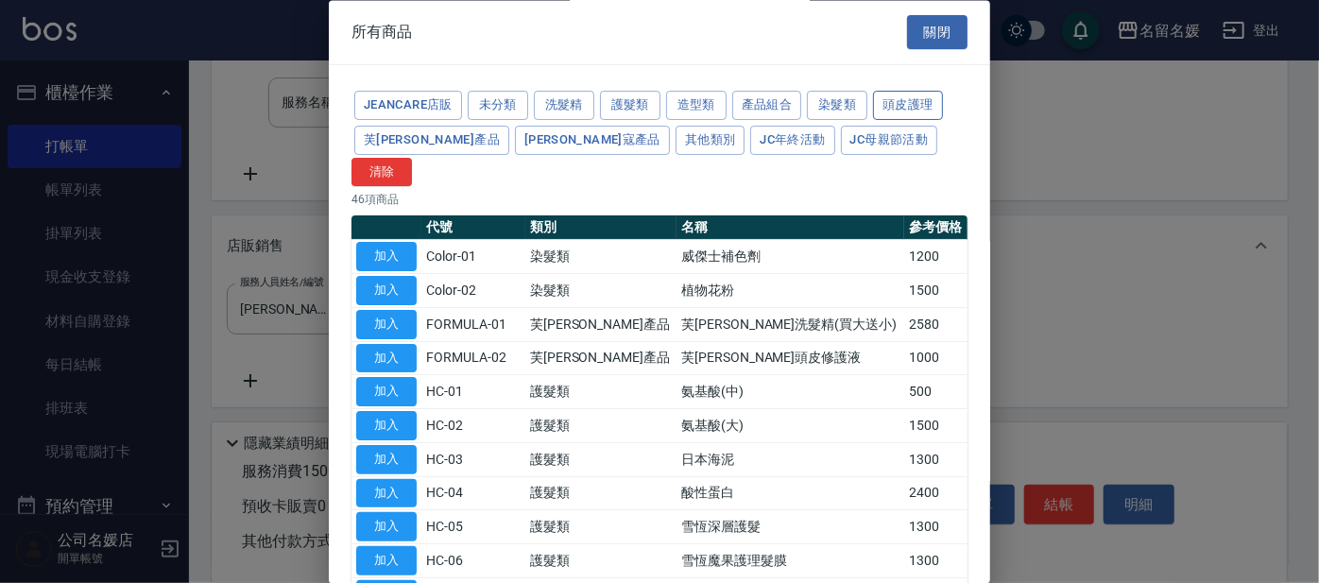
click at [889, 106] on button "頭皮護理" at bounding box center [908, 106] width 70 height 29
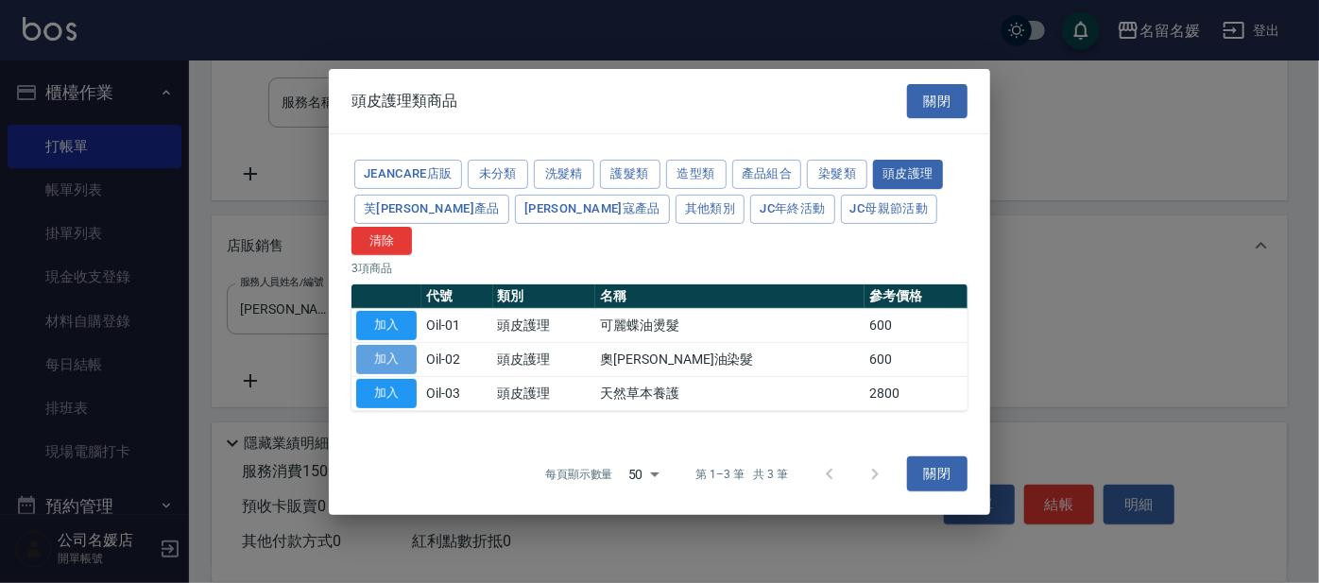
click at [376, 345] on button "加入" at bounding box center [386, 359] width 60 height 29
type input "奧[PERSON_NAME]油染髮"
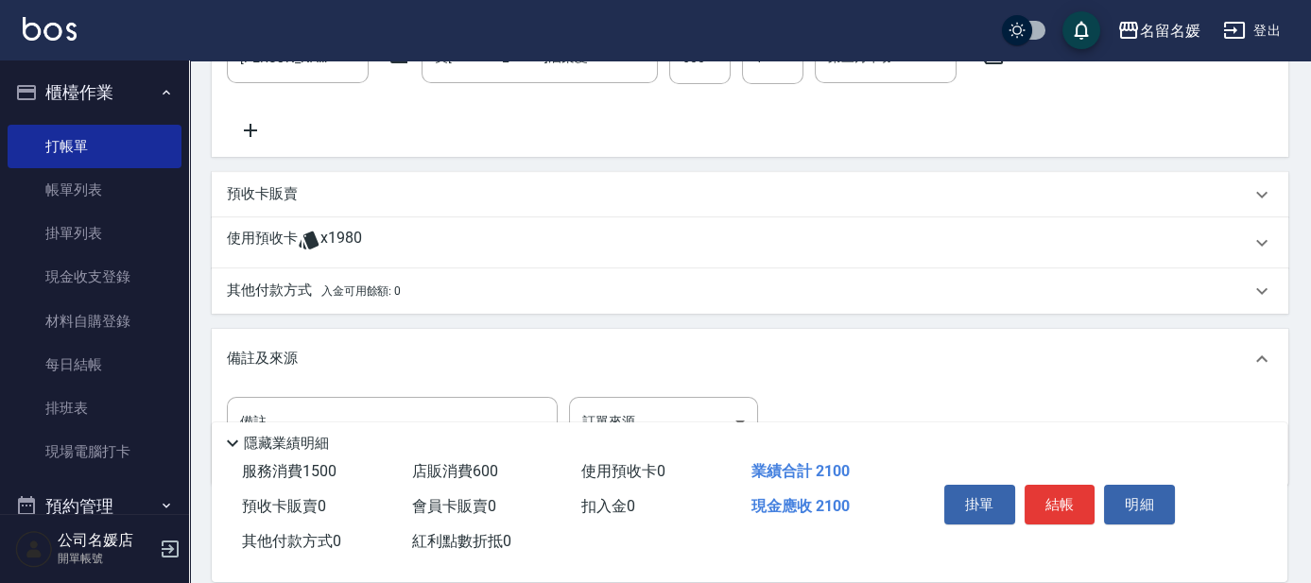
scroll to position [703, 0]
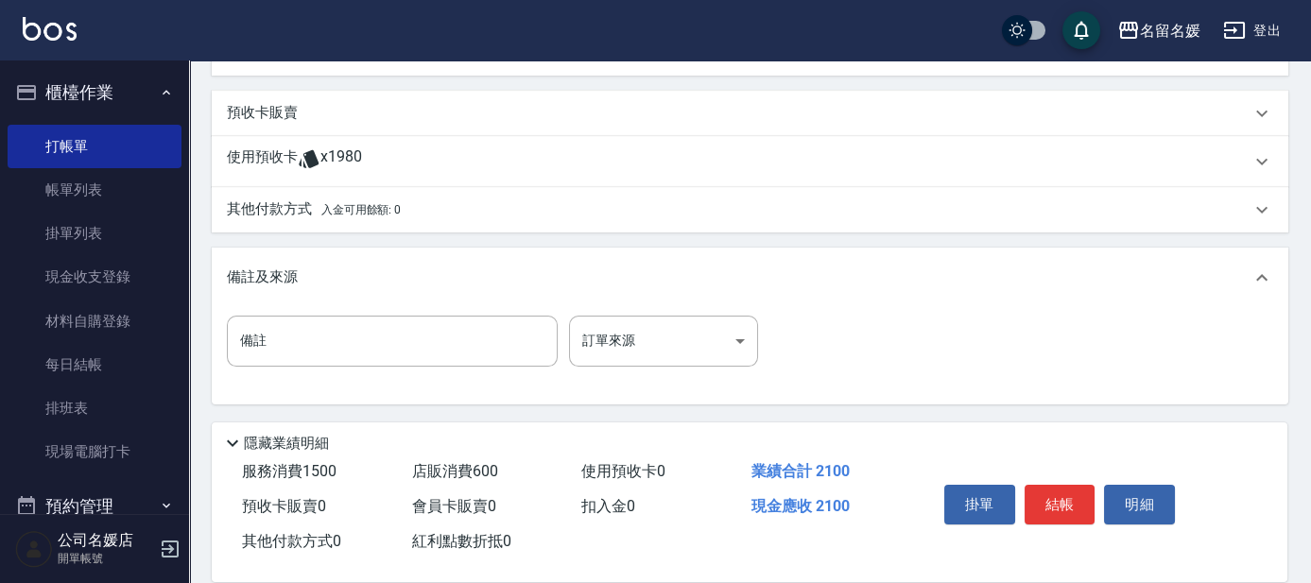
click at [269, 468] on span "服務消費 1500" at bounding box center [289, 471] width 95 height 18
click at [263, 474] on span "服務消費 1500" at bounding box center [289, 471] width 95 height 18
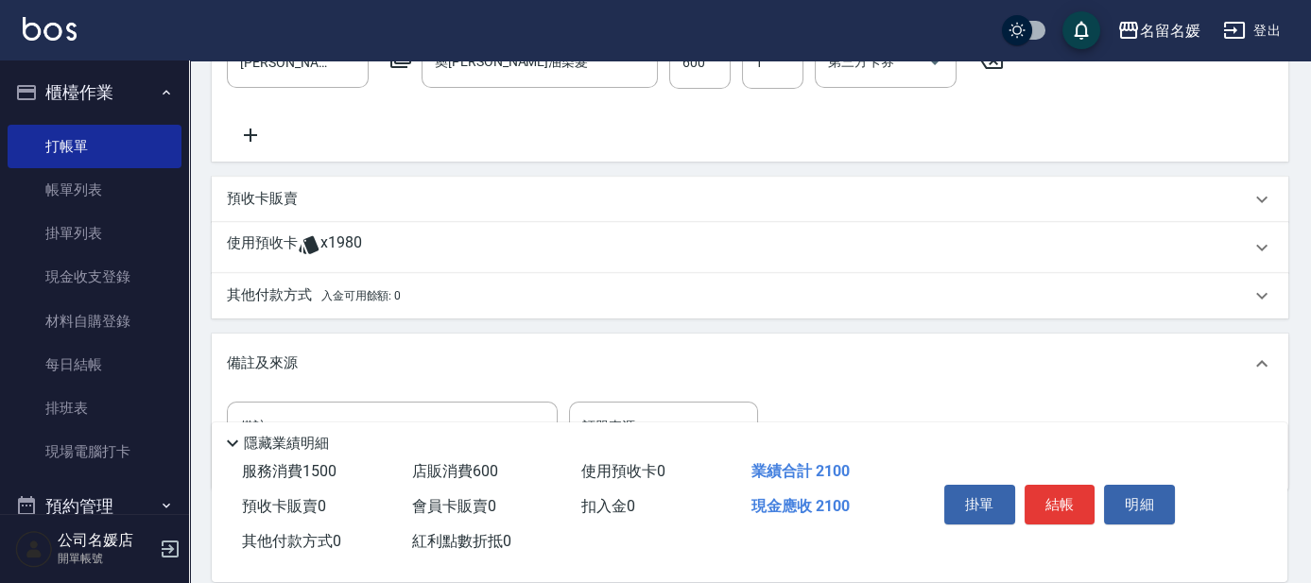
click at [245, 239] on p "使用預收卡" at bounding box center [262, 247] width 71 height 28
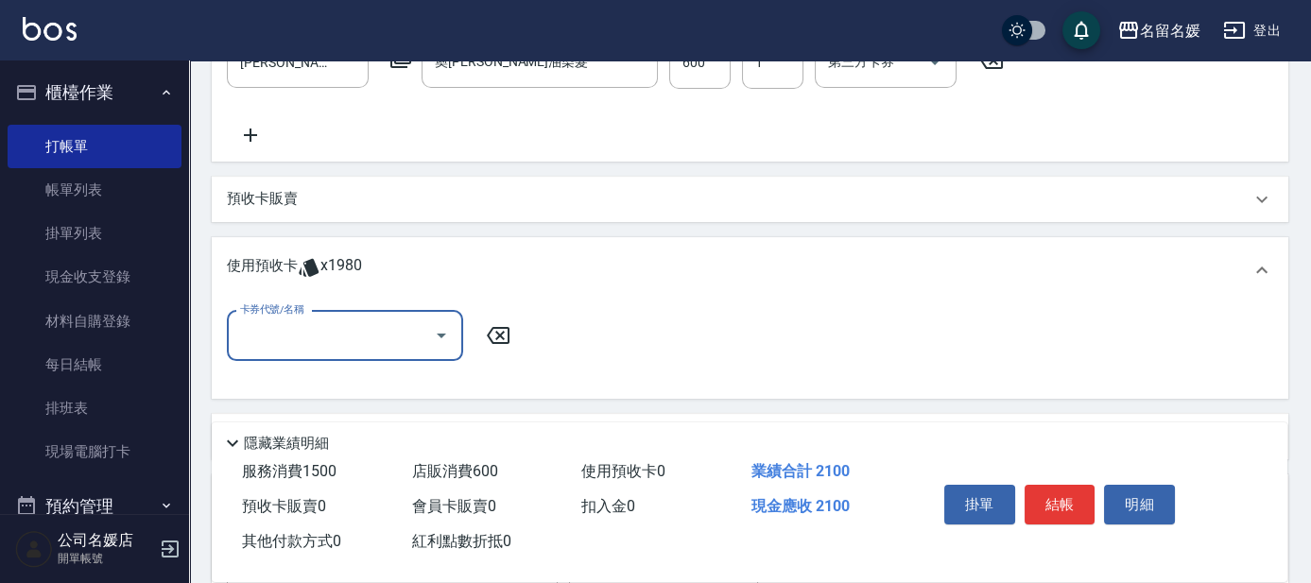
scroll to position [0, 0]
click at [572, 406] on div "項目消費 服務名稱/代號 染髮(1500)(501) 服務名稱/代號 價格 1500 價格 技術協助-1 [PERSON_NAME]-21 技術協助-1 技術…" at bounding box center [750, 160] width 1077 height 942
click at [451, 244] on div "使用預收卡 x1980" at bounding box center [750, 270] width 1077 height 66
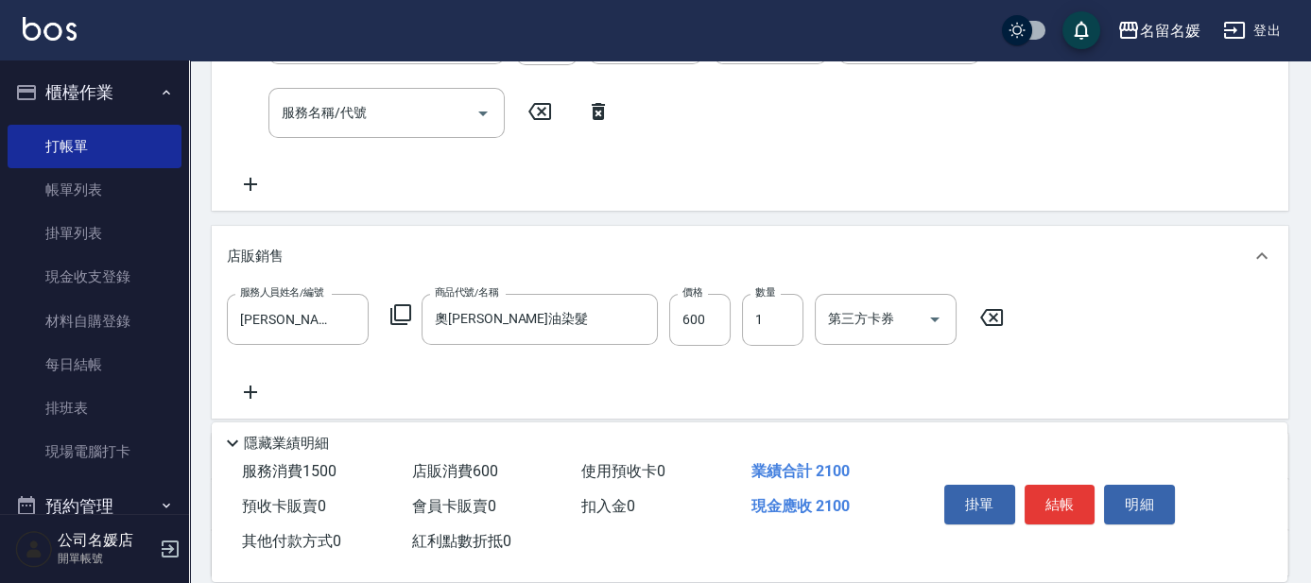
scroll to position [531, 0]
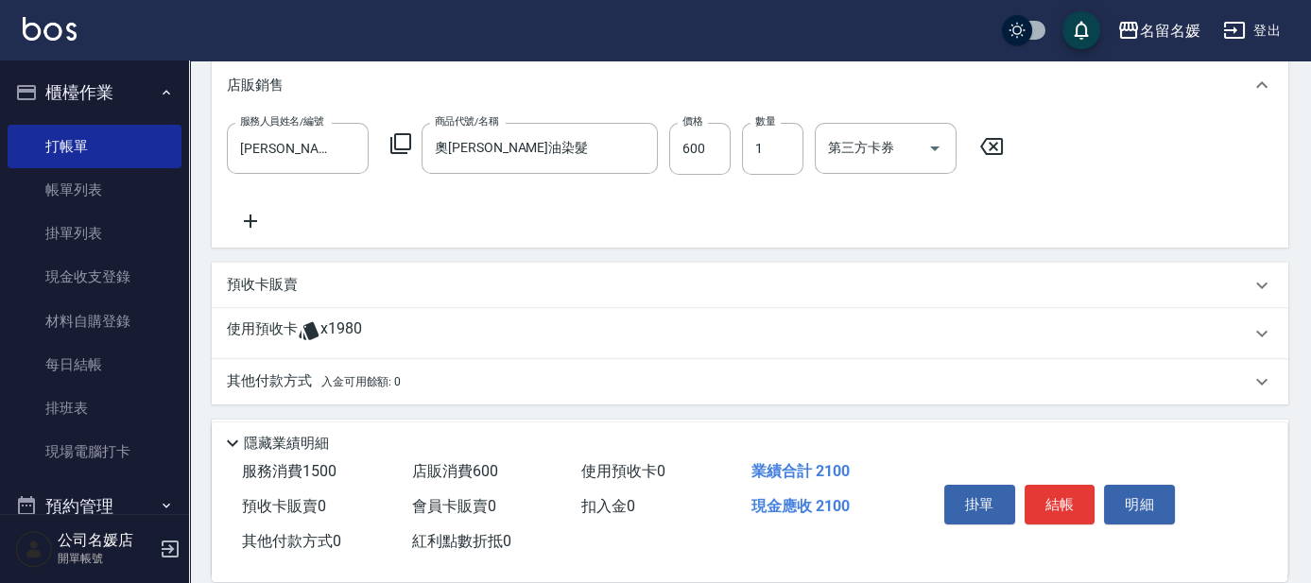
click at [250, 373] on p "其他付款方式 入金可用餘額: 0" at bounding box center [314, 381] width 174 height 21
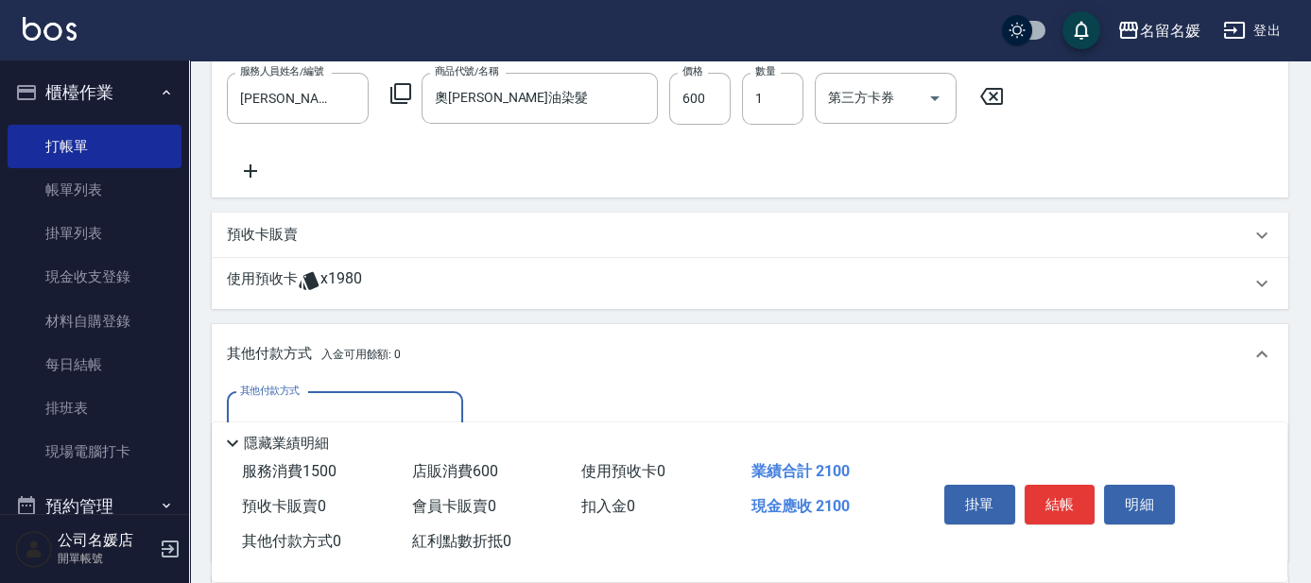
scroll to position [652, 0]
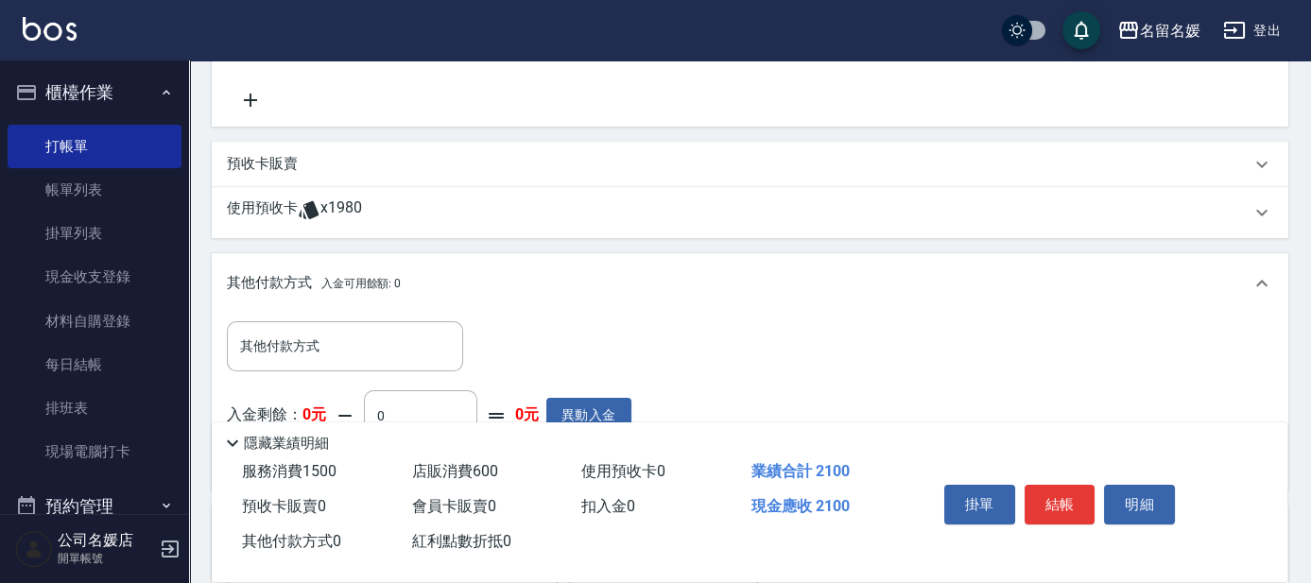
click at [592, 325] on div "其他付款方式 其他付款方式" at bounding box center [429, 346] width 405 height 50
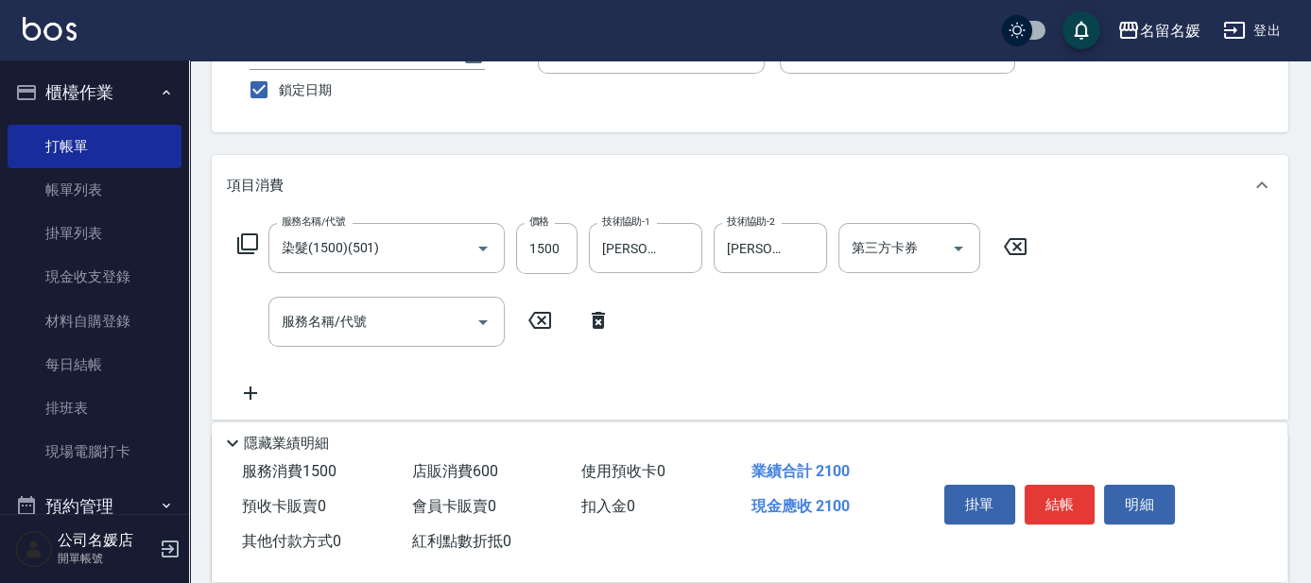
scroll to position [137, 0]
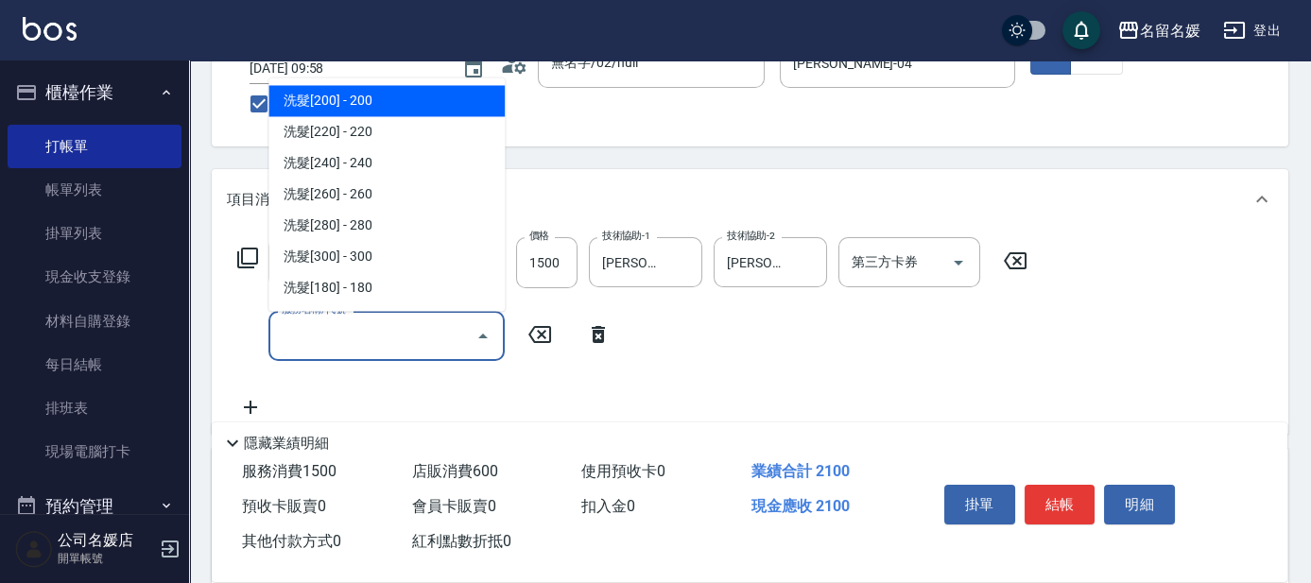
click at [398, 343] on input "服務名稱/代號" at bounding box center [372, 335] width 191 height 33
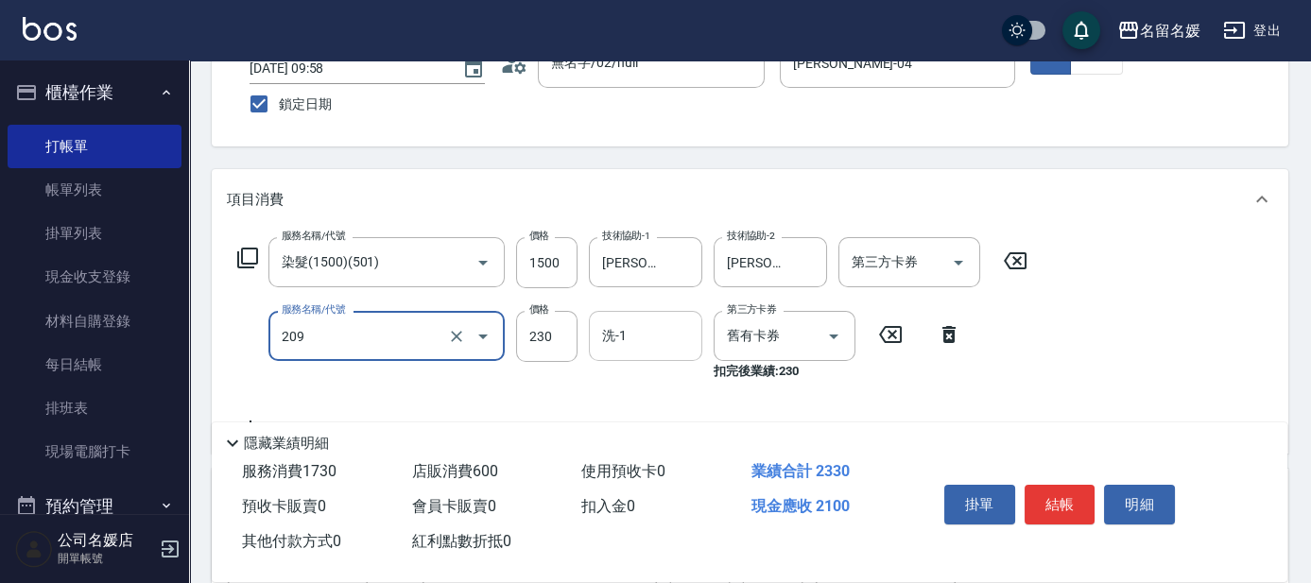
click at [664, 341] on input "洗-1" at bounding box center [645, 335] width 96 height 33
type input "洗髮券-(卡)230(209)"
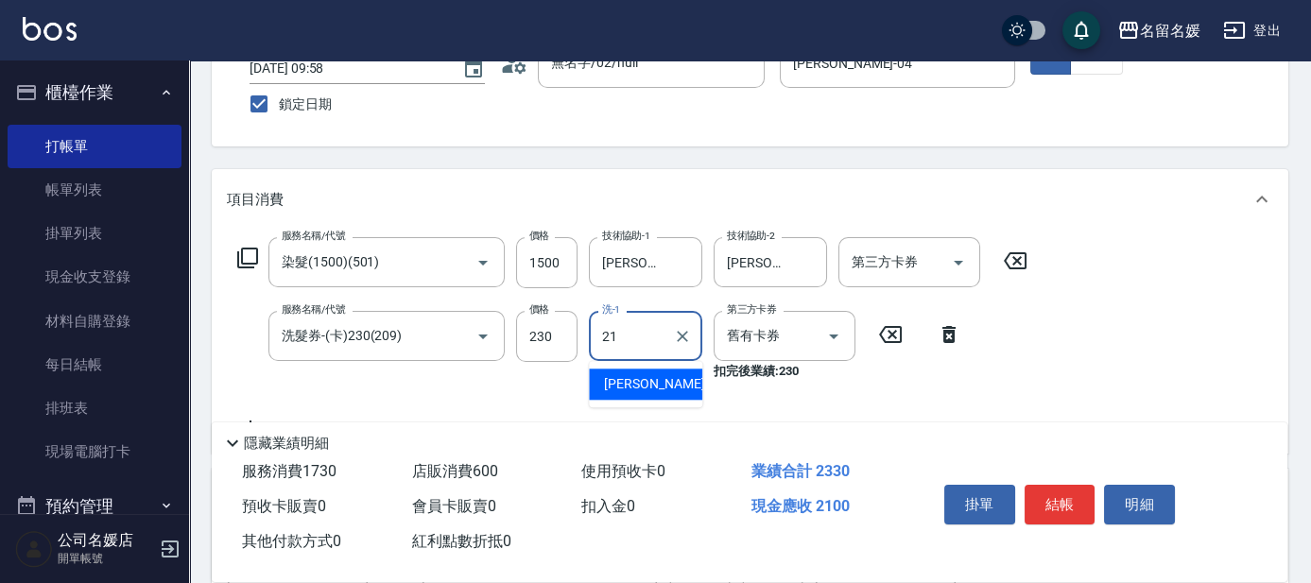
type input "[PERSON_NAME]-21"
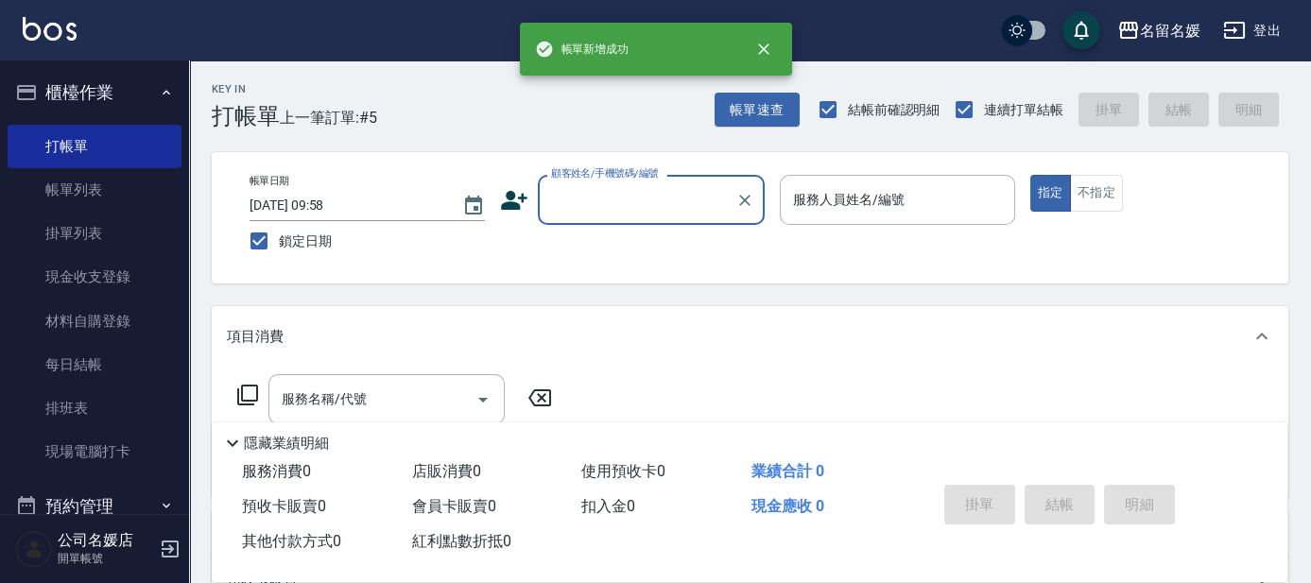
scroll to position [0, 0]
click at [675, 207] on input "顧客姓名/手機號碼/編號" at bounding box center [636, 199] width 181 height 33
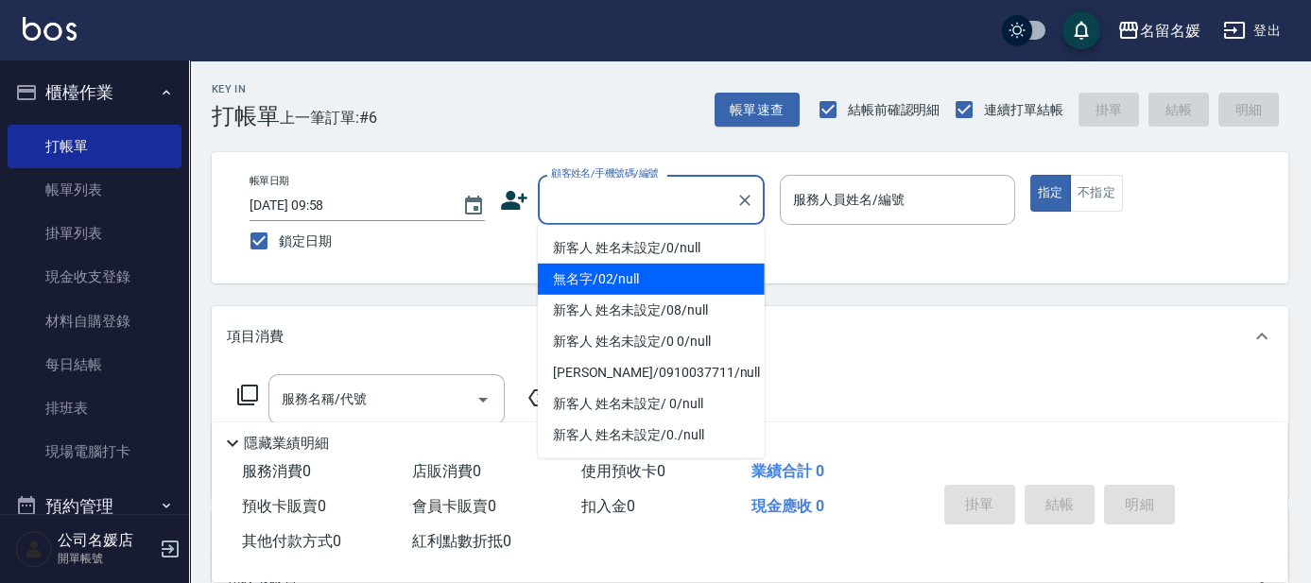
drag, startPoint x: 695, startPoint y: 270, endPoint x: 871, endPoint y: 207, distance: 187.7
click at [700, 267] on li "無名字/02/null" at bounding box center [651, 279] width 227 height 31
type input "無名字/02/null"
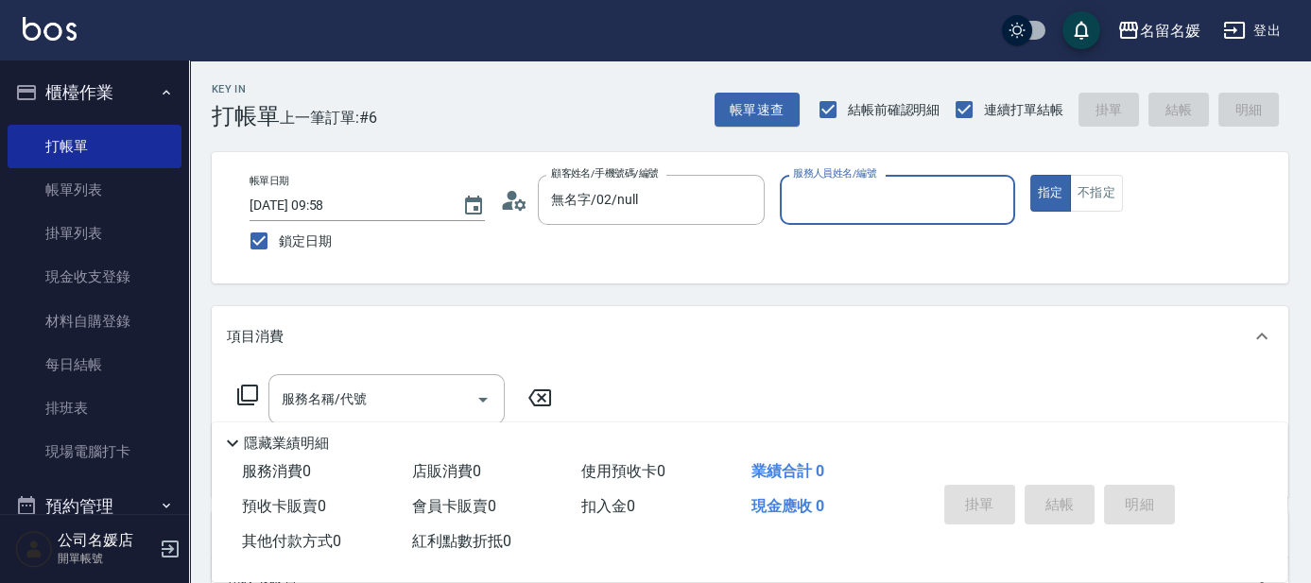
click at [871, 207] on div "服務人員姓名/編號 服務人員姓名/編號" at bounding box center [897, 200] width 235 height 50
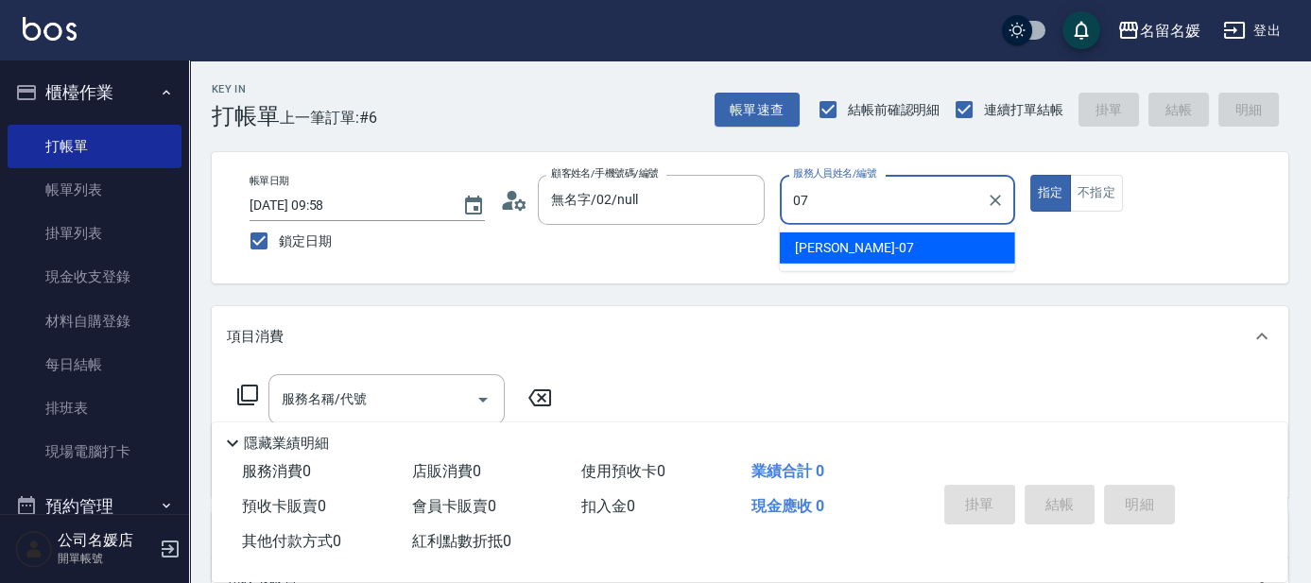
type input "07"
type button "true"
type input "[PERSON_NAME]-07"
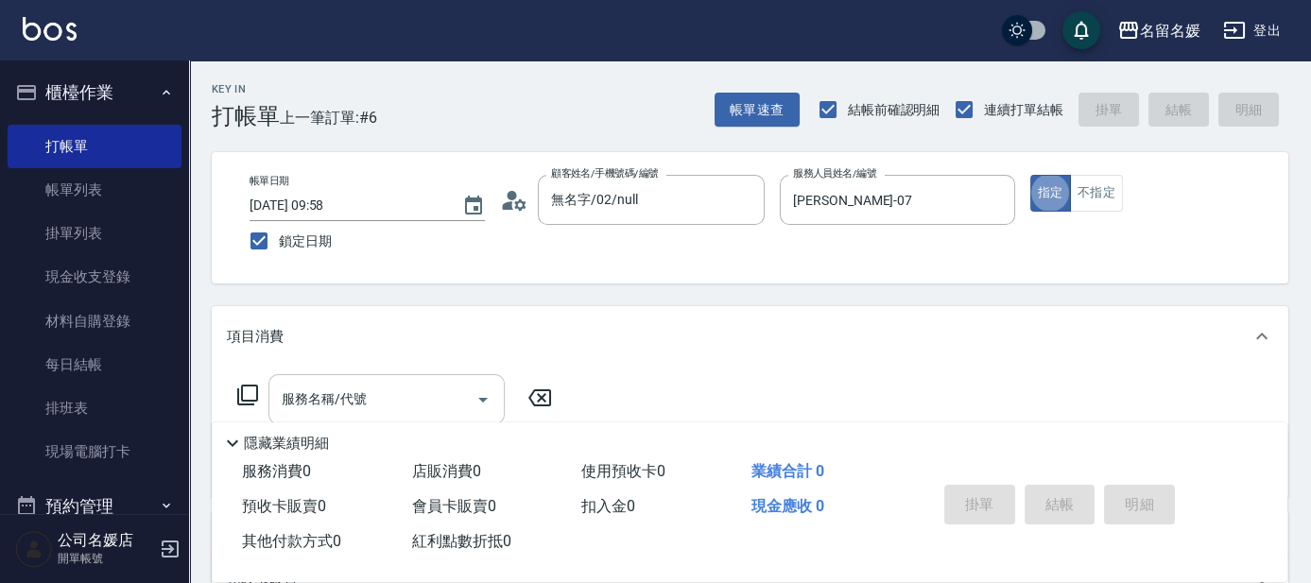
click at [363, 388] on div "服務名稱/代號 服務名稱/代號" at bounding box center [386, 399] width 236 height 50
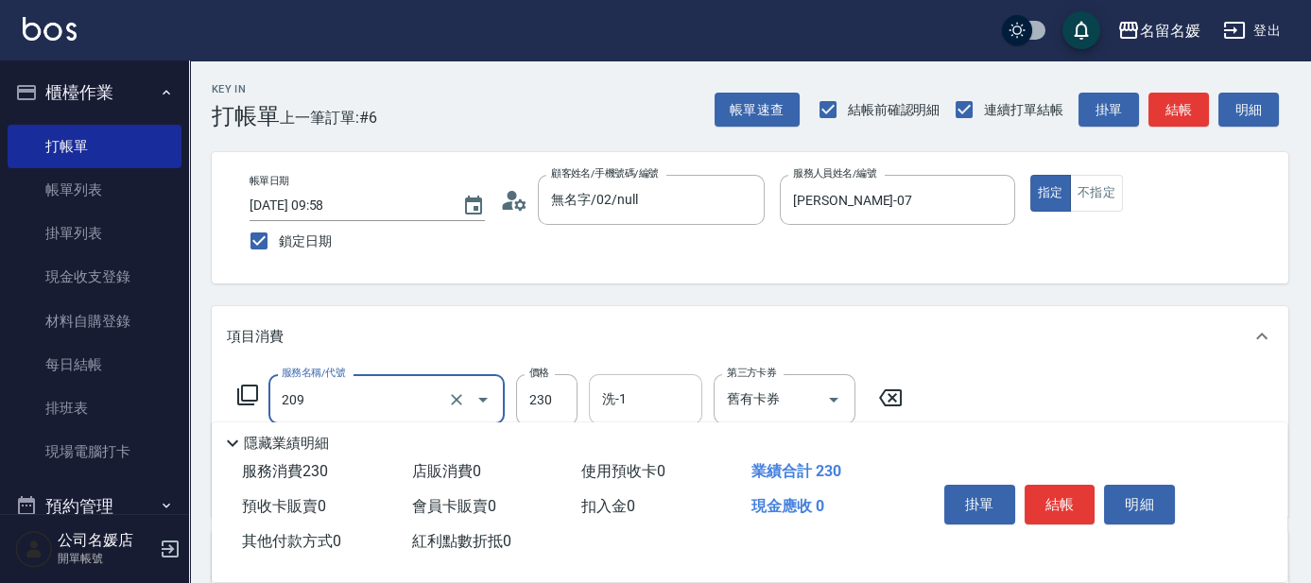
type input "洗髮券-(卡)230(209)"
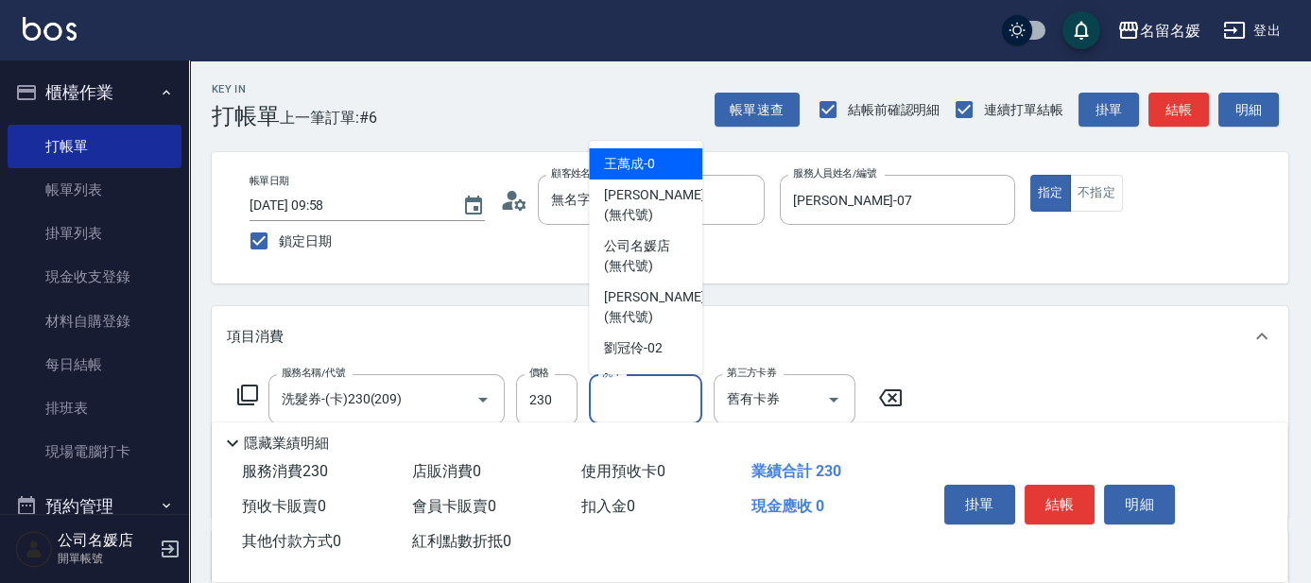
click at [629, 400] on input "洗-1" at bounding box center [645, 399] width 96 height 33
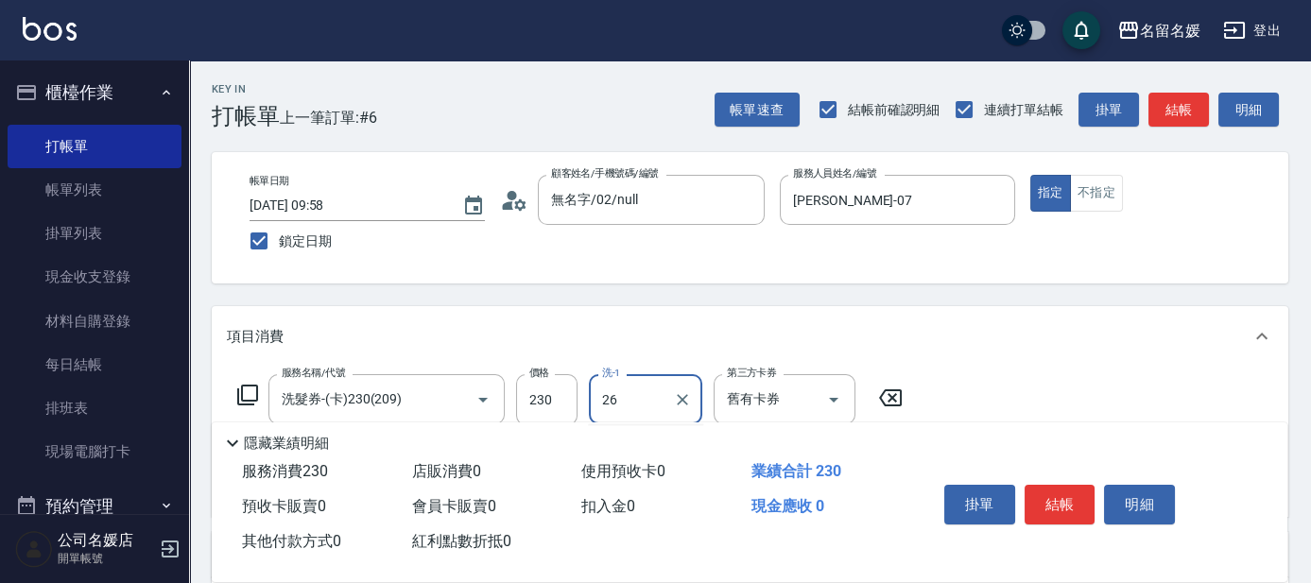
type input "[PERSON_NAME]-26"
click at [1068, 502] on button "結帳" at bounding box center [1060, 505] width 71 height 40
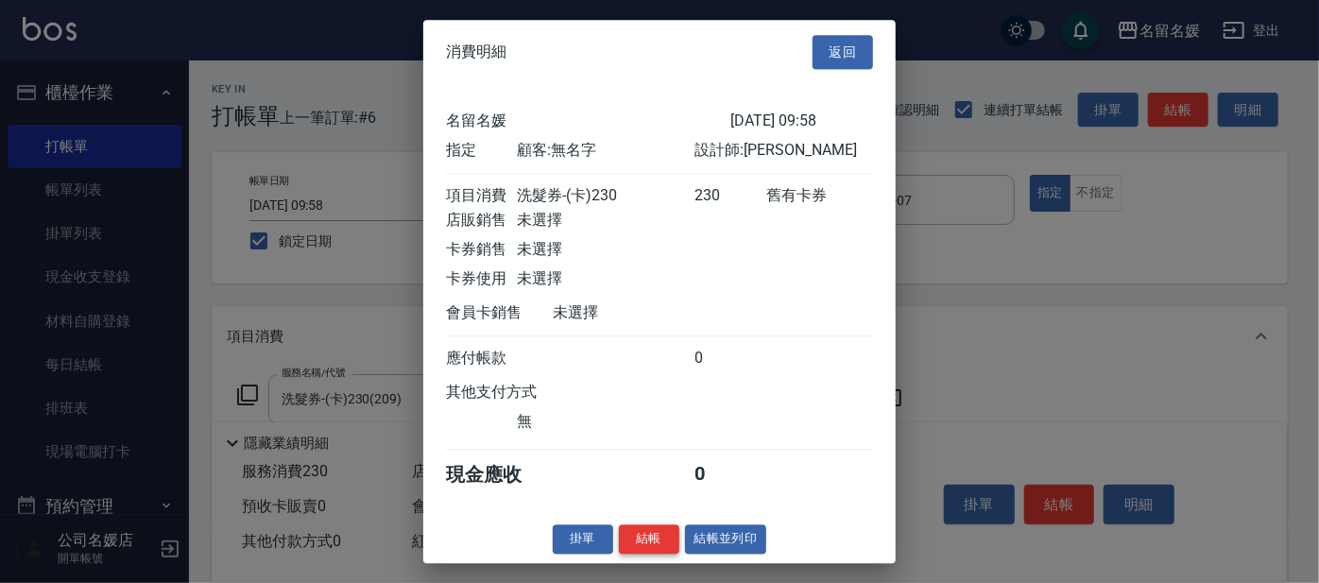
click at [664, 553] on button "結帳" at bounding box center [649, 539] width 60 height 29
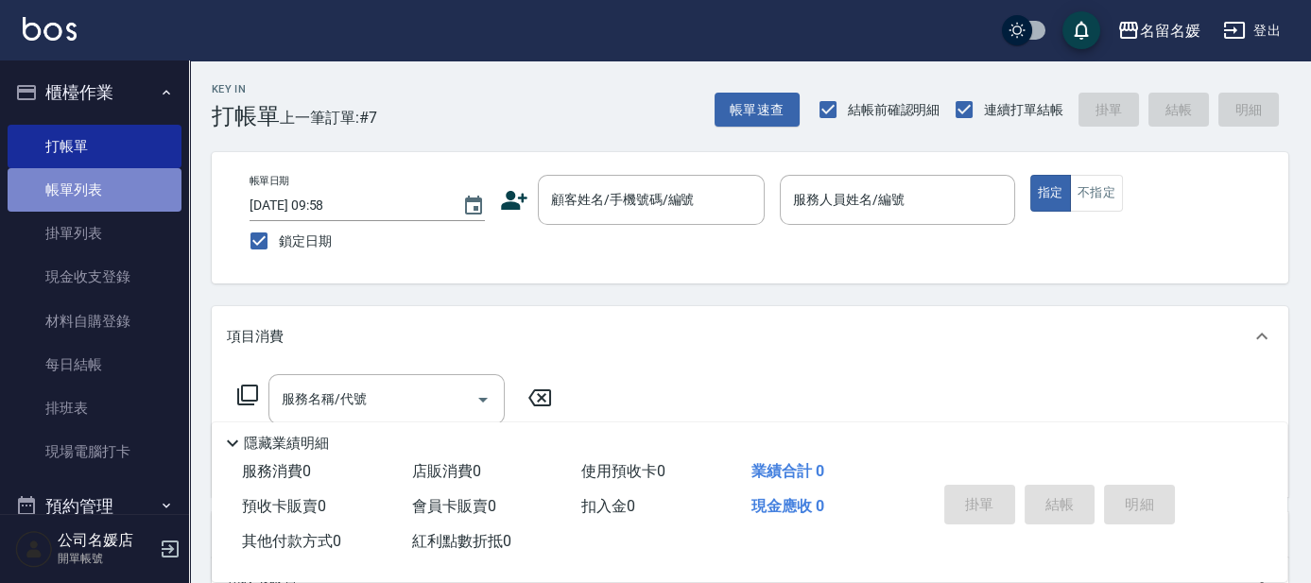
click at [131, 190] on link "帳單列表" at bounding box center [95, 189] width 174 height 43
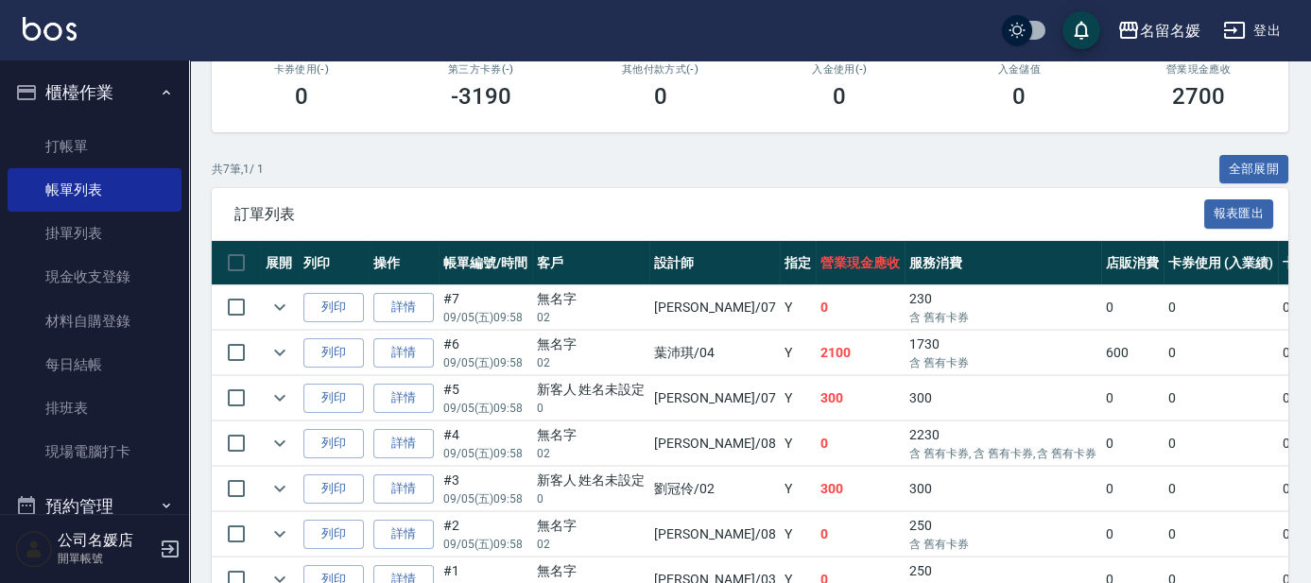
scroll to position [429, 0]
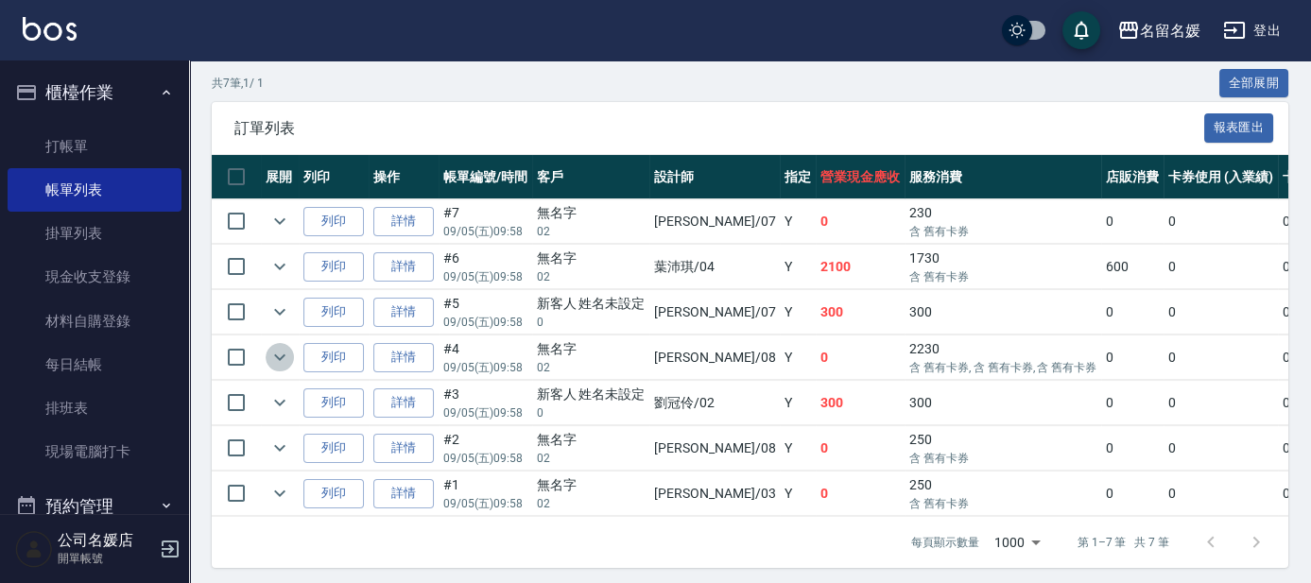
click at [278, 355] on icon "expand row" at bounding box center [279, 357] width 11 height 7
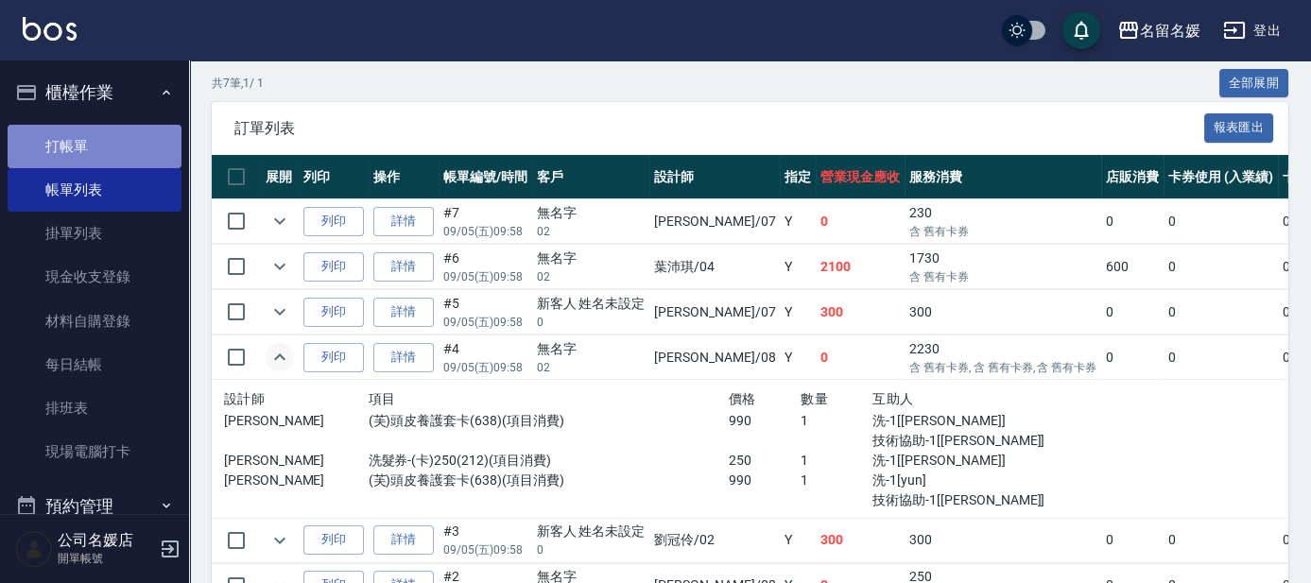
click at [96, 138] on link "打帳單" at bounding box center [95, 146] width 174 height 43
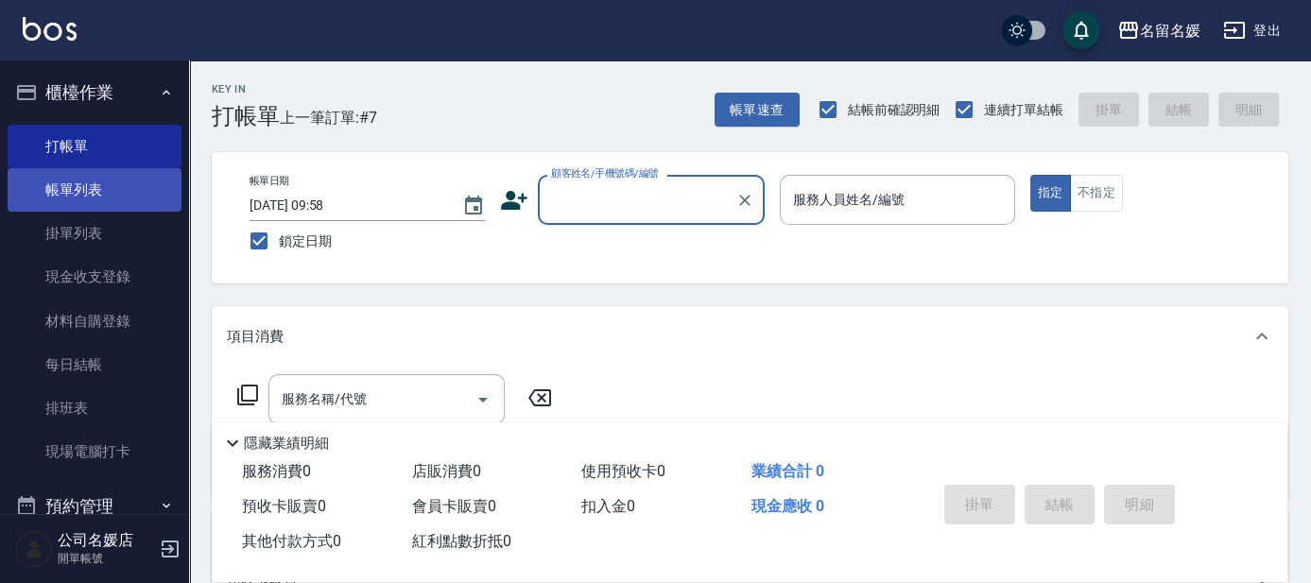
click at [110, 190] on link "帳單列表" at bounding box center [95, 189] width 174 height 43
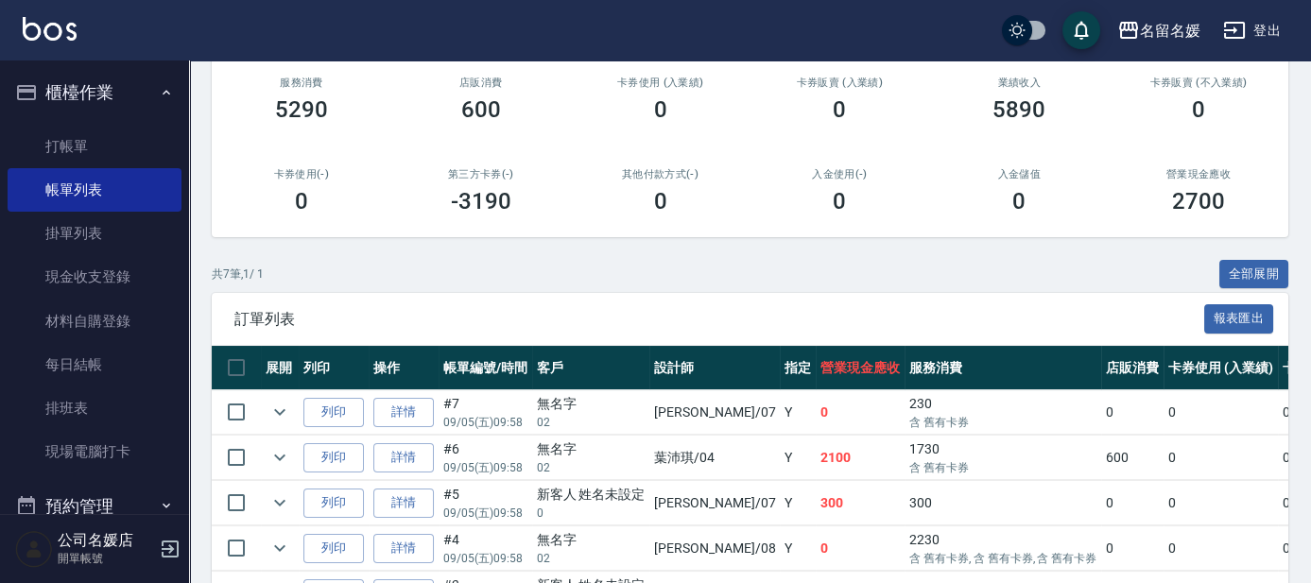
scroll to position [429, 0]
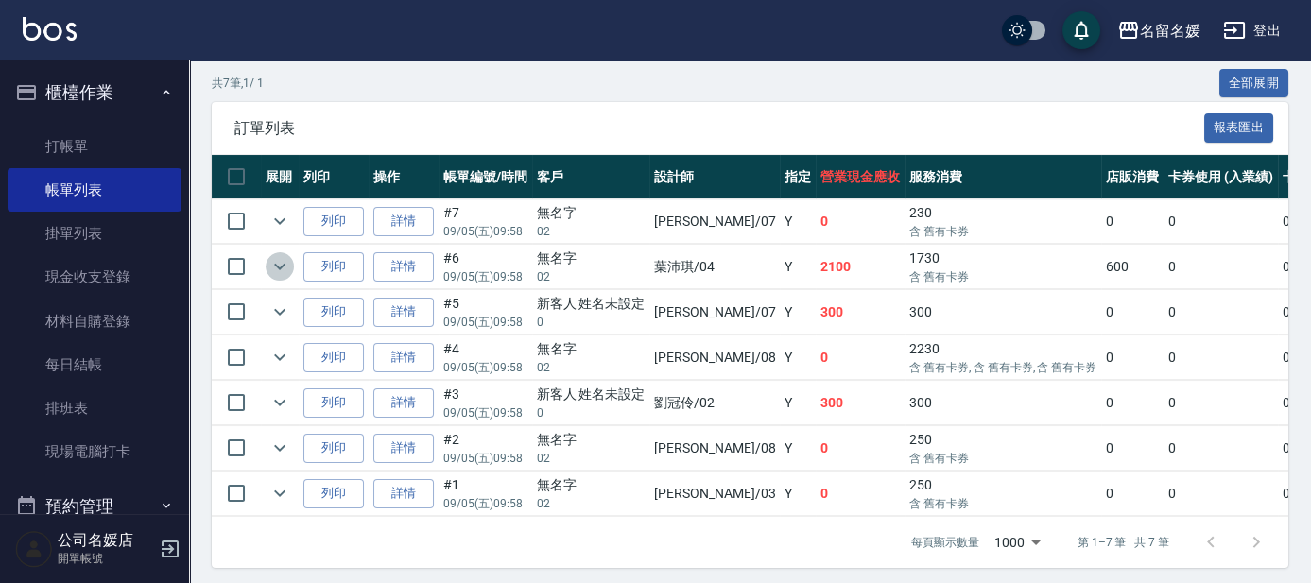
click at [277, 270] on icon "expand row" at bounding box center [279, 266] width 23 height 23
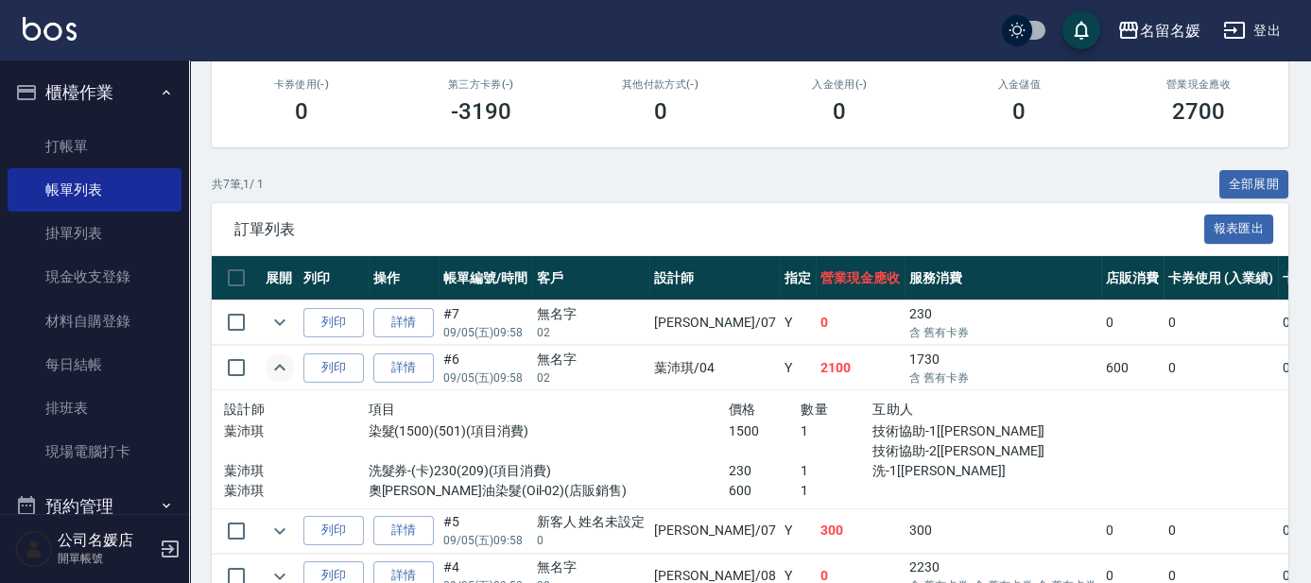
scroll to position [135, 0]
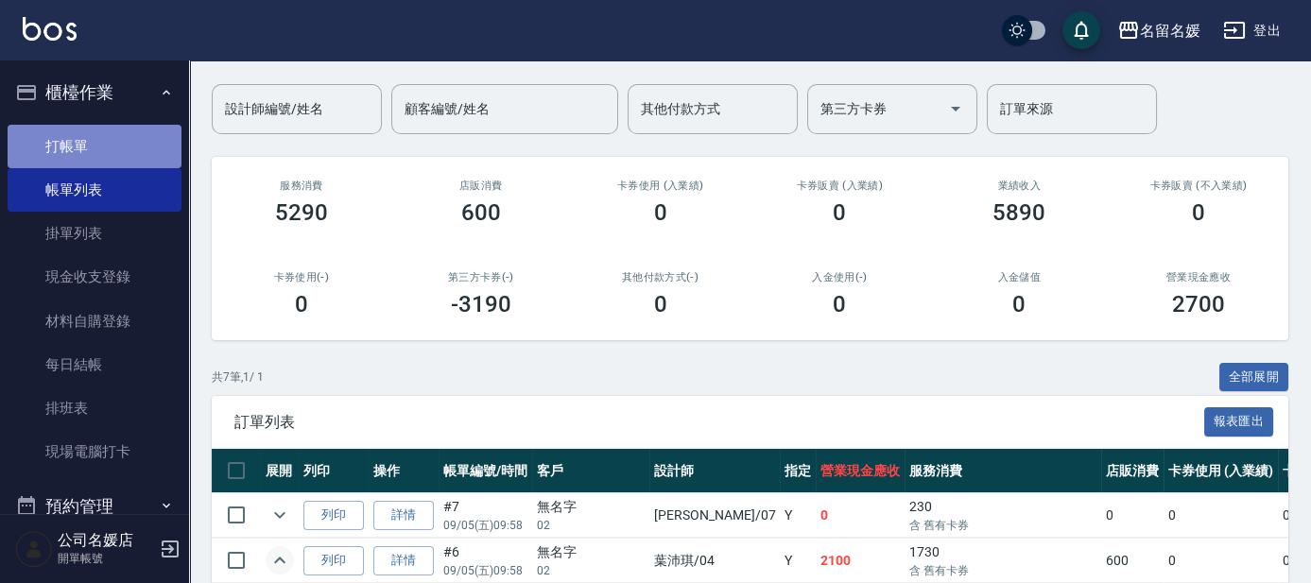
click at [118, 133] on link "打帳單" at bounding box center [95, 146] width 174 height 43
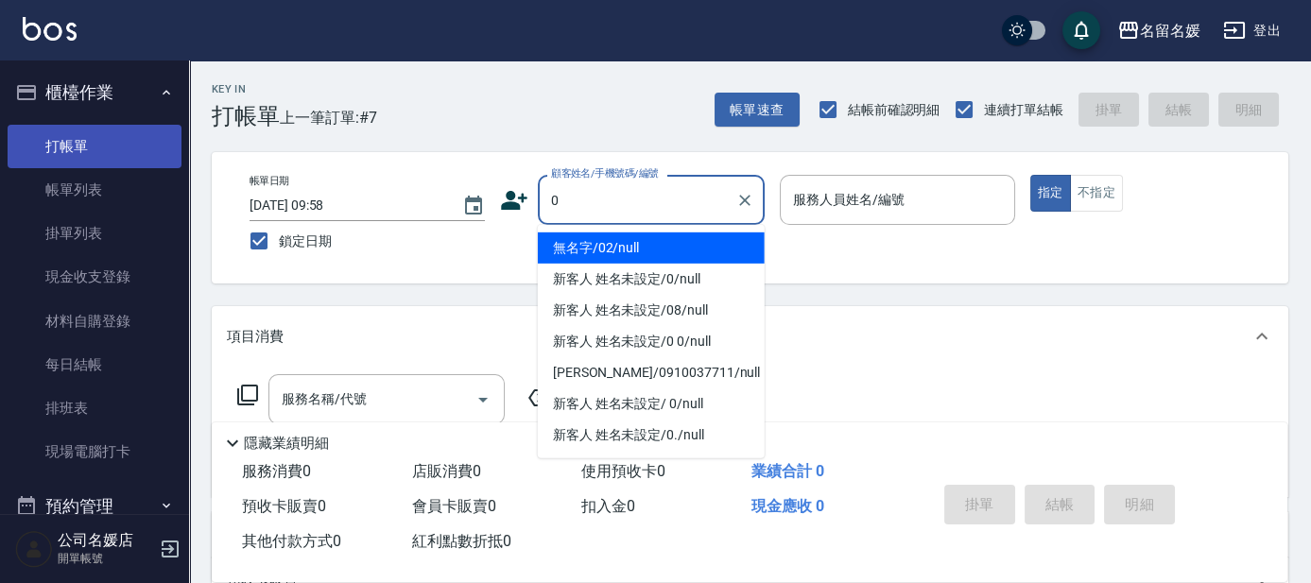
type input "無名字/02/null"
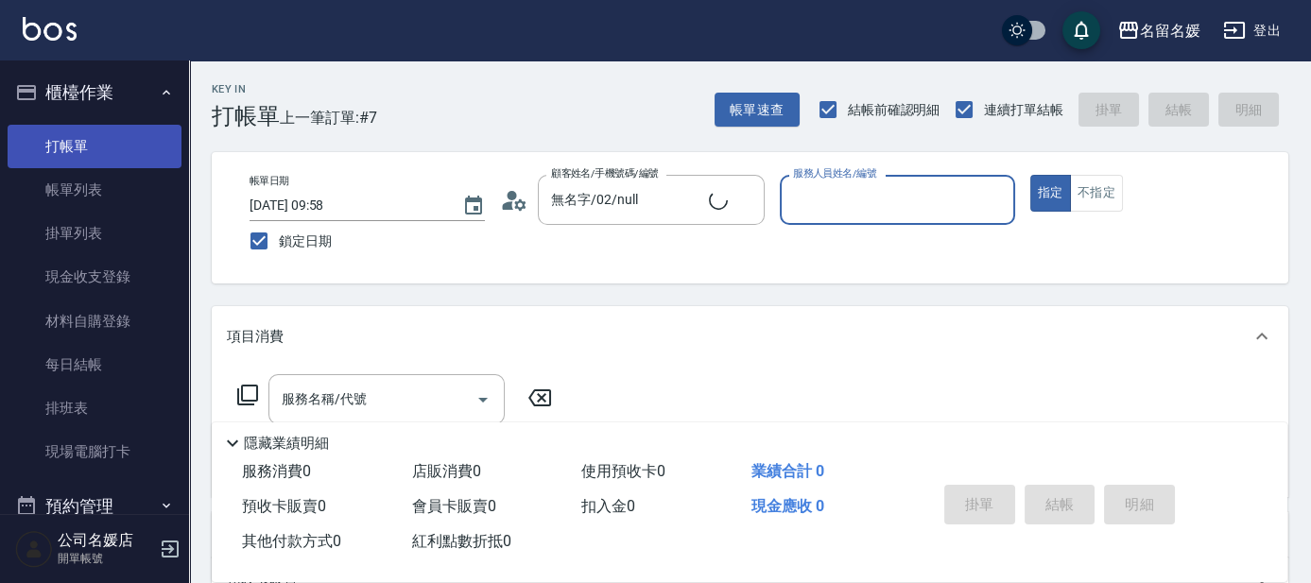
type input "0"
type input "新客人 姓名未設定/0/null"
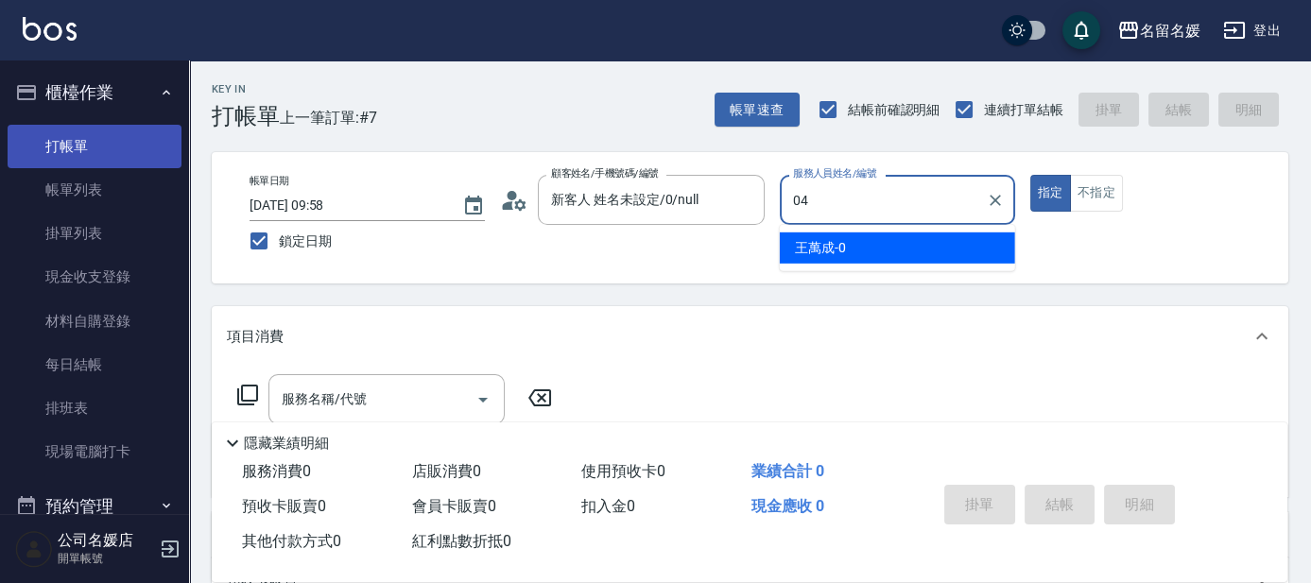
type input "04"
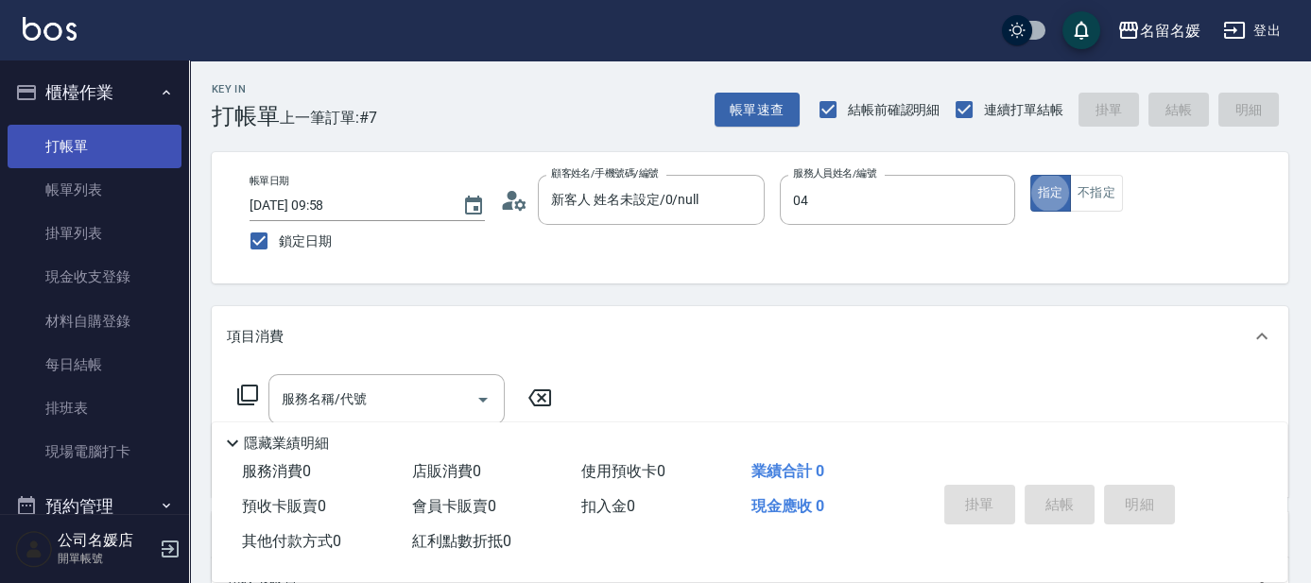
type button "true"
type input "[PERSON_NAME]-04"
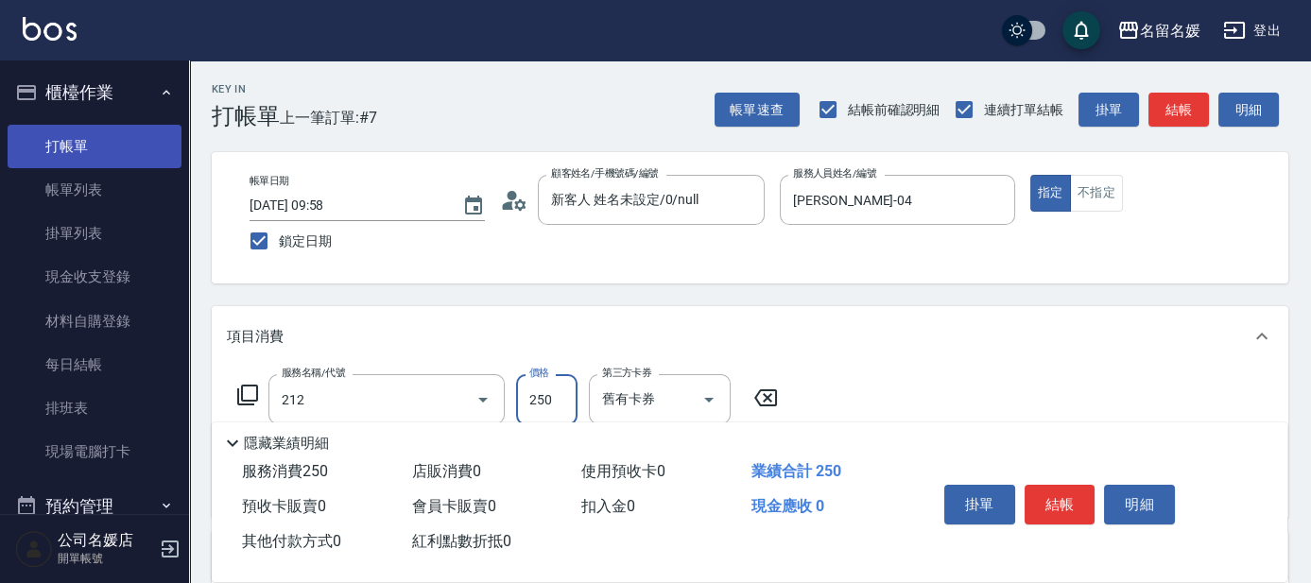
type input "洗髮券-(卡)250(212)"
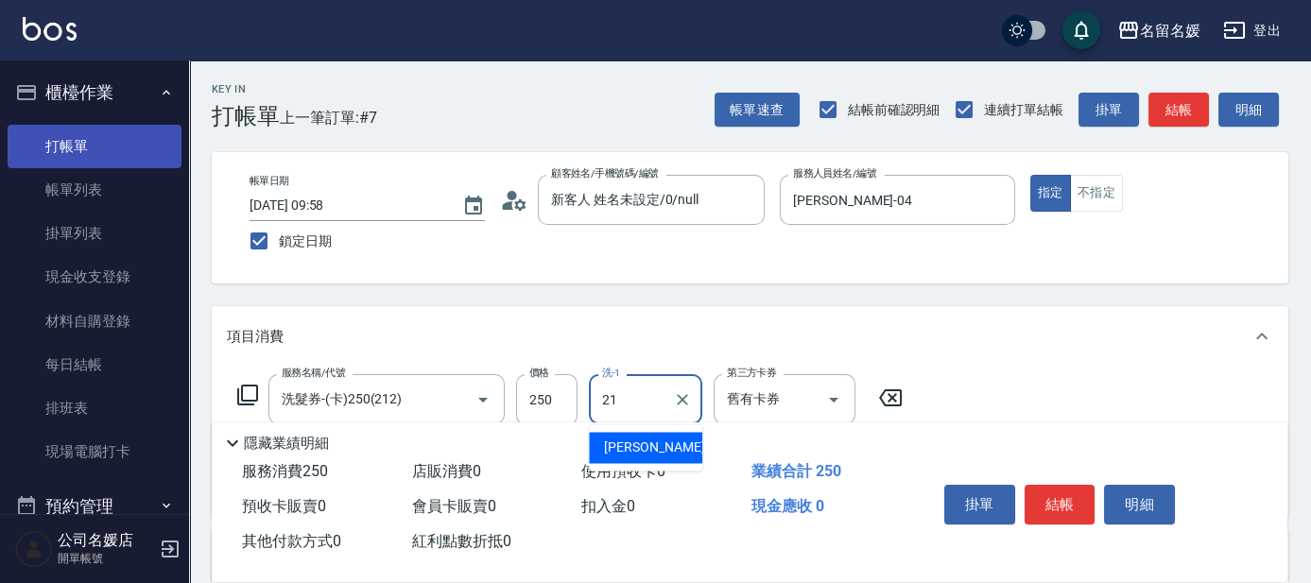
type input "[PERSON_NAME]-21"
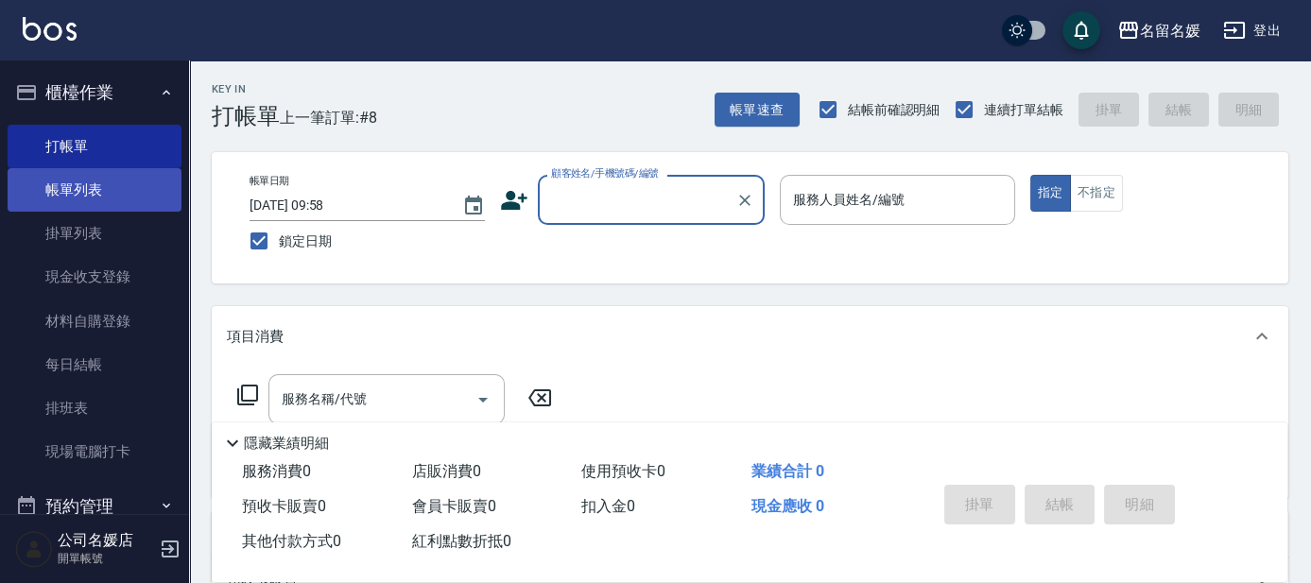
click at [121, 194] on link "帳單列表" at bounding box center [95, 189] width 174 height 43
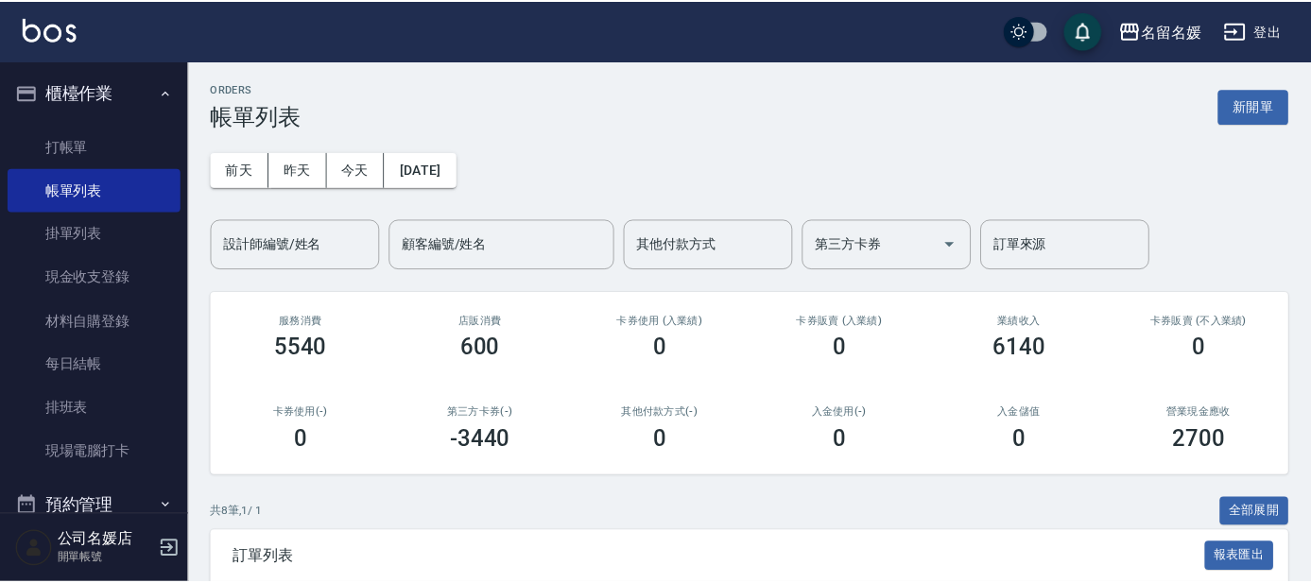
scroll to position [433, 0]
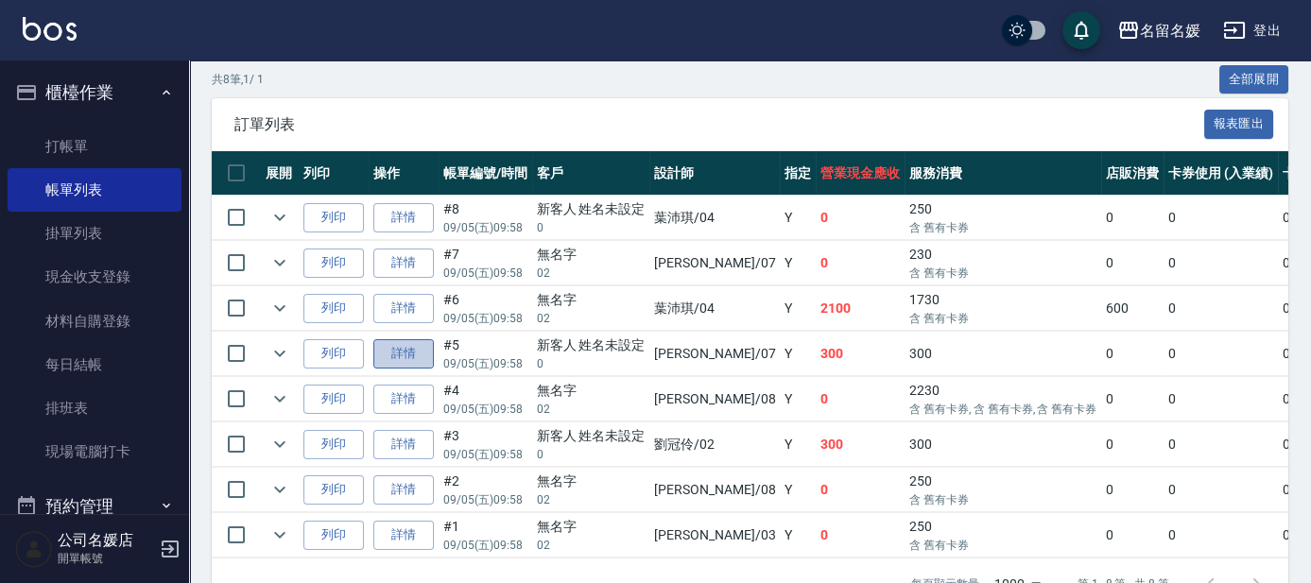
click at [402, 344] on link "詳情" at bounding box center [403, 353] width 60 height 29
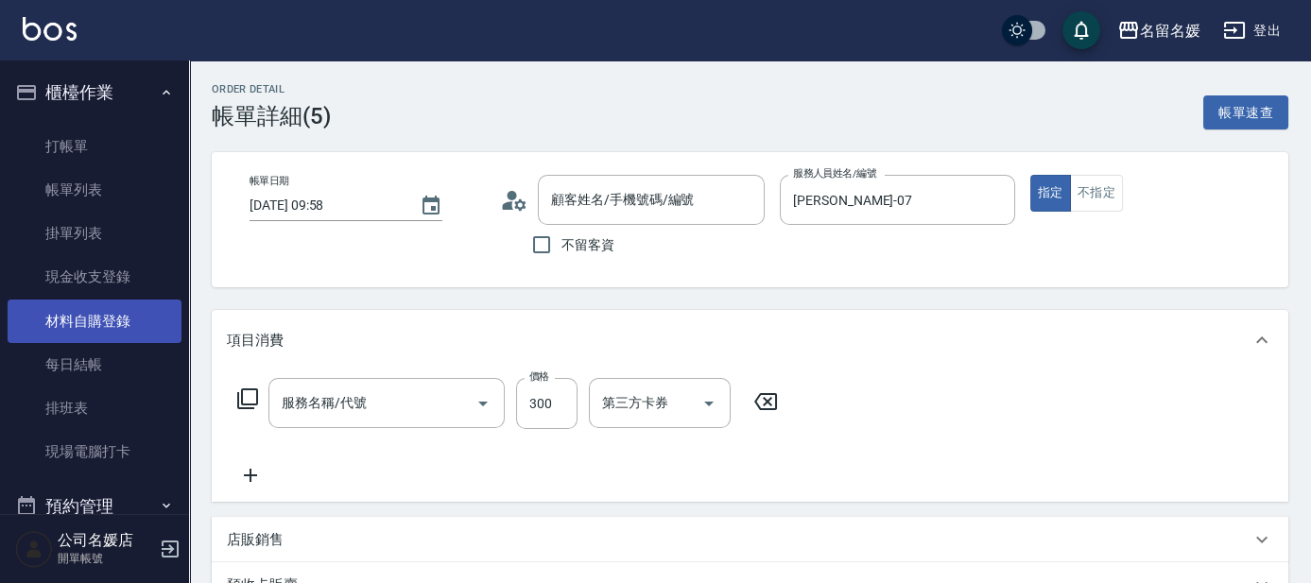
type input "[DATE] 09:58"
type input "[PERSON_NAME]-07"
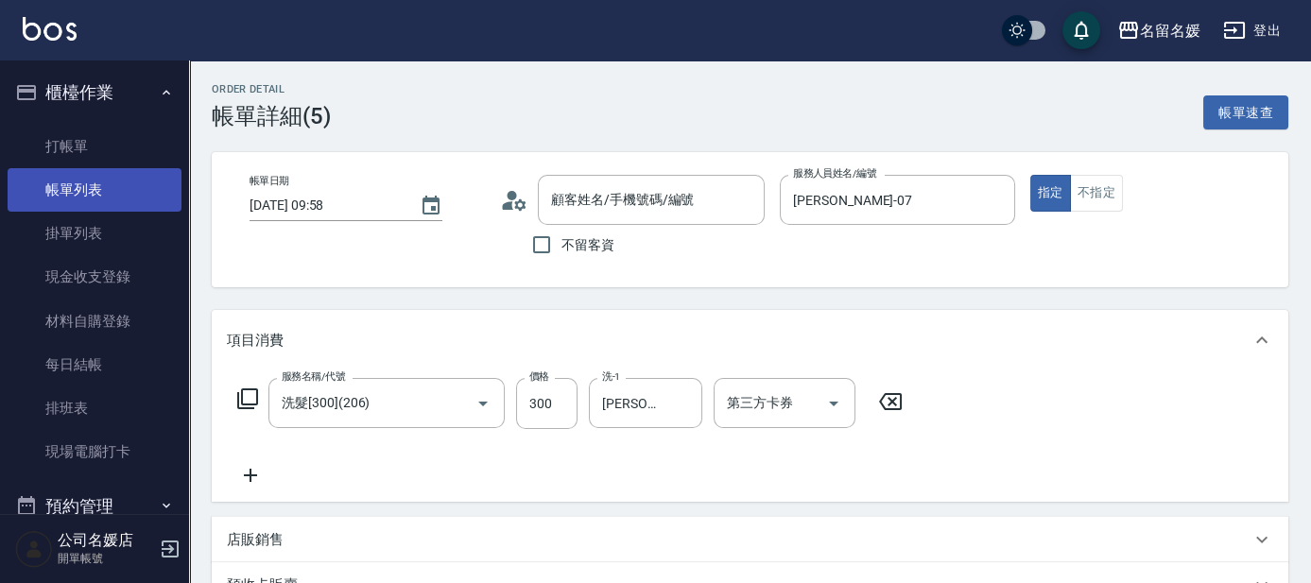
type input "洗髮[300](206)"
type input "新客人 姓名未設定/0/null"
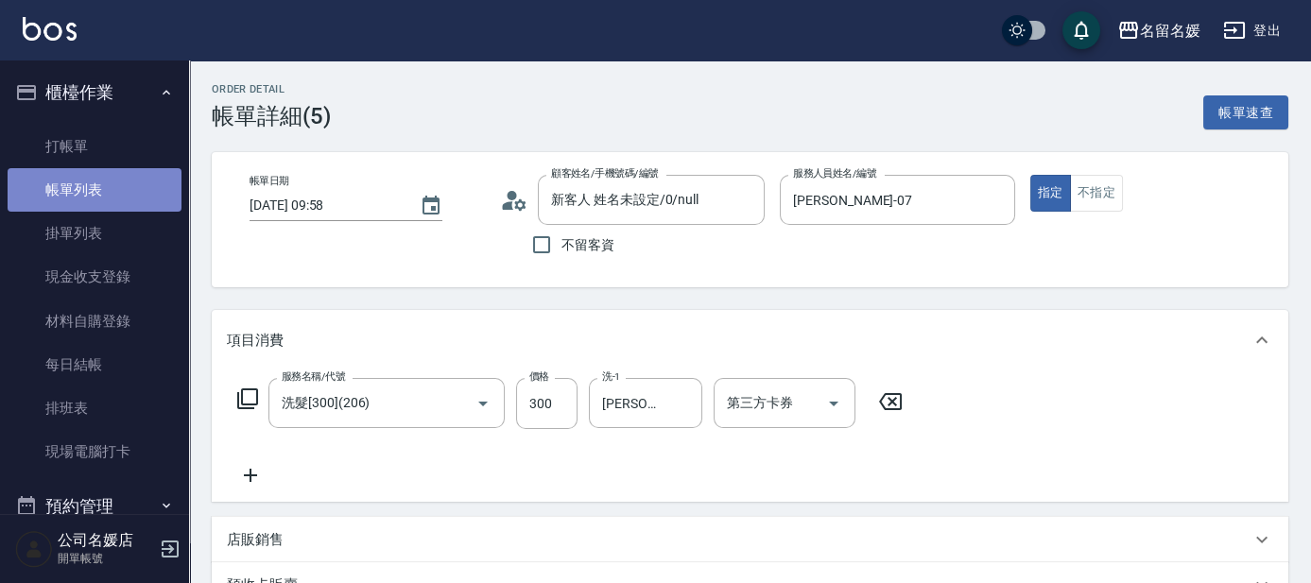
click at [130, 180] on link "帳單列表" at bounding box center [95, 189] width 174 height 43
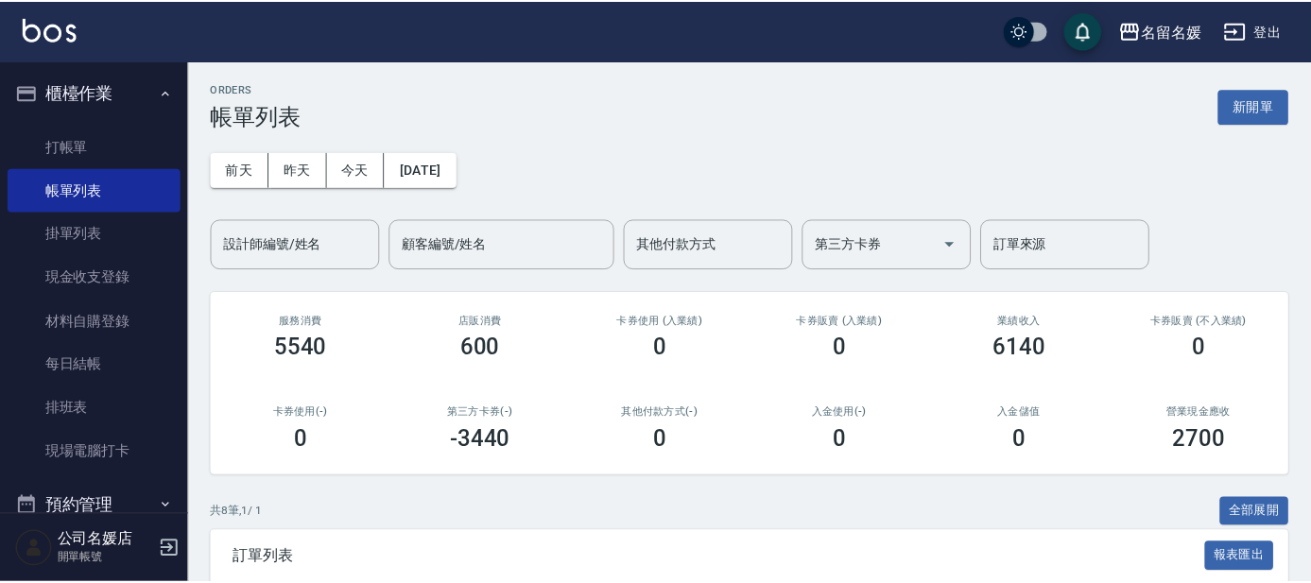
scroll to position [347, 0]
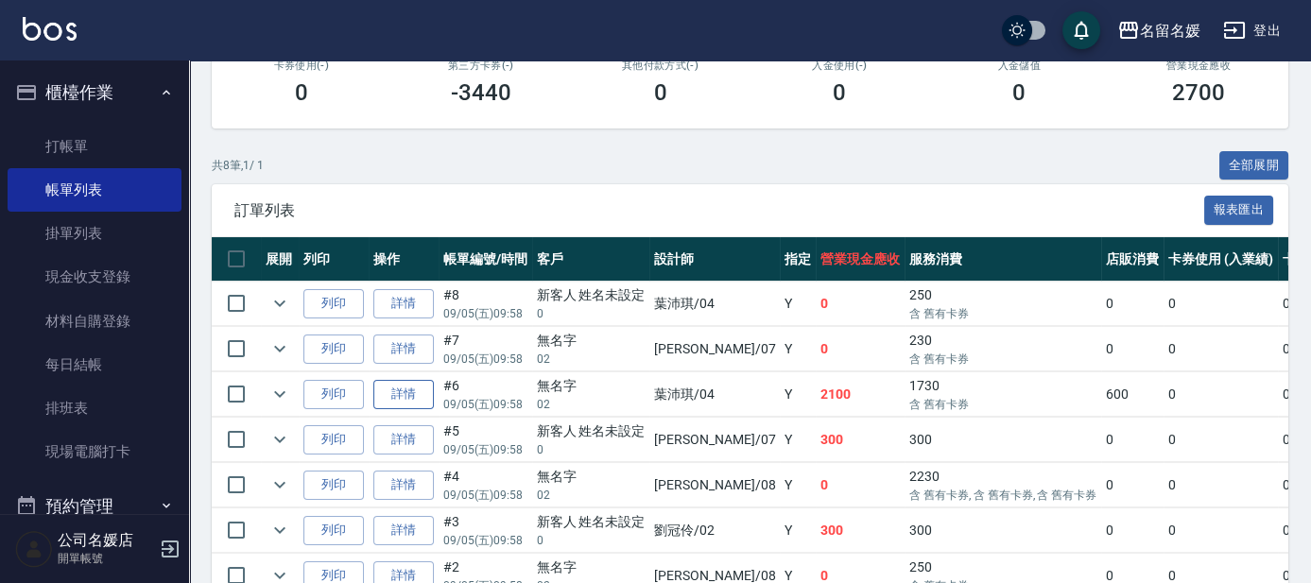
click at [416, 391] on link "詳情" at bounding box center [403, 394] width 60 height 29
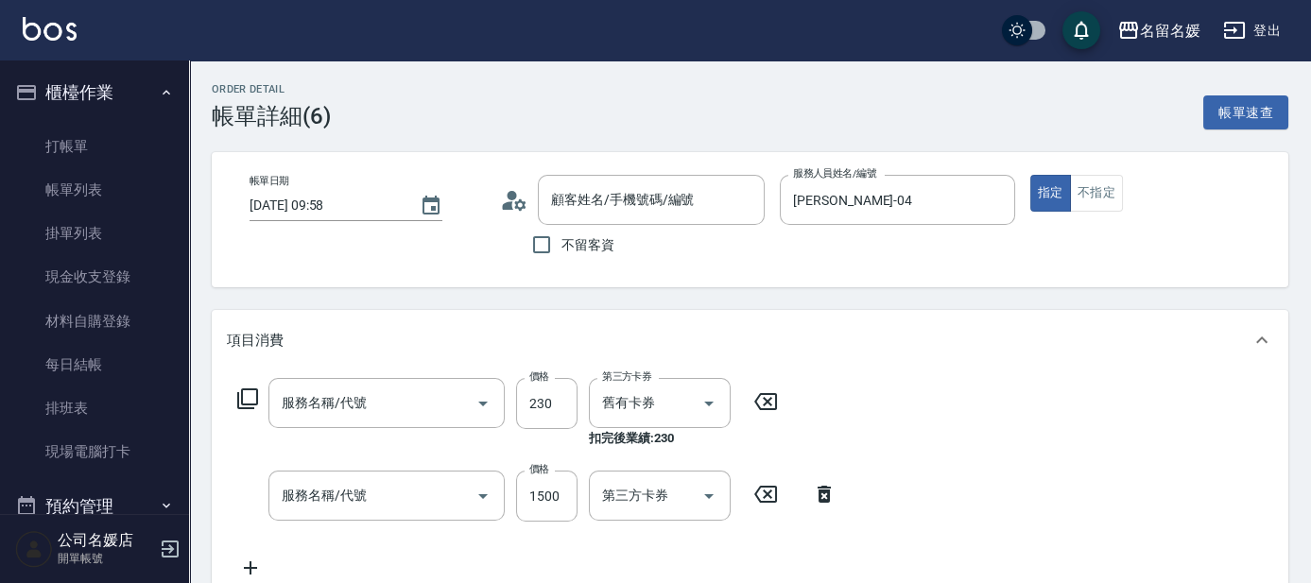
type input "[DATE] 09:58"
type input "[PERSON_NAME]-04"
type input "無名字/02/null"
type input "洗髮券-(卡)230(209)"
type input "染髮(1500)(501)"
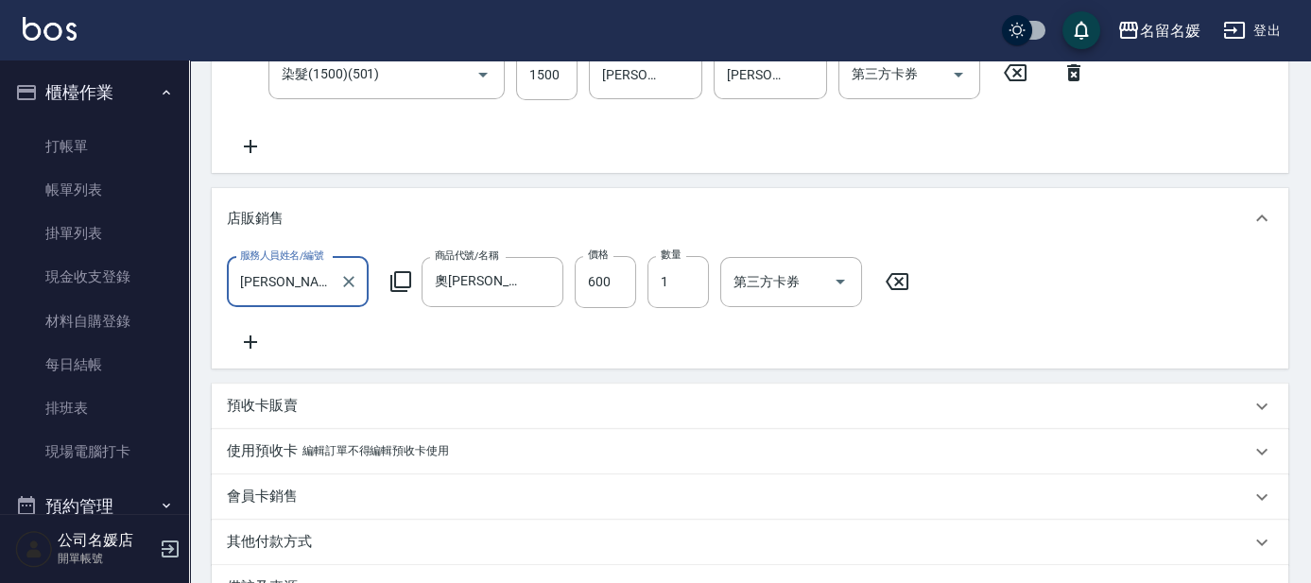
scroll to position [429, 0]
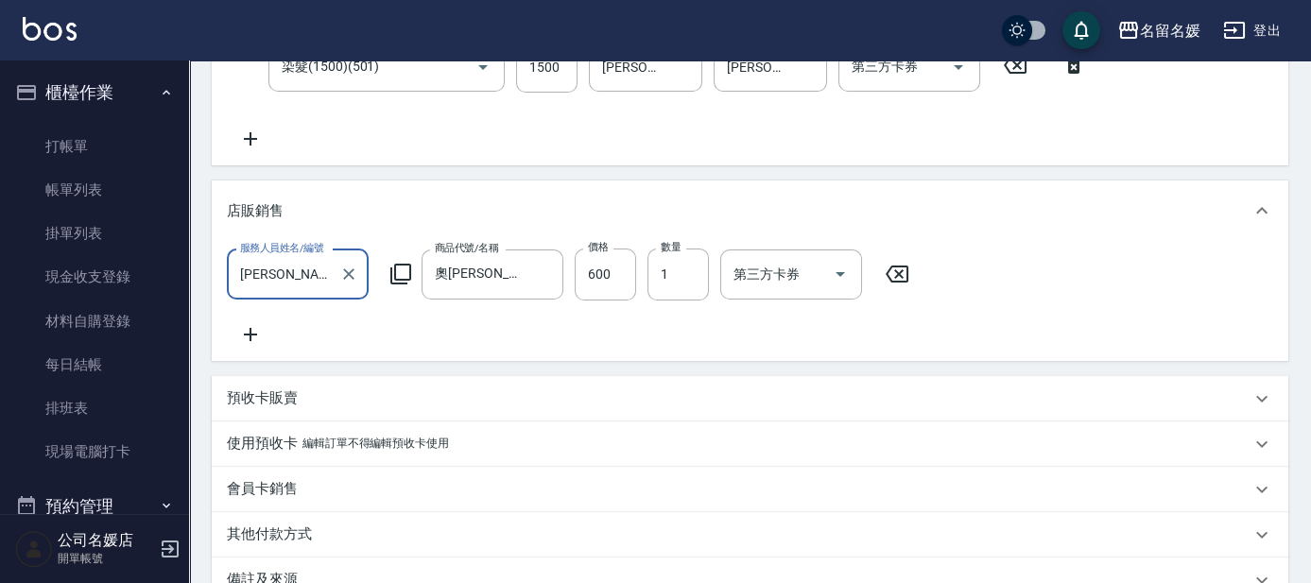
click at [269, 454] on p "使用預收卡" at bounding box center [262, 444] width 71 height 20
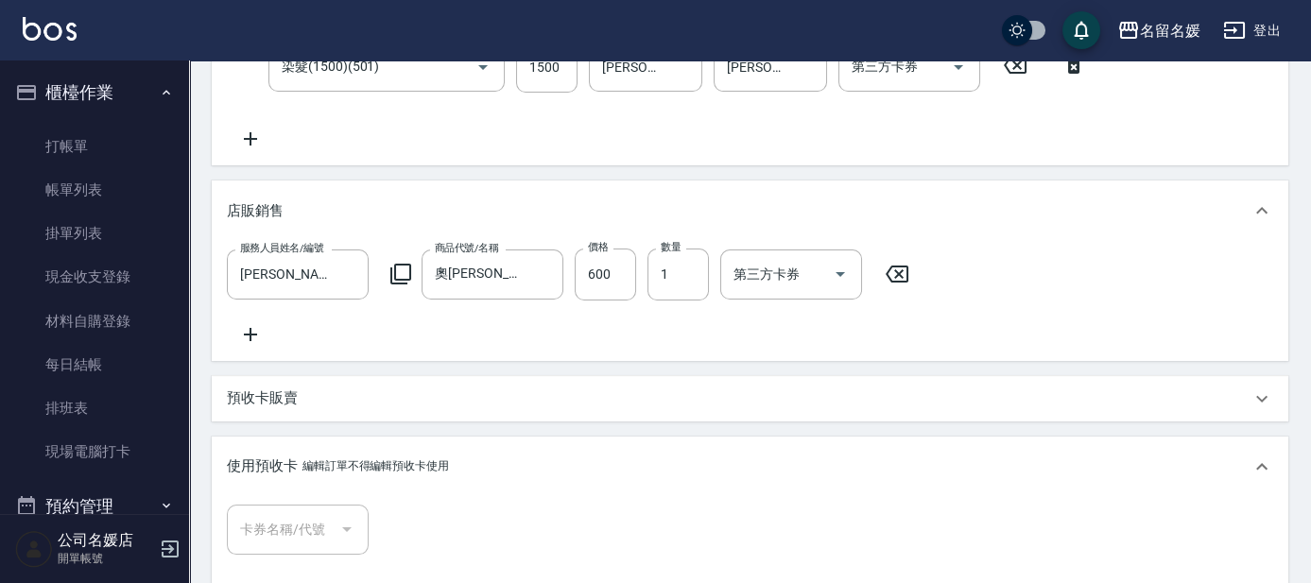
scroll to position [515, 0]
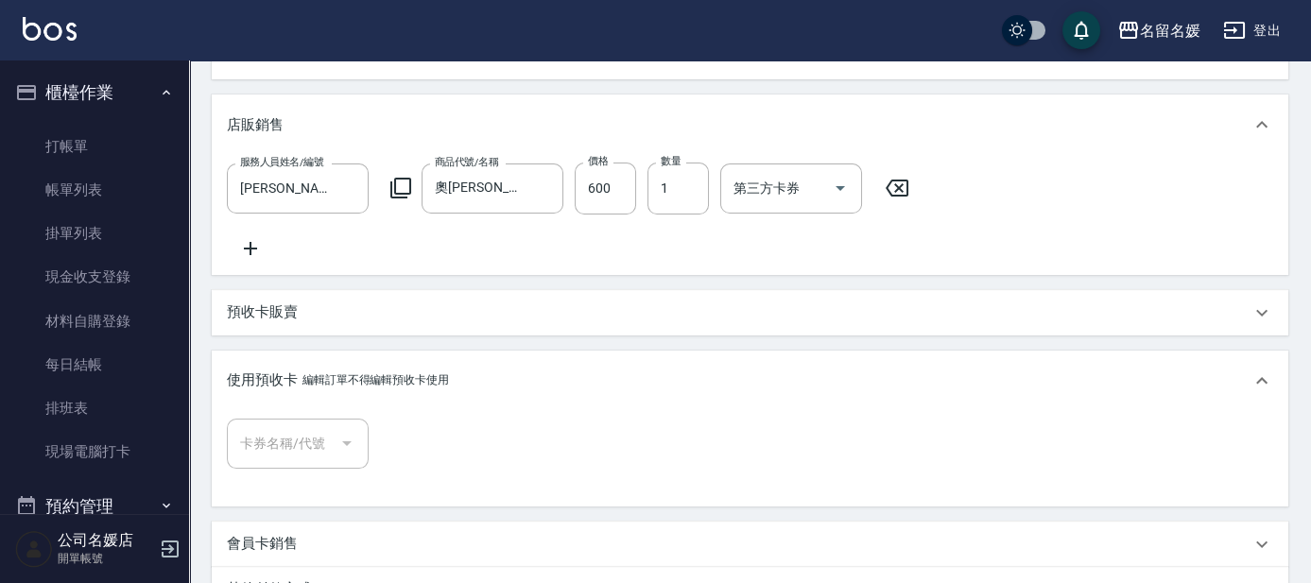
click at [362, 322] on div "預收卡販賣" at bounding box center [739, 312] width 1024 height 20
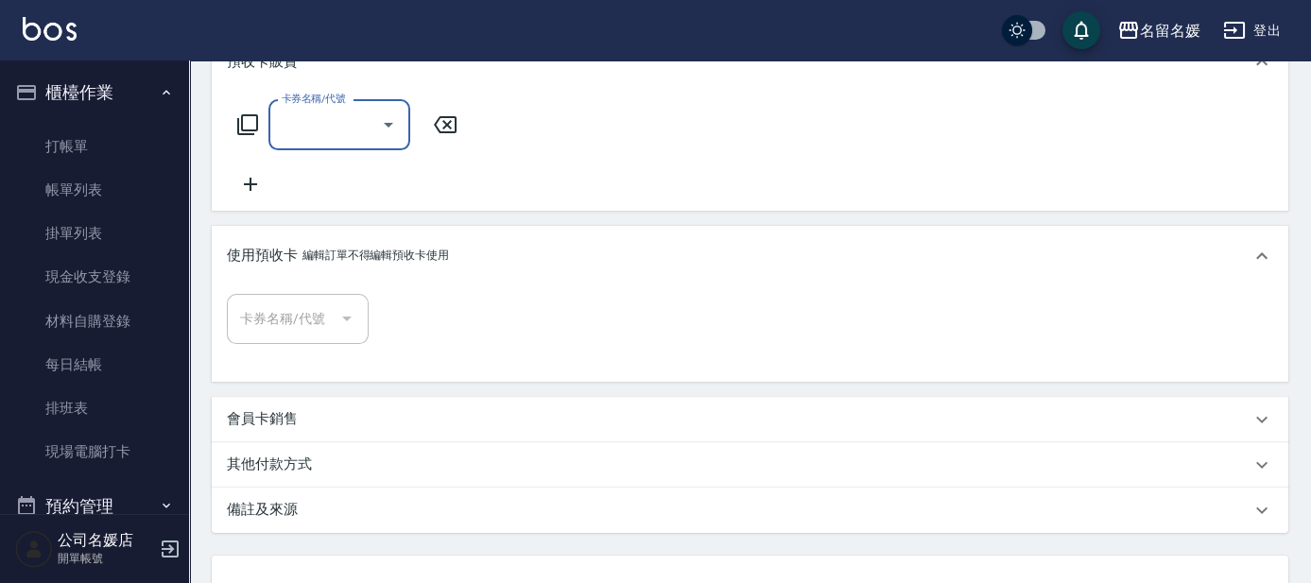
scroll to position [939, 0]
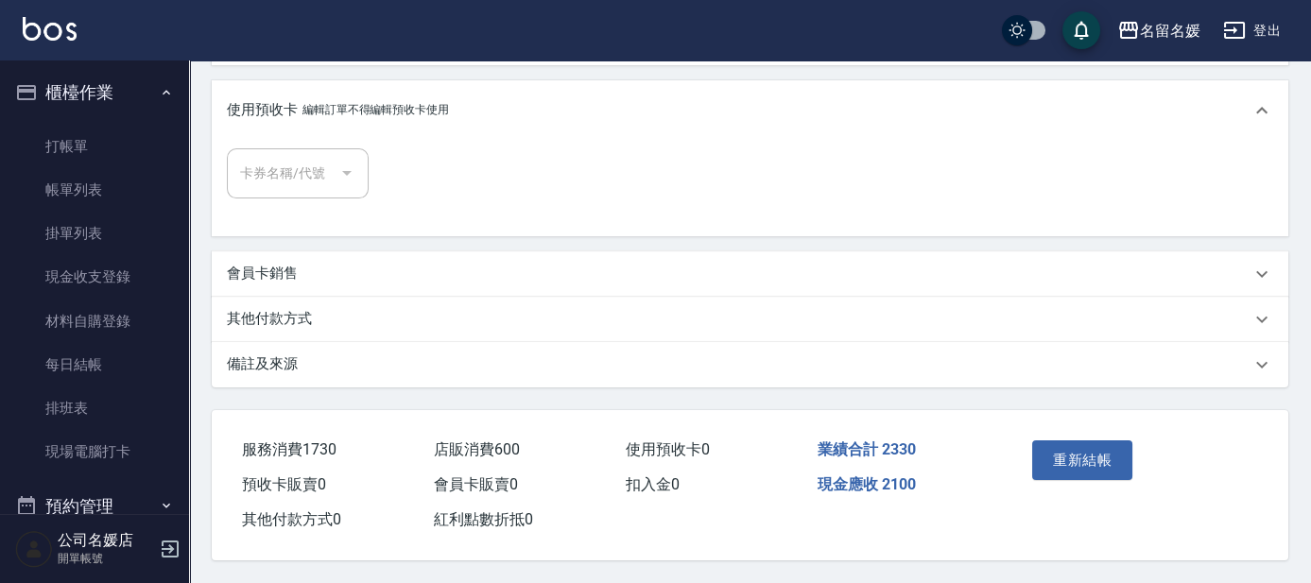
click at [268, 309] on p "其他付款方式" at bounding box center [269, 319] width 85 height 20
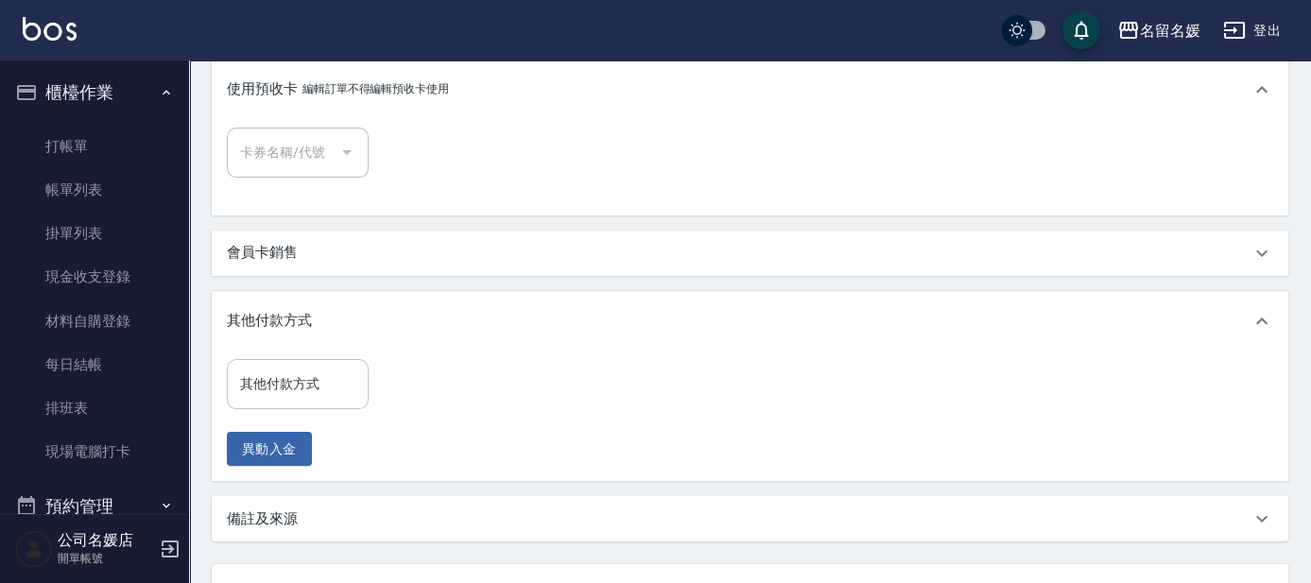
click at [287, 399] on input "其他付款方式" at bounding box center [297, 384] width 125 height 33
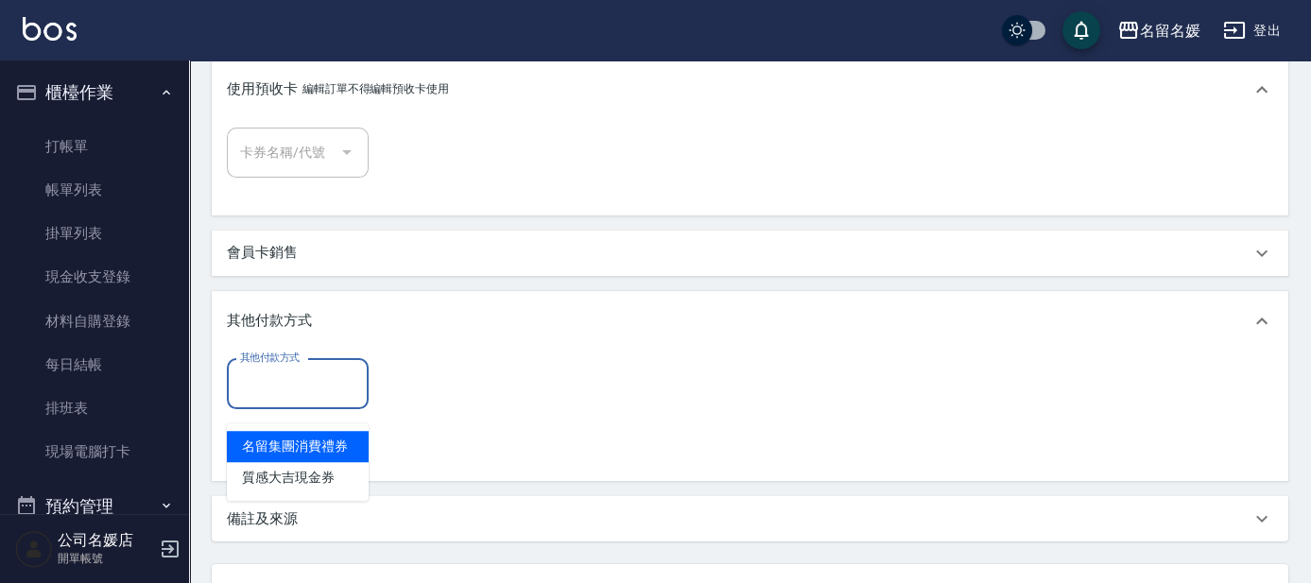
click at [304, 441] on span "名留集團消費禮券" at bounding box center [298, 446] width 142 height 31
type input "名留集團消費禮券"
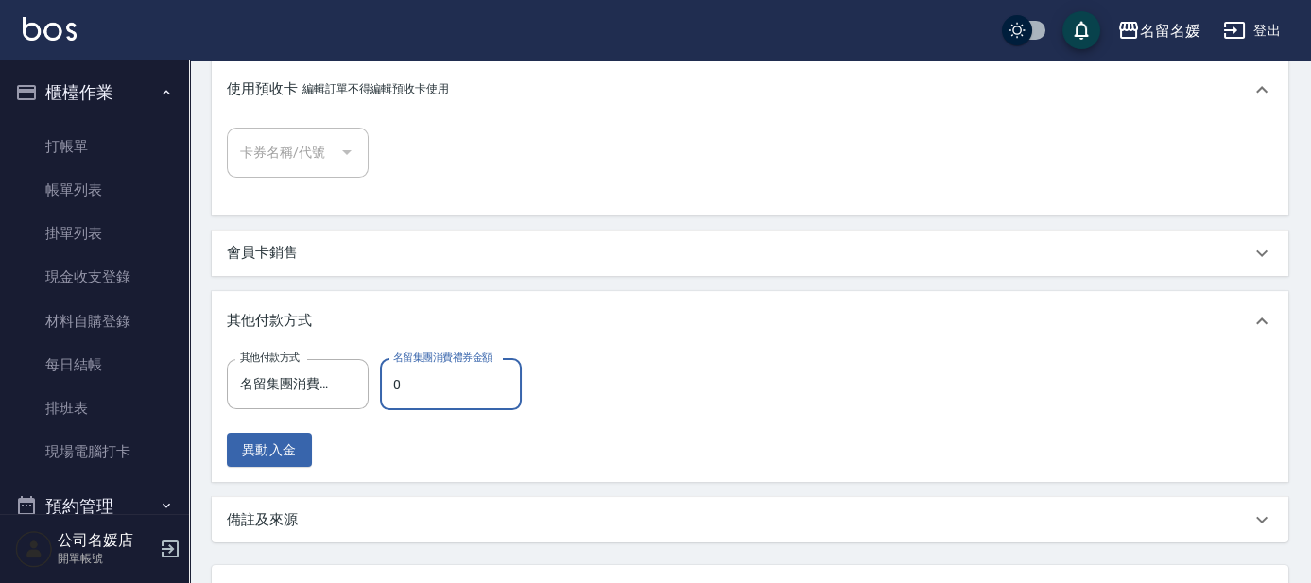
click at [439, 402] on input "0" at bounding box center [451, 384] width 142 height 51
type input "1000"
click at [267, 461] on button "異動入金" at bounding box center [269, 450] width 85 height 35
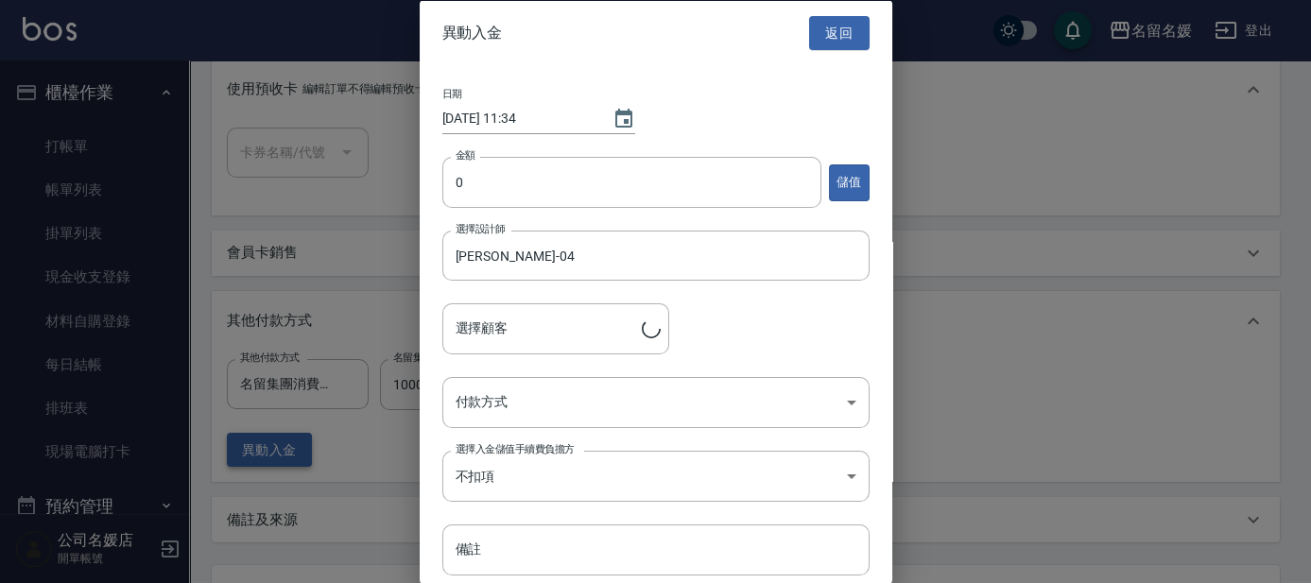
type input "無名字/02"
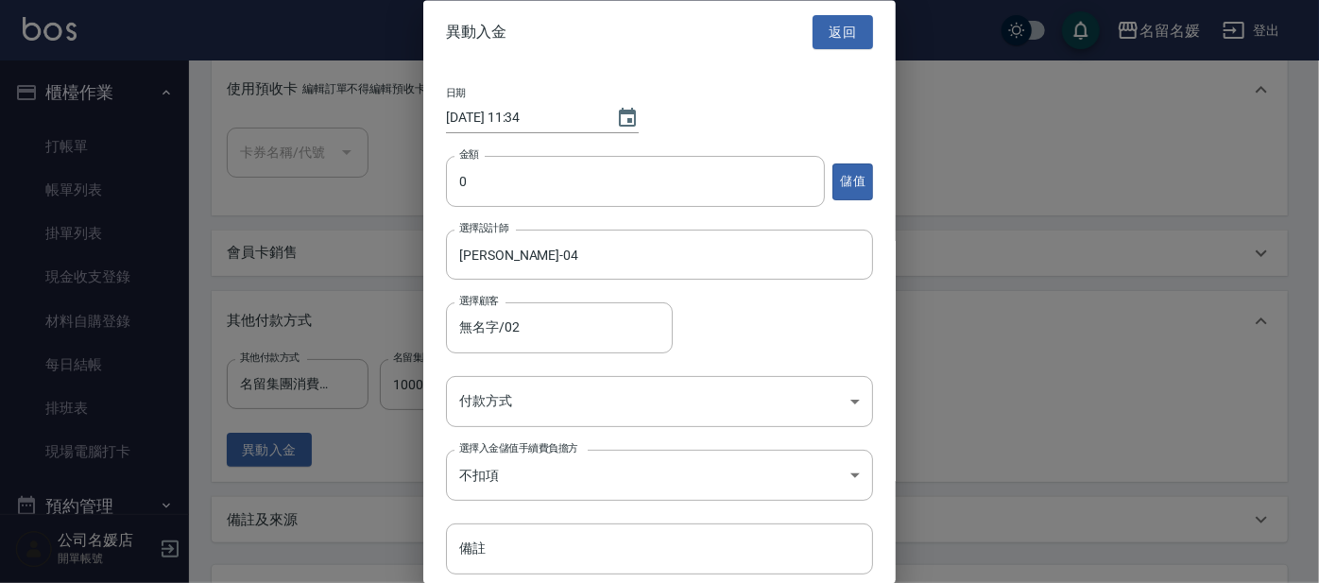
click at [1015, 387] on div at bounding box center [659, 291] width 1319 height 583
click at [836, 25] on button "返回" at bounding box center [843, 32] width 60 height 35
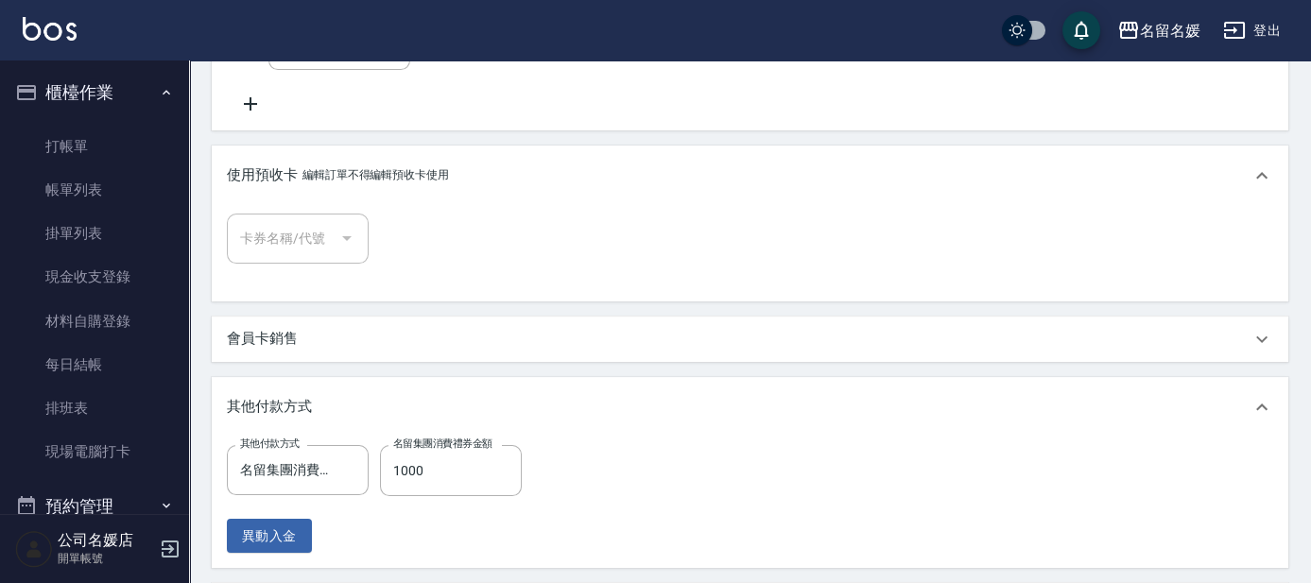
scroll to position [1111, 0]
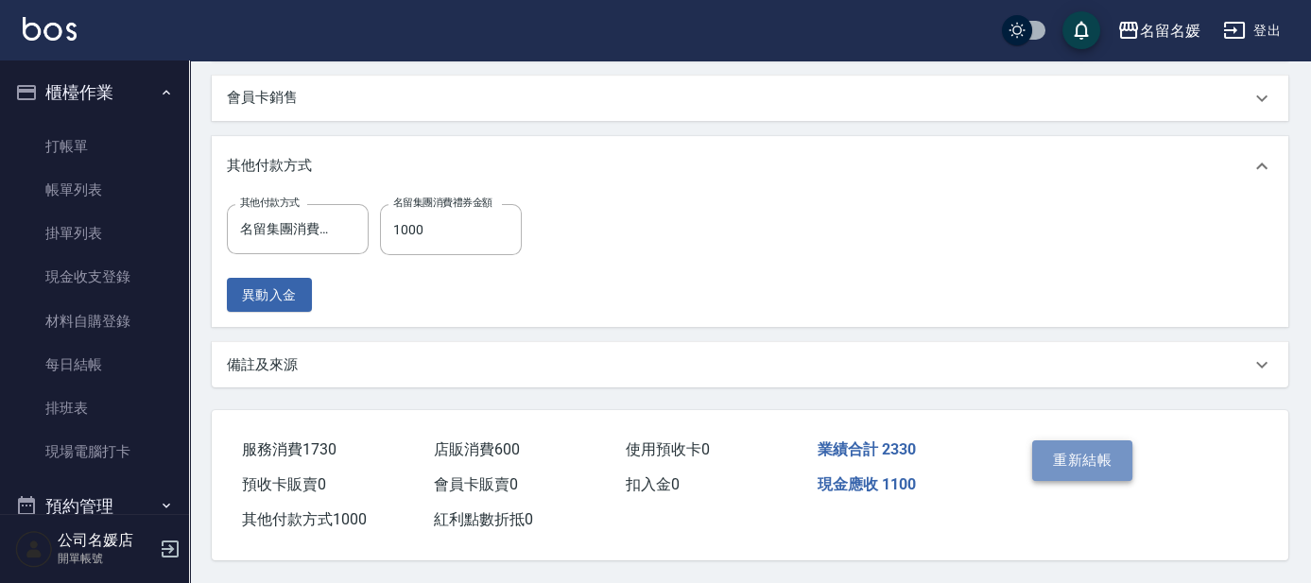
click at [1092, 454] on button "重新結帳" at bounding box center [1082, 460] width 100 height 40
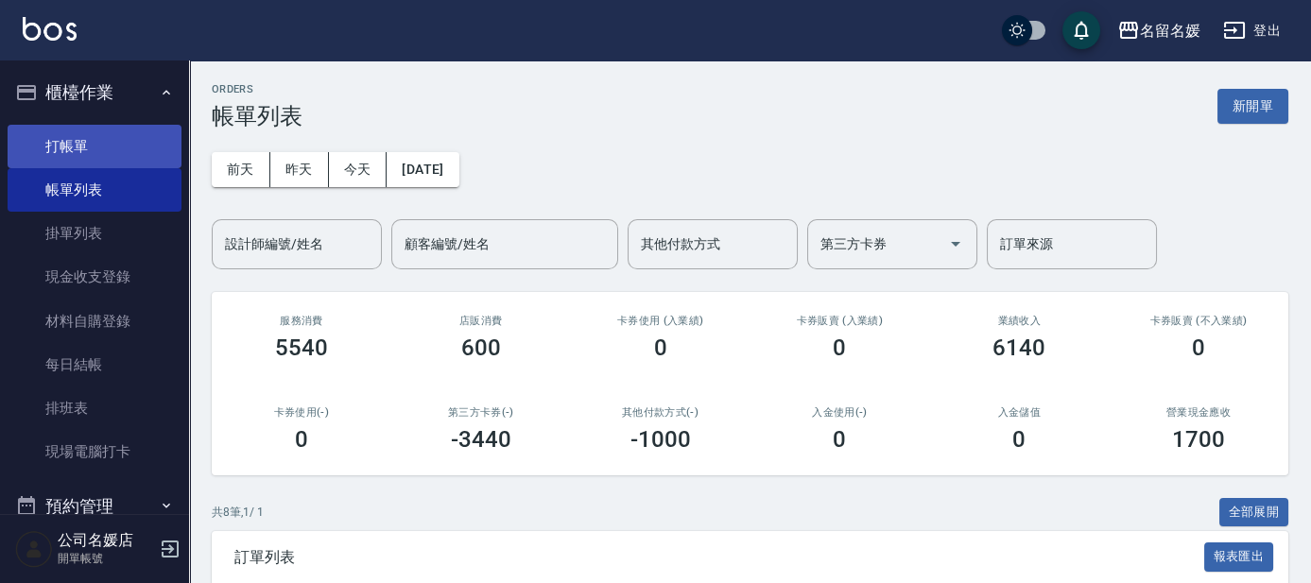
click at [123, 151] on link "打帳單" at bounding box center [95, 146] width 174 height 43
